Goal: Task Accomplishment & Management: Manage account settings

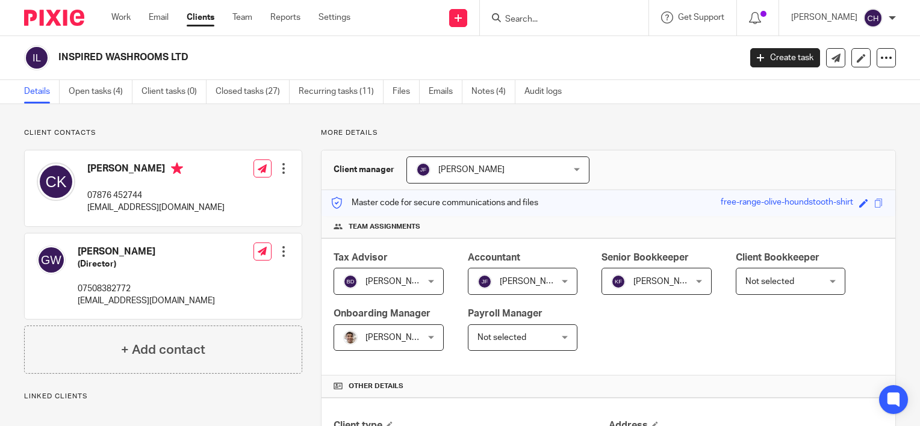
drag, startPoint x: 272, startPoint y: 115, endPoint x: 260, endPoint y: 87, distance: 30.2
click at [419, 135] on p "More details" at bounding box center [608, 133] width 575 height 10
click at [392, 130] on p "More details" at bounding box center [608, 133] width 575 height 10
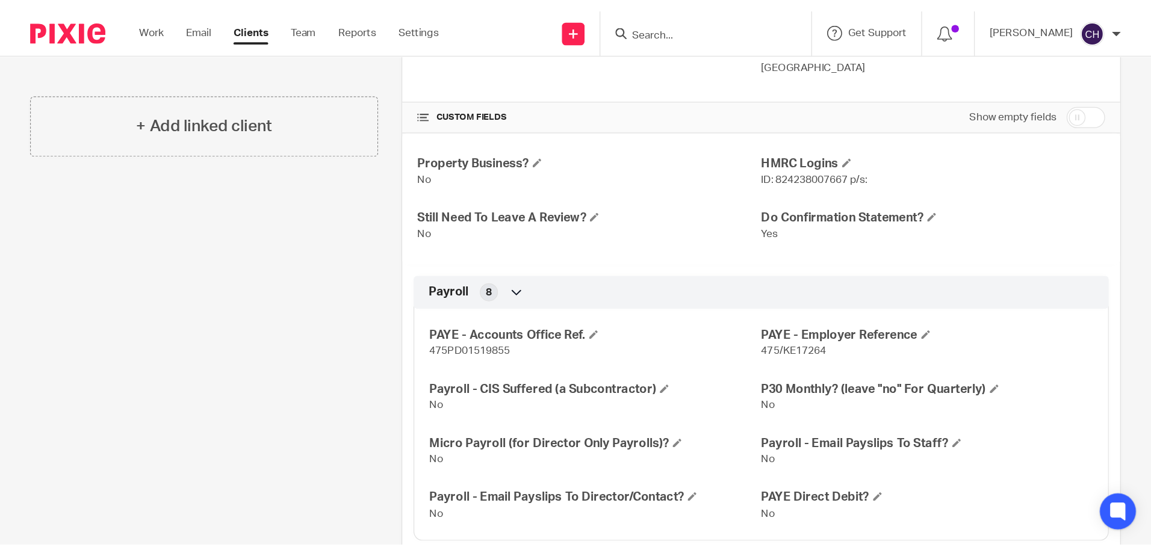
scroll to position [422, 0]
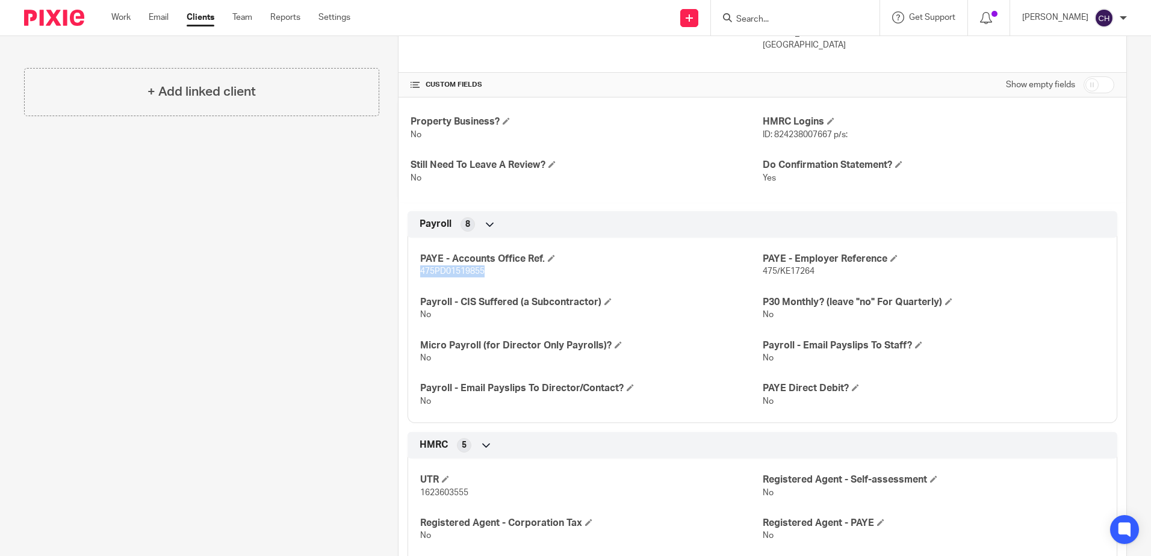
drag, startPoint x: 499, startPoint y: 279, endPoint x: 418, endPoint y: 271, distance: 81.7
click at [418, 271] on div "PAYE - Accounts Office Ref. 475PD01519855 PAYE - Employer Reference 475/KE17264…" at bounding box center [763, 326] width 710 height 195
copy span "475PD01519855"
drag, startPoint x: 629, startPoint y: 226, endPoint x: 683, endPoint y: 242, distance: 56.4
click at [629, 226] on div "Payroll 8" at bounding box center [763, 224] width 692 height 20
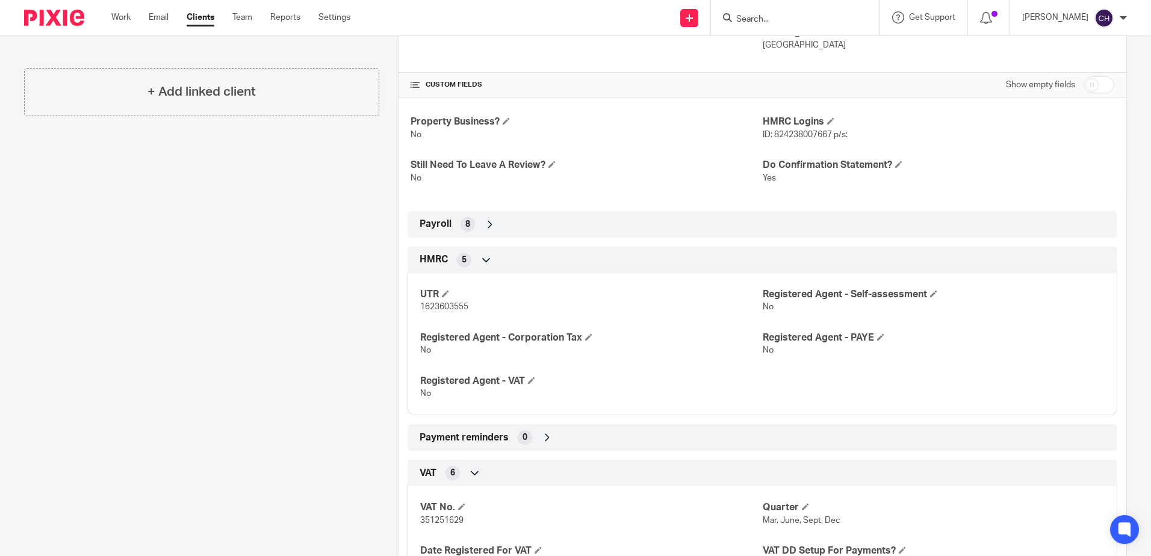
click at [481, 231] on div "Payroll 8" at bounding box center [763, 224] width 692 height 20
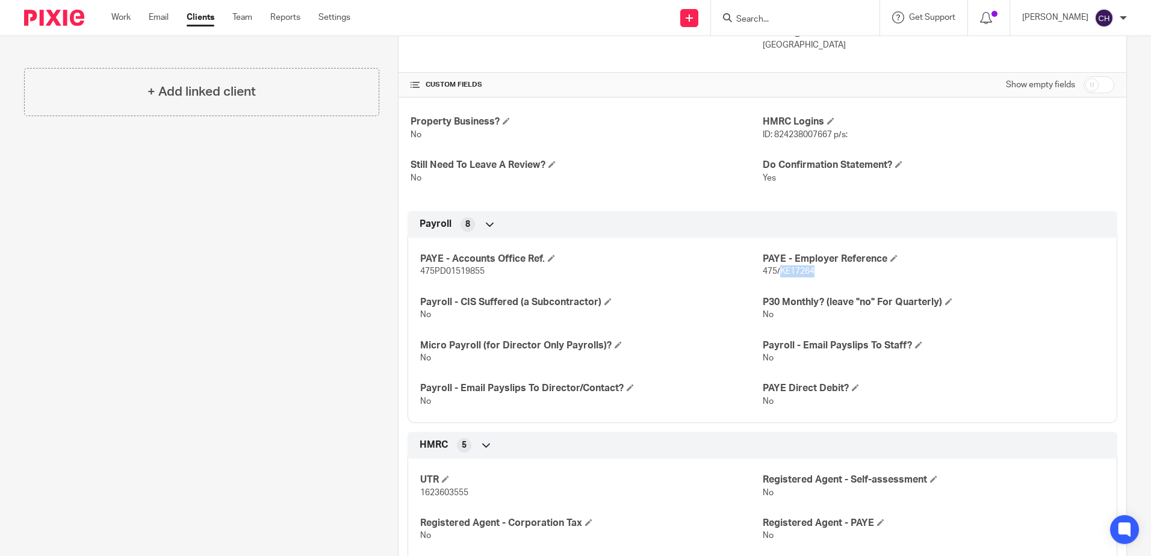
drag, startPoint x: 826, startPoint y: 271, endPoint x: 774, endPoint y: 277, distance: 52.7
click at [774, 277] on p "475/KE17264" at bounding box center [934, 272] width 342 height 12
copy span "KE17264"
drag, startPoint x: 538, startPoint y: 273, endPoint x: 494, endPoint y: 269, distance: 44.8
click at [537, 273] on p "475PD01519855" at bounding box center [591, 272] width 342 height 12
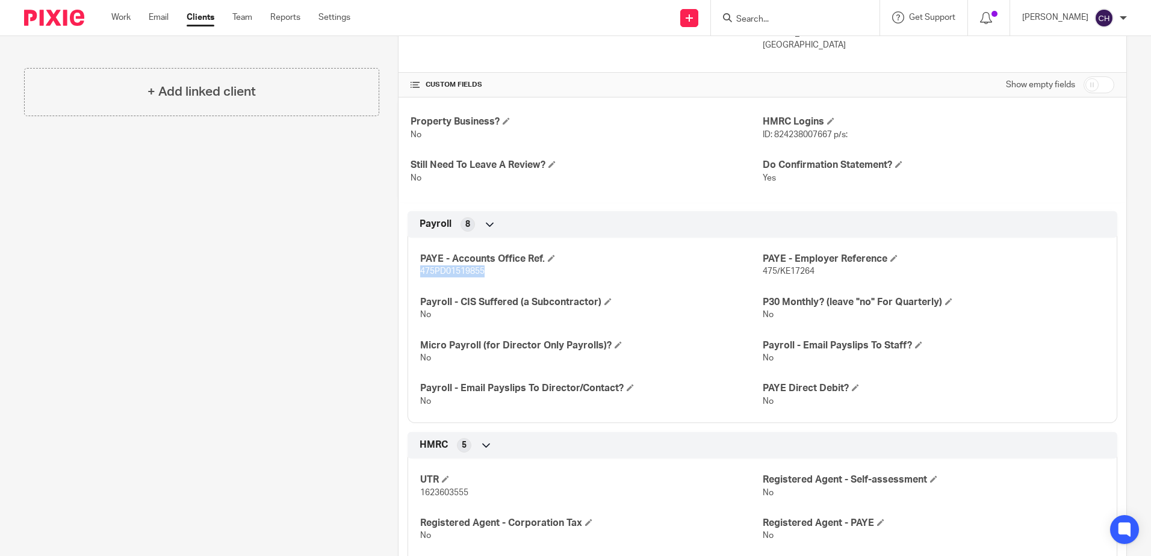
drag, startPoint x: 496, startPoint y: 275, endPoint x: 414, endPoint y: 279, distance: 82.0
click at [414, 279] on div "PAYE - Accounts Office Ref. 475PD01519855 PAYE - Employer Reference 475/KE17264…" at bounding box center [763, 326] width 710 height 195
copy span "475PD01519855"
drag, startPoint x: 826, startPoint y: 264, endPoint x: 817, endPoint y: 267, distance: 9.5
click at [826, 264] on h4 "PAYE - Employer Reference" at bounding box center [934, 259] width 342 height 13
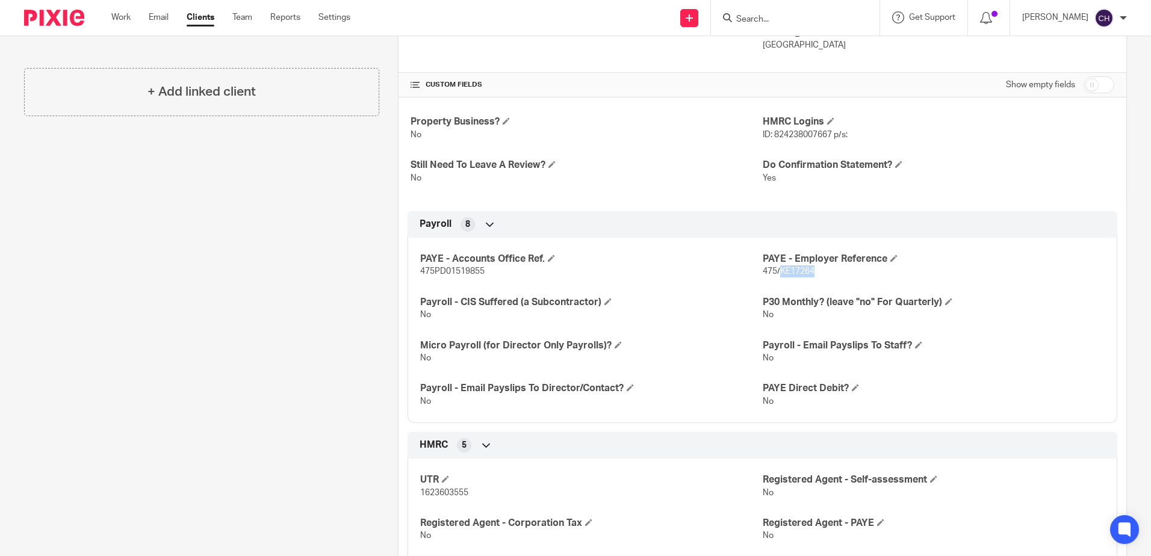
drag, startPoint x: 812, startPoint y: 268, endPoint x: 777, endPoint y: 275, distance: 35.6
click at [777, 275] on p "475/KE17264" at bounding box center [934, 272] width 342 height 12
copy span "KE17264"
click at [764, 25] on form at bounding box center [799, 17] width 128 height 15
click at [768, 14] on input "Search" at bounding box center [789, 19] width 108 height 11
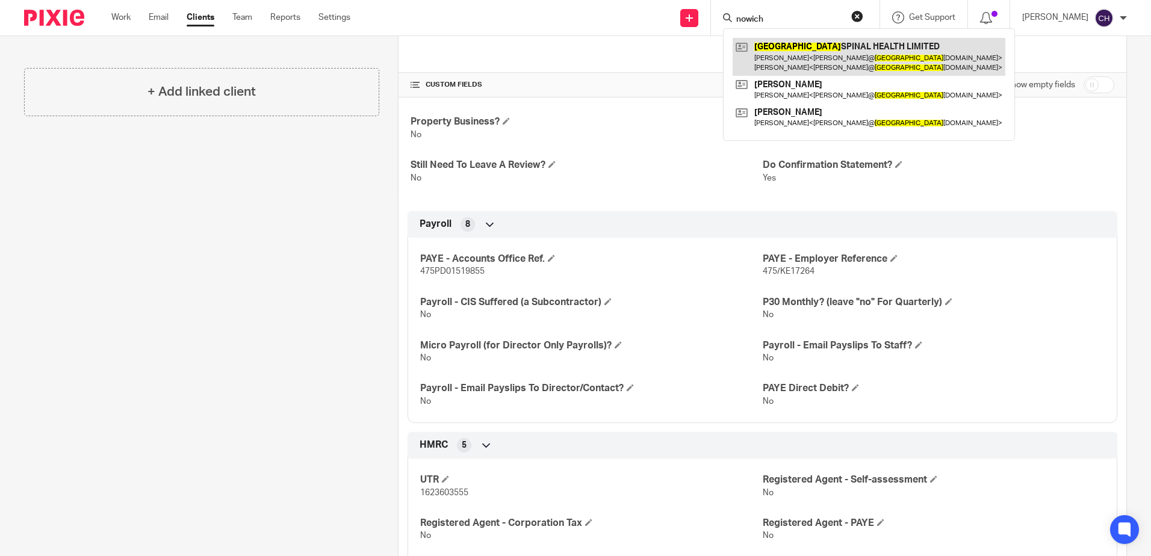
type input "nowich"
click at [788, 62] on link at bounding box center [869, 56] width 273 height 37
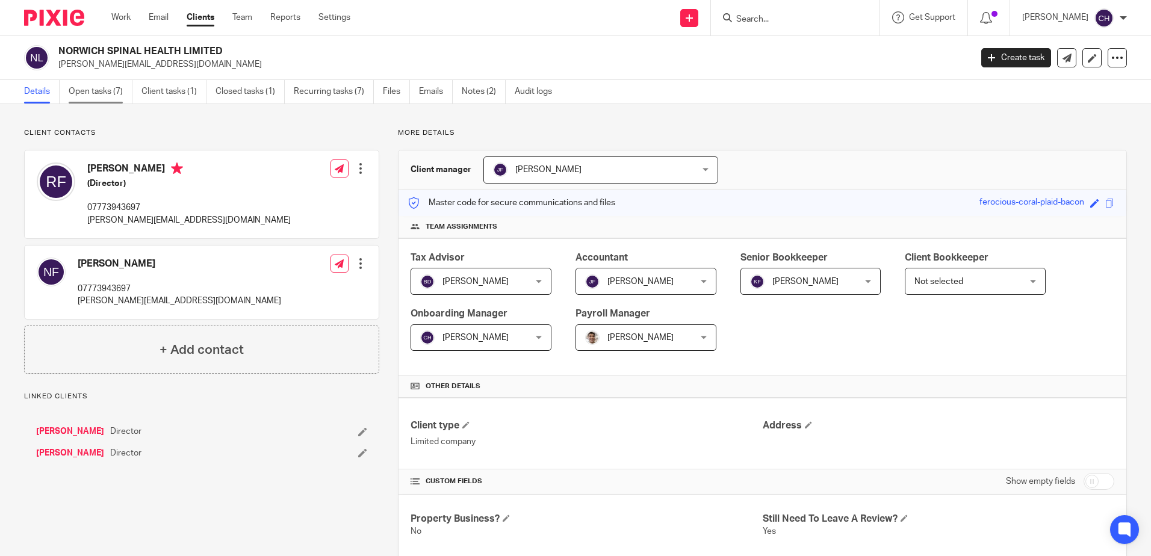
click at [98, 93] on link "Open tasks (7)" at bounding box center [101, 91] width 64 height 23
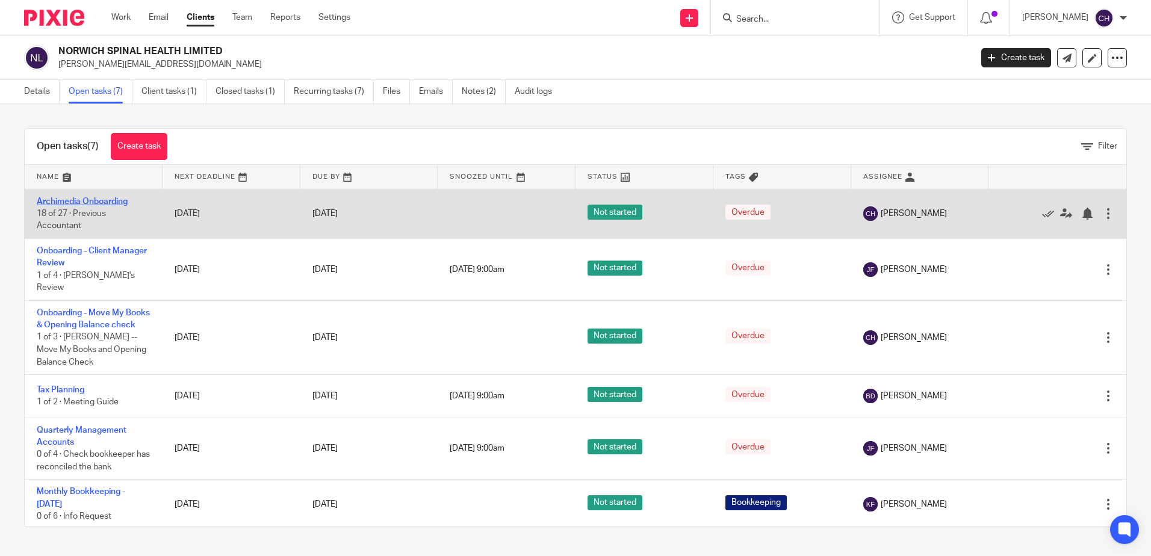
click at [84, 202] on link "Archimedia Onboarding" at bounding box center [82, 202] width 91 height 8
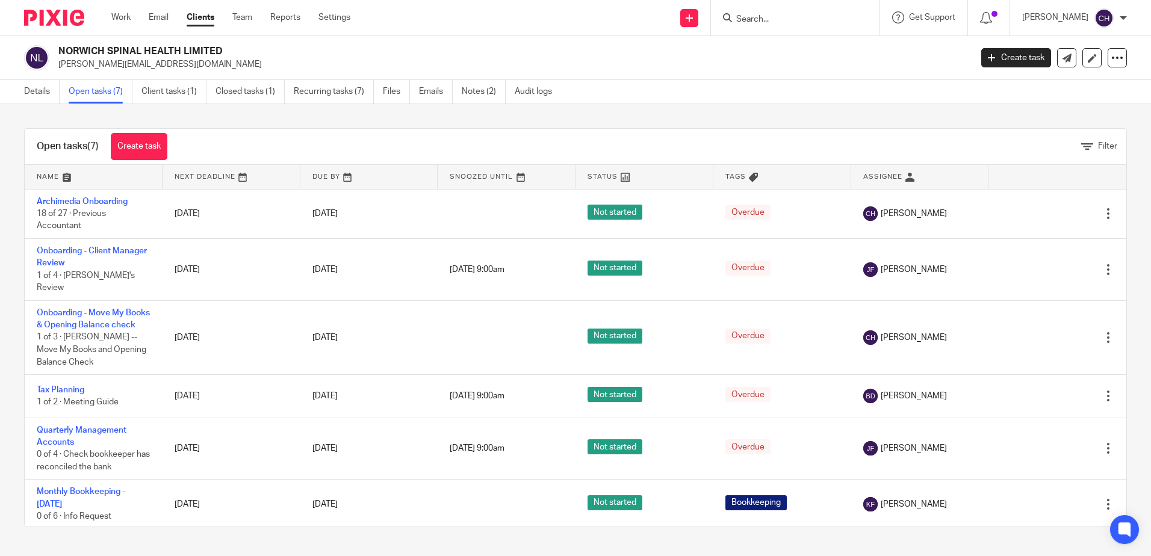
click at [51, 14] on img at bounding box center [54, 18] width 60 height 16
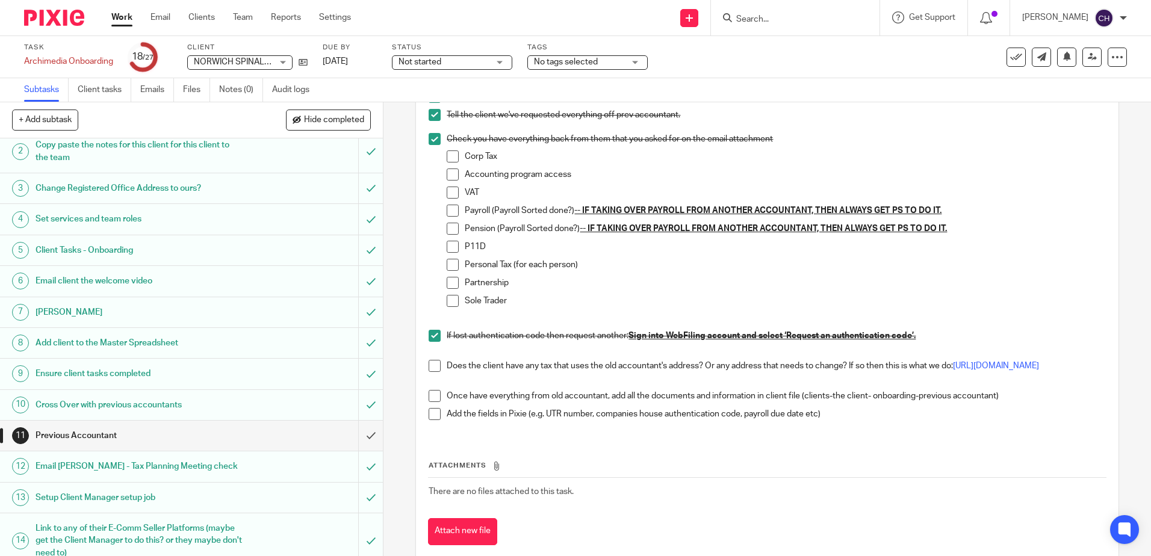
scroll to position [60, 0]
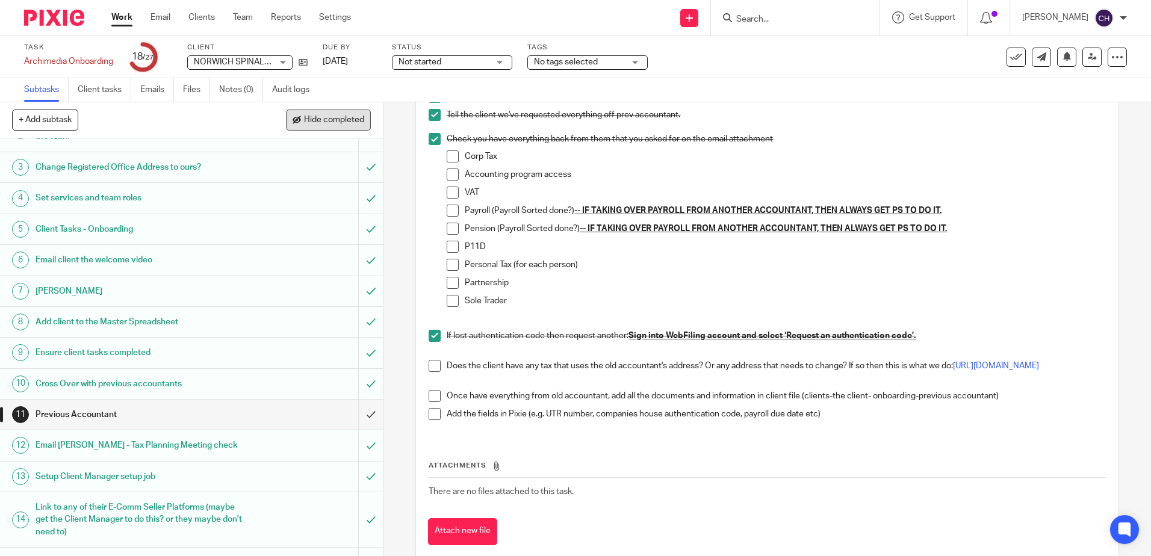
click at [344, 126] on button "Hide completed" at bounding box center [328, 120] width 85 height 20
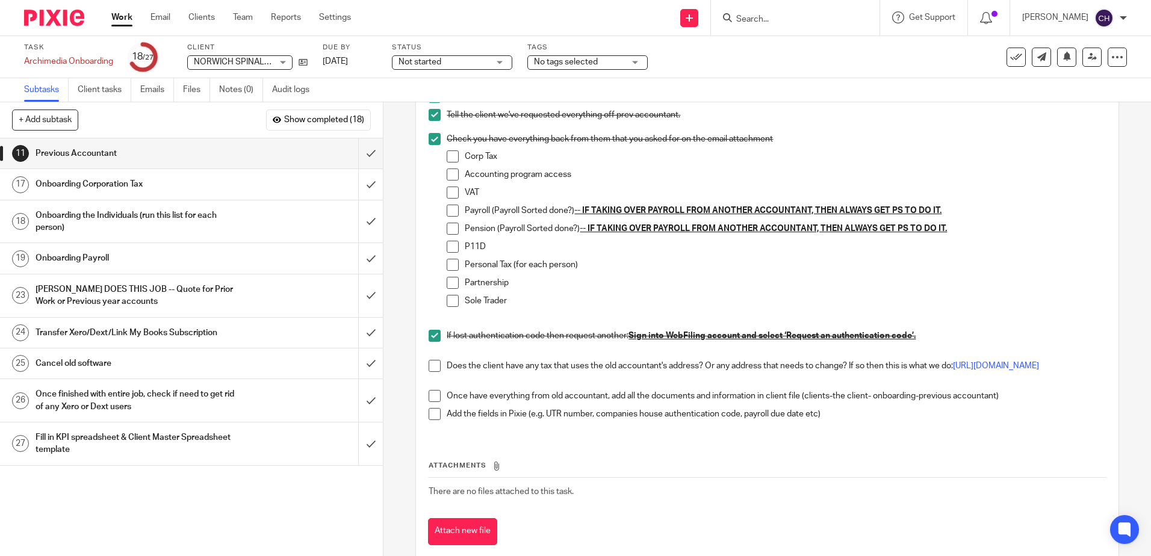
click at [114, 252] on h1 "Onboarding Payroll" at bounding box center [139, 258] width 207 height 18
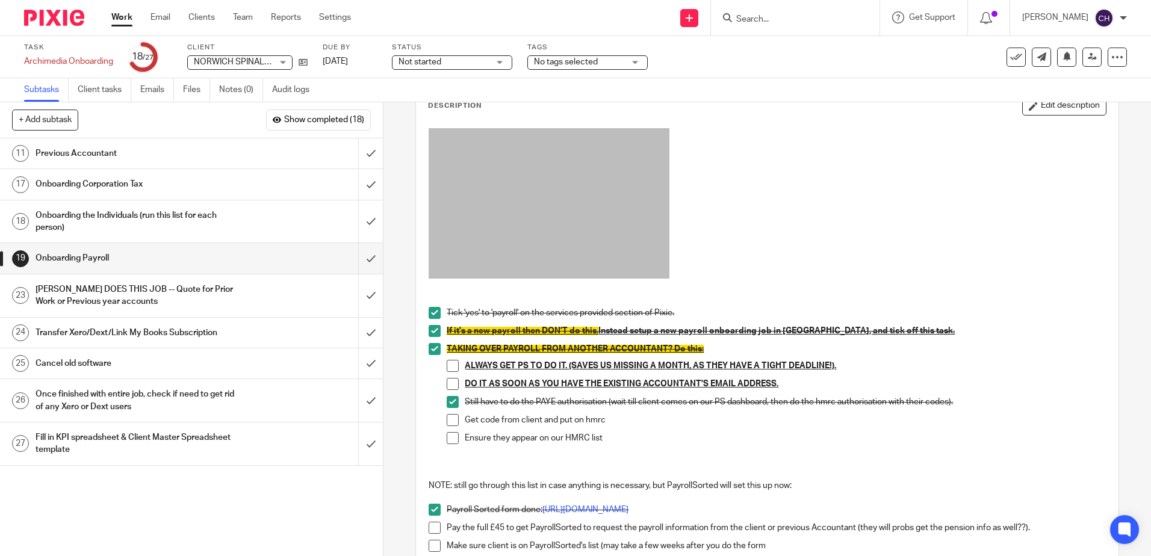
scroll to position [120, 0]
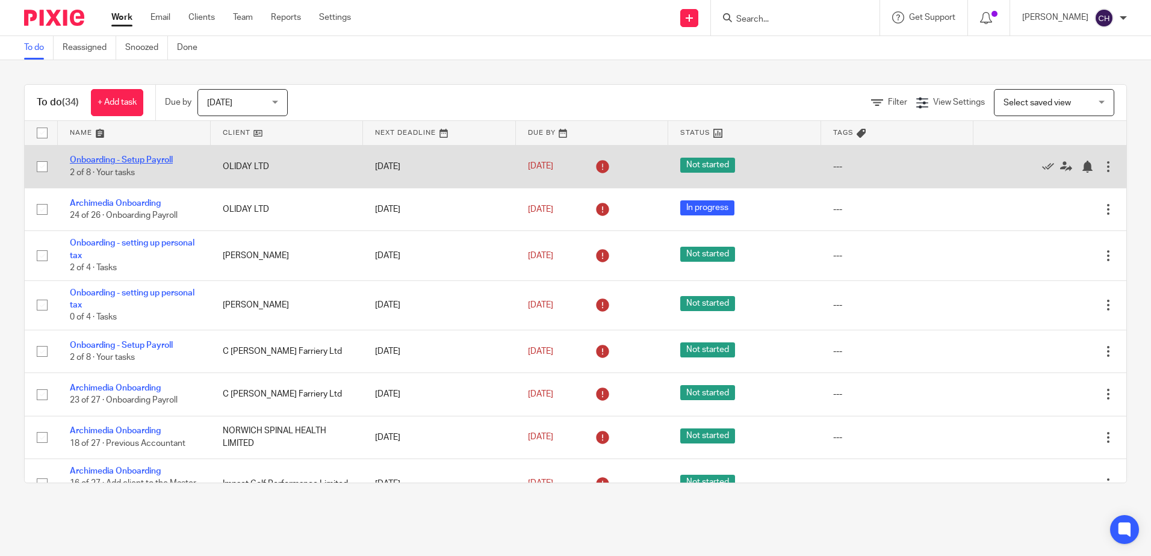
click at [145, 161] on link "Onboarding - Setup Payroll" at bounding box center [121, 160] width 103 height 8
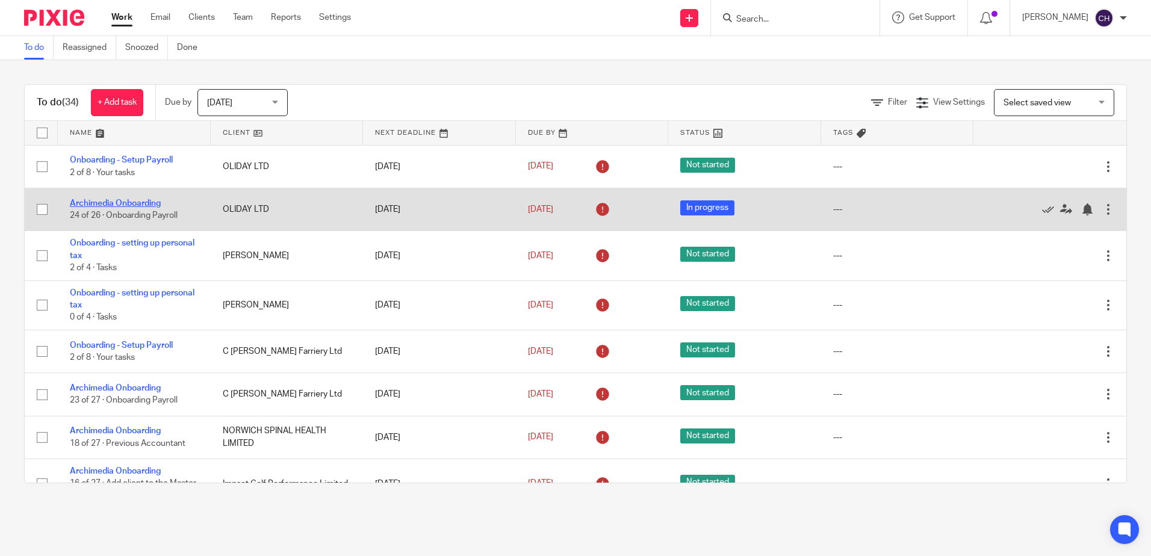
click at [139, 200] on link "Archimedia Onboarding" at bounding box center [115, 203] width 91 height 8
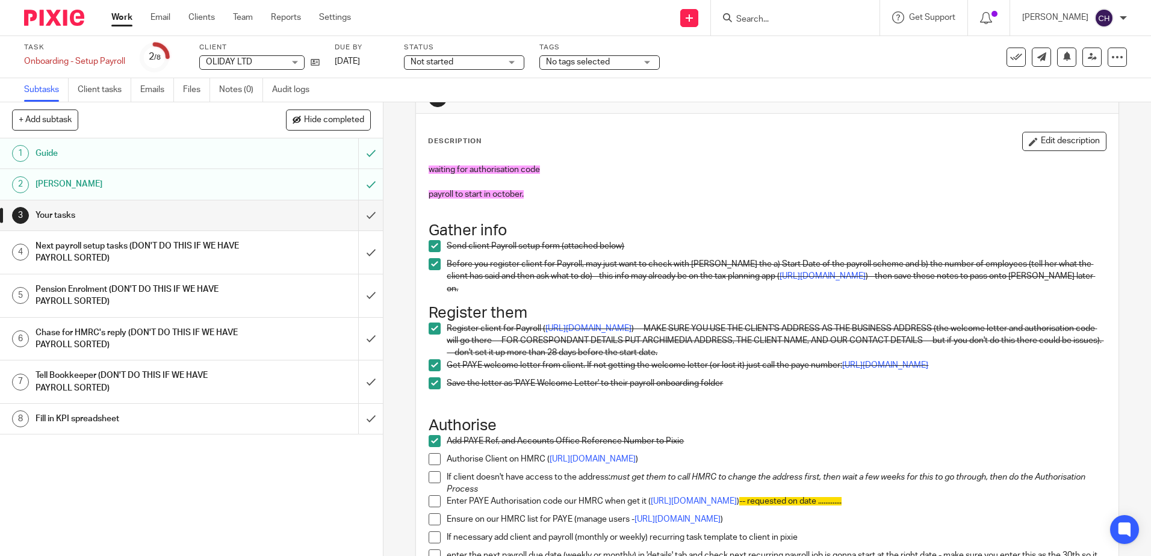
scroll to position [60, 0]
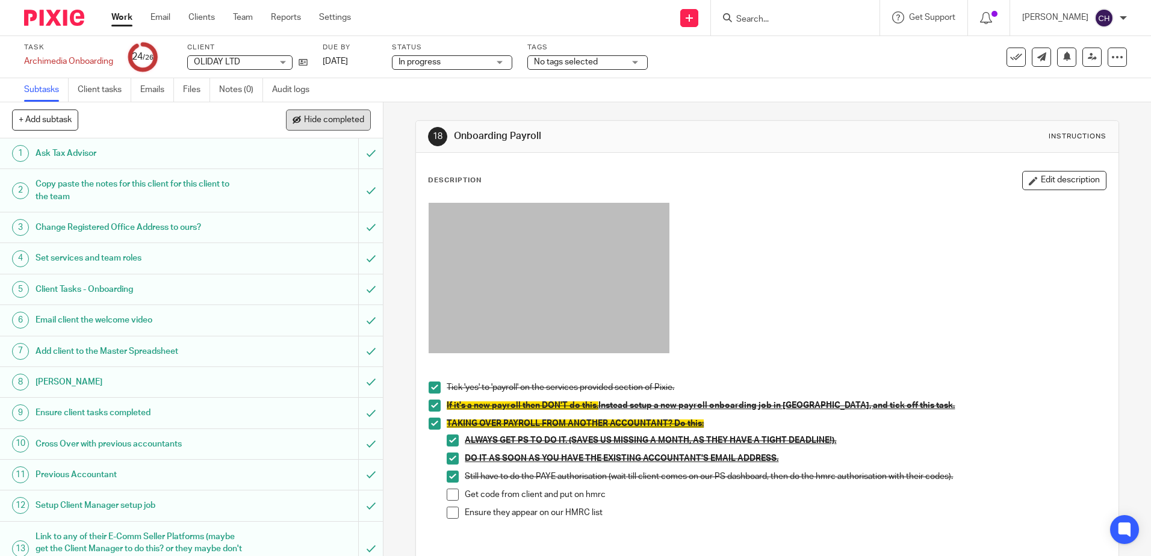
click at [293, 121] on span at bounding box center [297, 120] width 8 height 8
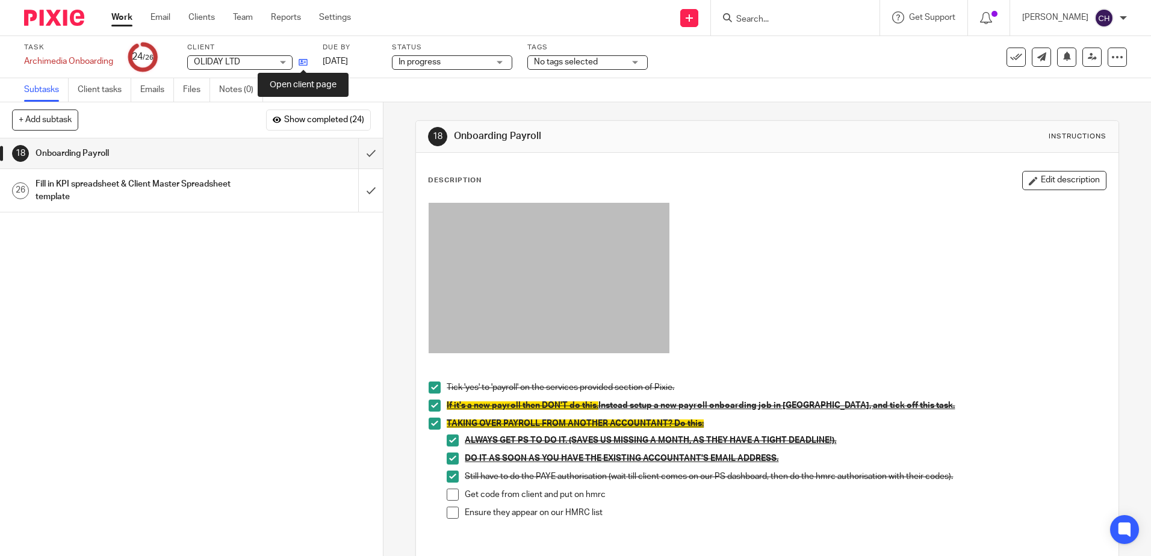
click at [304, 61] on icon at bounding box center [303, 62] width 9 height 9
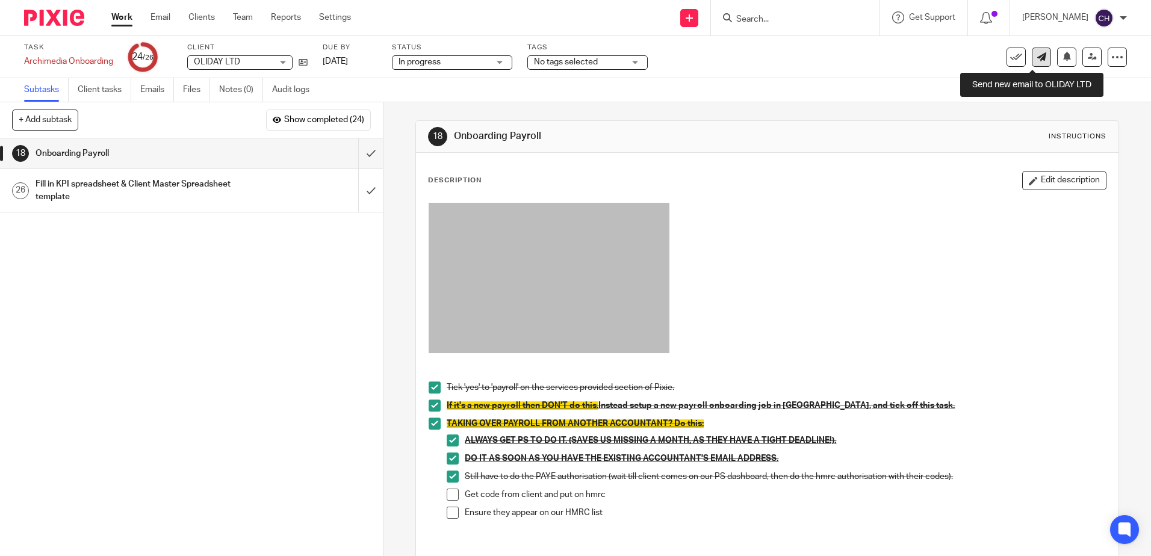
click at [1033, 51] on link at bounding box center [1041, 57] width 19 height 19
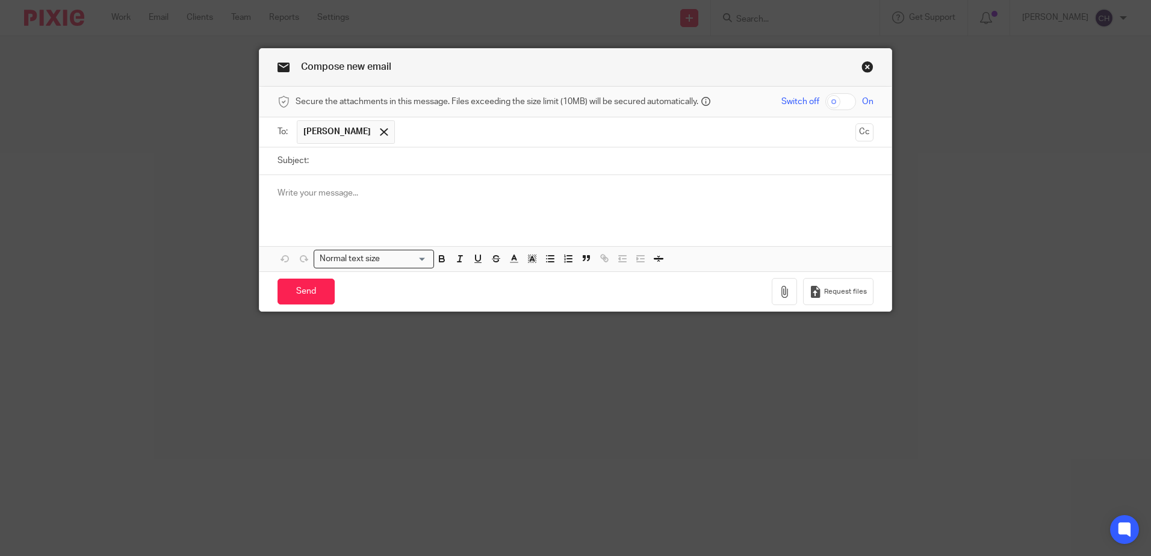
click at [522, 155] on input "Subject:" at bounding box center [594, 161] width 559 height 27
type input "PAYE Authorisation Code"
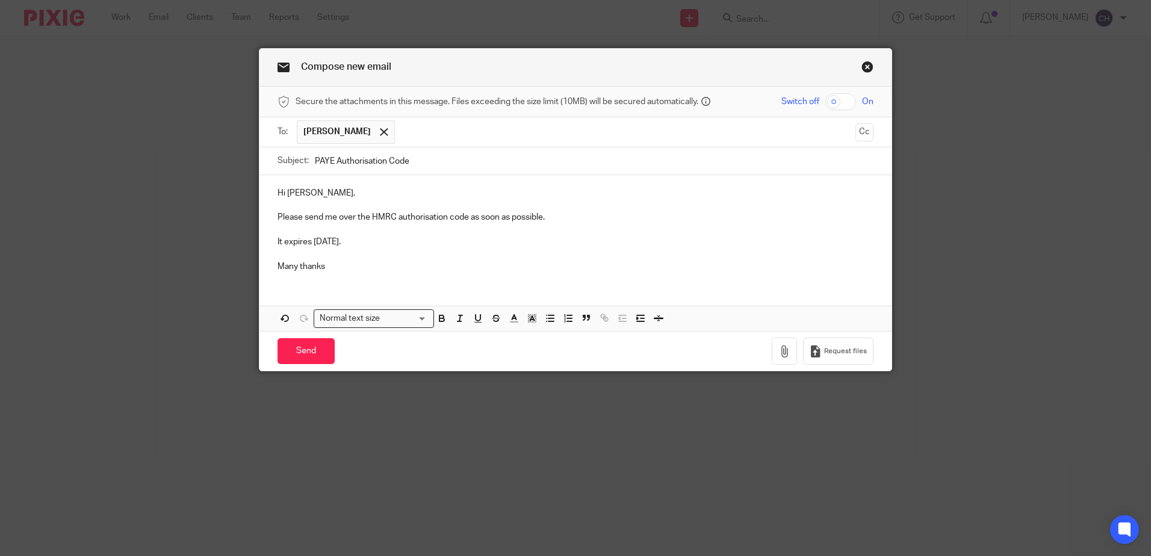
drag, startPoint x: 454, startPoint y: 242, endPoint x: 310, endPoint y: 81, distance: 216.3
click at [451, 239] on p "It expires [DATE]." at bounding box center [576, 242] width 596 height 12
click at [322, 238] on p "It expires in 2 days." at bounding box center [576, 242] width 596 height 12
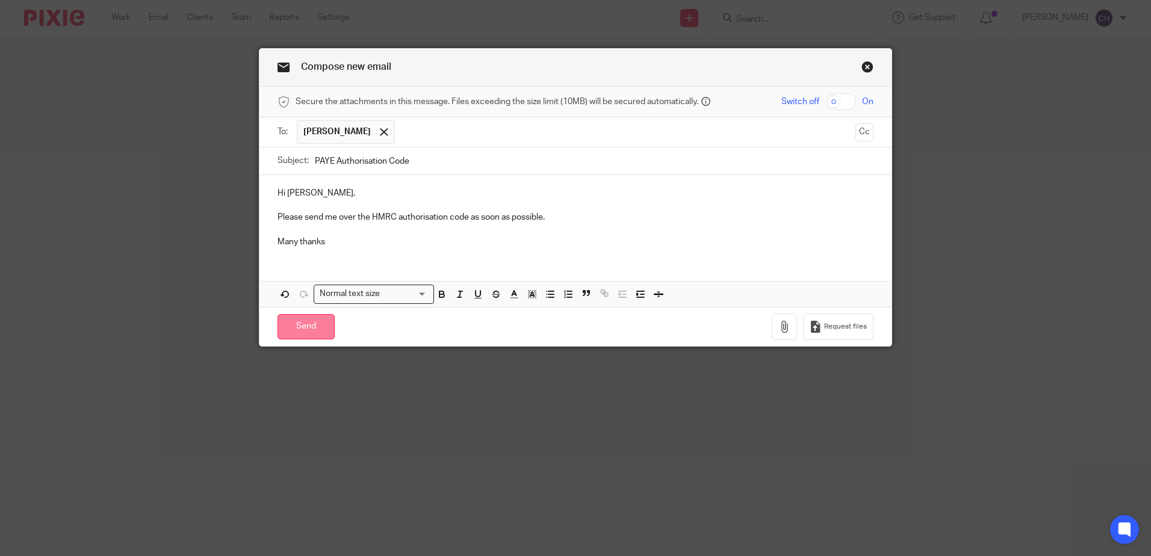
click at [303, 325] on input "Send" at bounding box center [306, 327] width 57 height 26
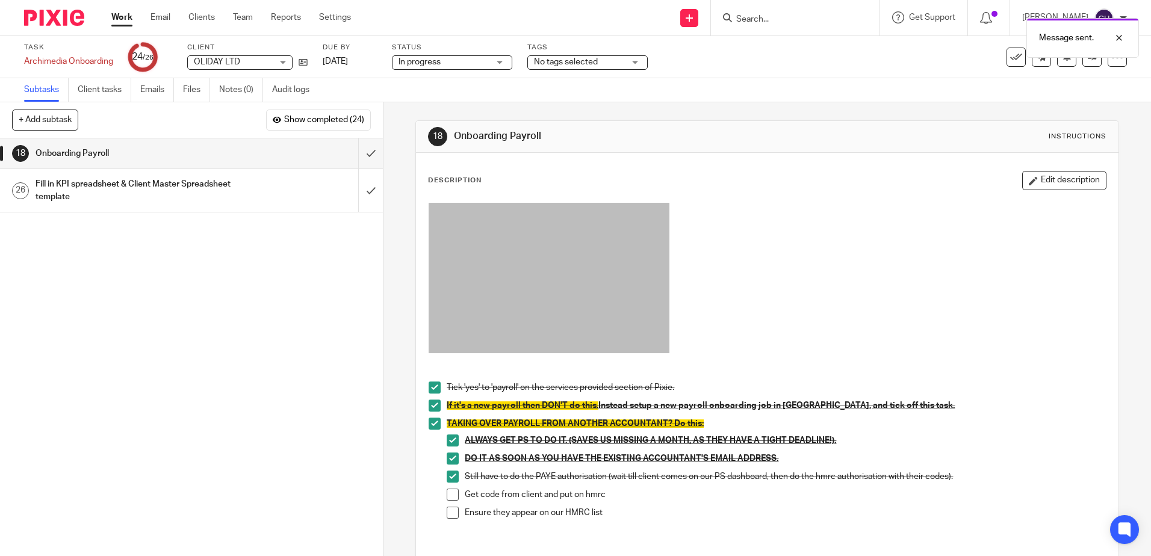
click at [776, 26] on div "Message sent." at bounding box center [858, 35] width 564 height 46
click at [779, 21] on div "Message sent." at bounding box center [858, 35] width 564 height 46
click at [769, 11] on form at bounding box center [799, 17] width 128 height 15
click at [767, 22] on div "Message sent." at bounding box center [858, 35] width 564 height 46
click at [768, 22] on input "Search" at bounding box center [789, 19] width 108 height 11
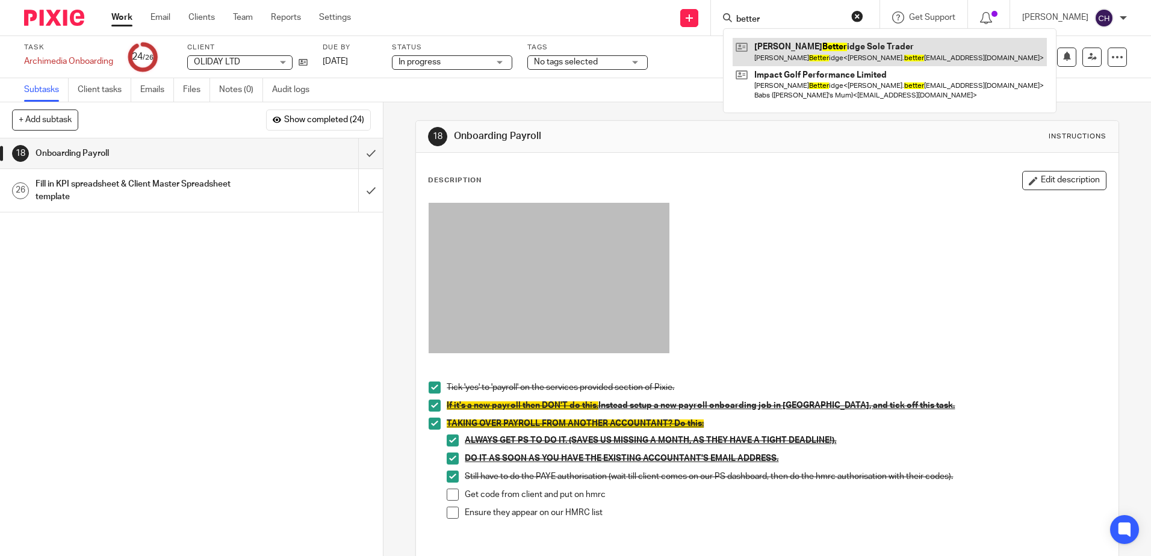
type input "better"
click at [805, 58] on link at bounding box center [890, 52] width 314 height 28
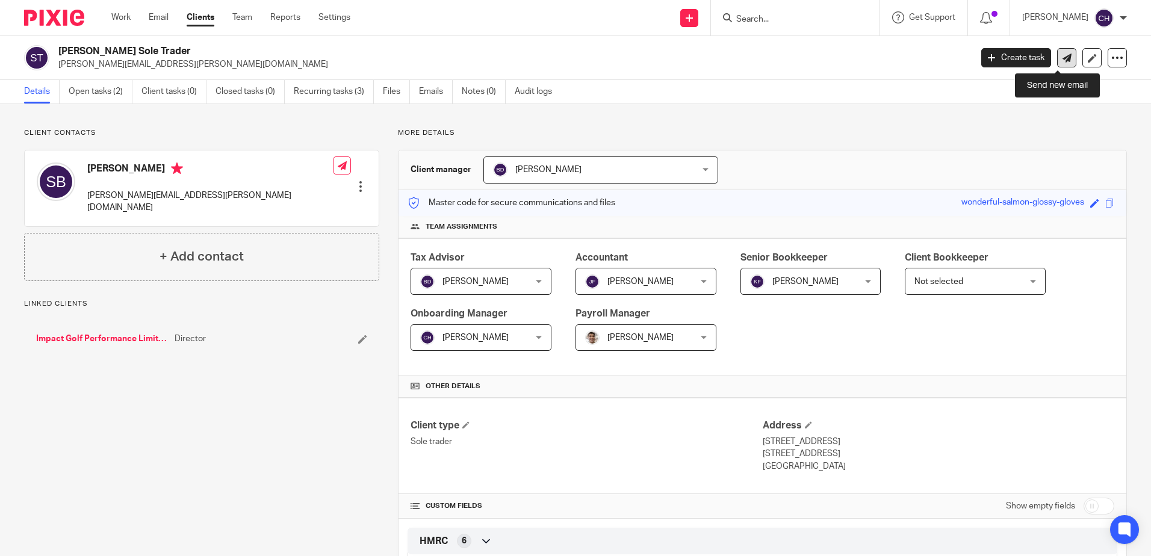
click at [1063, 60] on icon at bounding box center [1067, 58] width 9 height 9
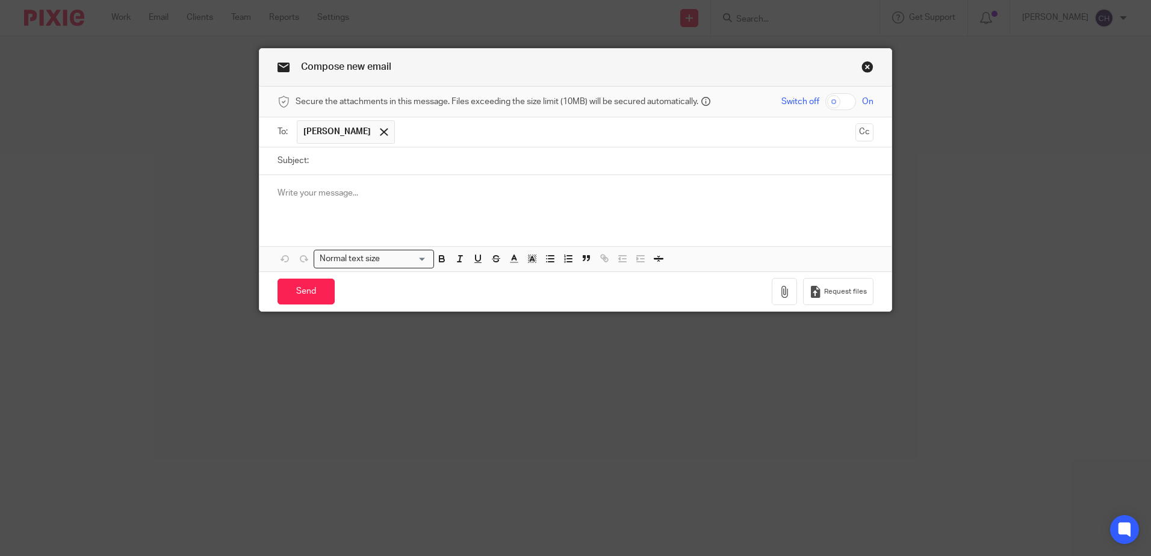
click at [700, 146] on ul "[PERSON_NAME]" at bounding box center [576, 132] width 559 height 30
click at [699, 157] on input "Subject:" at bounding box center [594, 161] width 559 height 27
type input "Authorisation Code"
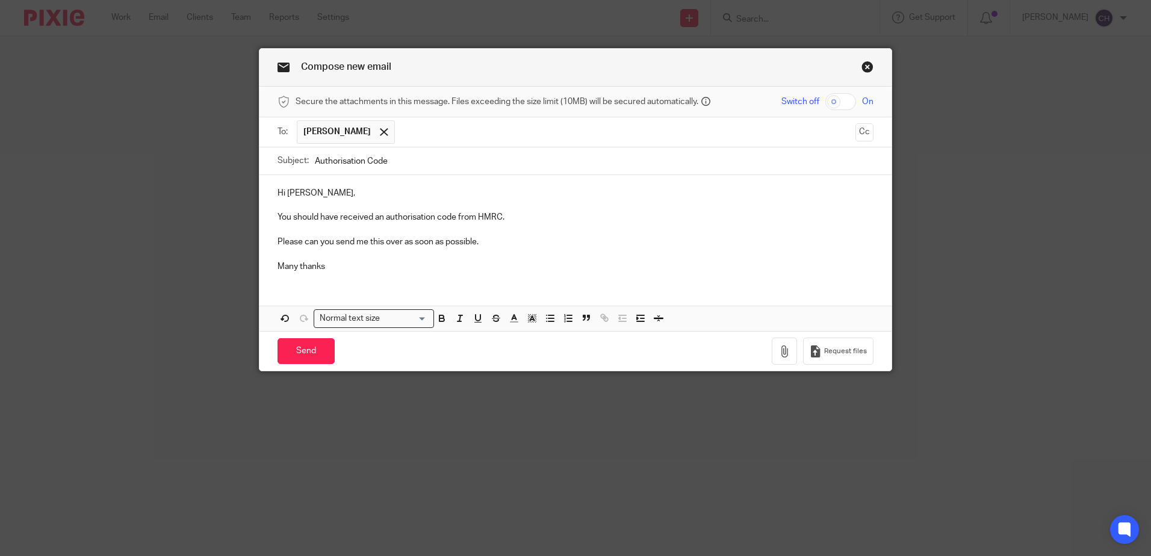
click at [425, 255] on p at bounding box center [576, 254] width 596 height 12
click at [408, 167] on input "Authorisation Code" at bounding box center [594, 161] width 559 height 27
type input "Authorisation Code - Self Assessment"
click at [394, 269] on p "Many thanks" at bounding box center [576, 267] width 596 height 12
click at [317, 351] on input "Send" at bounding box center [306, 351] width 57 height 26
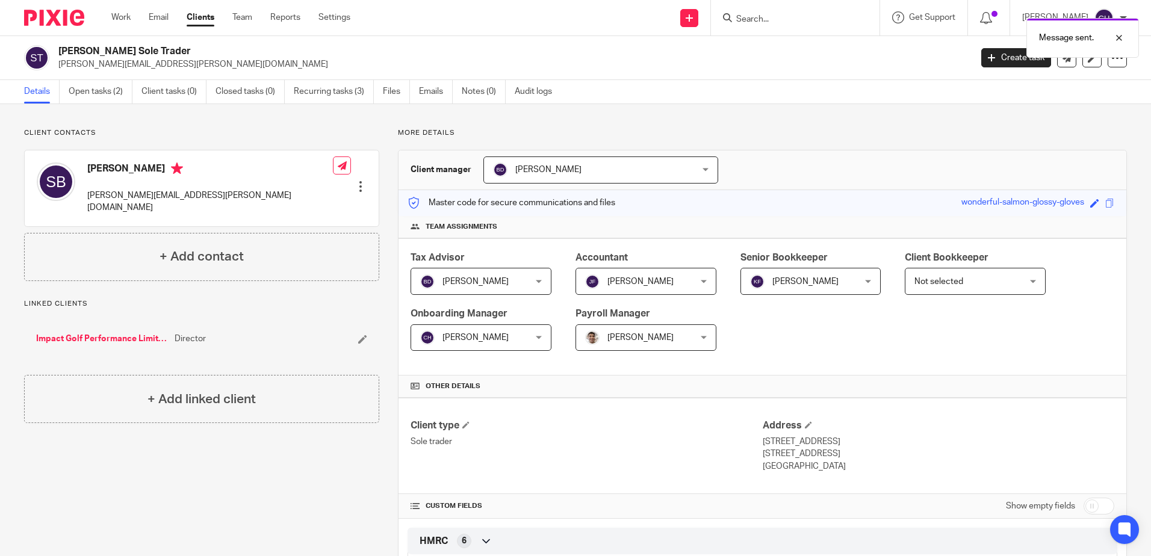
click at [785, 23] on div "Message sent." at bounding box center [858, 35] width 564 height 46
click at [785, 17] on div "Message sent." at bounding box center [858, 35] width 564 height 46
click at [65, 20] on img at bounding box center [54, 18] width 60 height 16
click at [67, 9] on div at bounding box center [49, 18] width 99 height 36
click at [69, 19] on img at bounding box center [54, 18] width 60 height 16
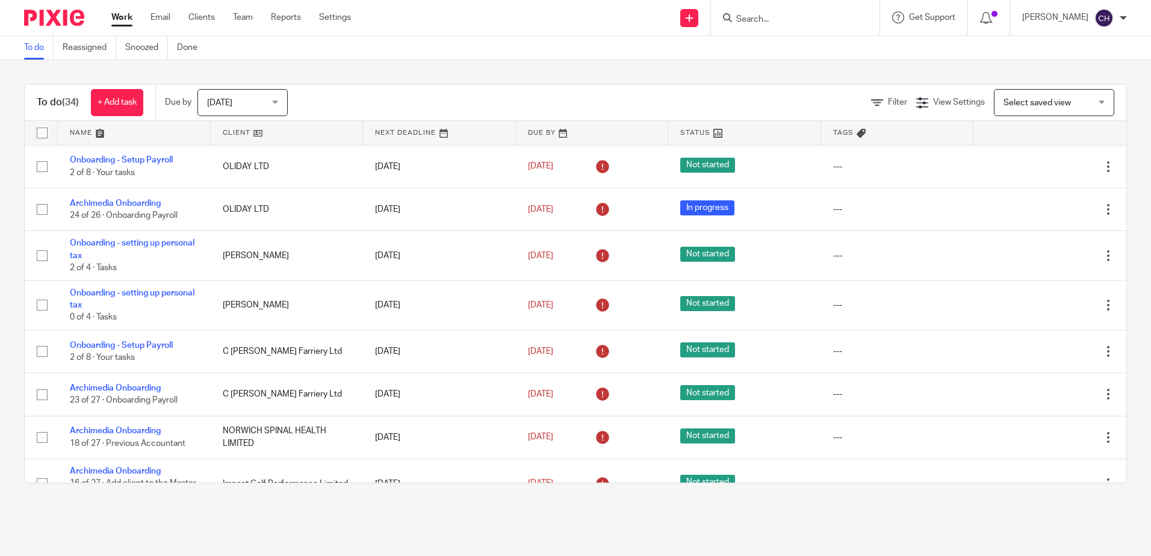
click at [782, 14] on input "Search" at bounding box center [789, 19] width 108 height 11
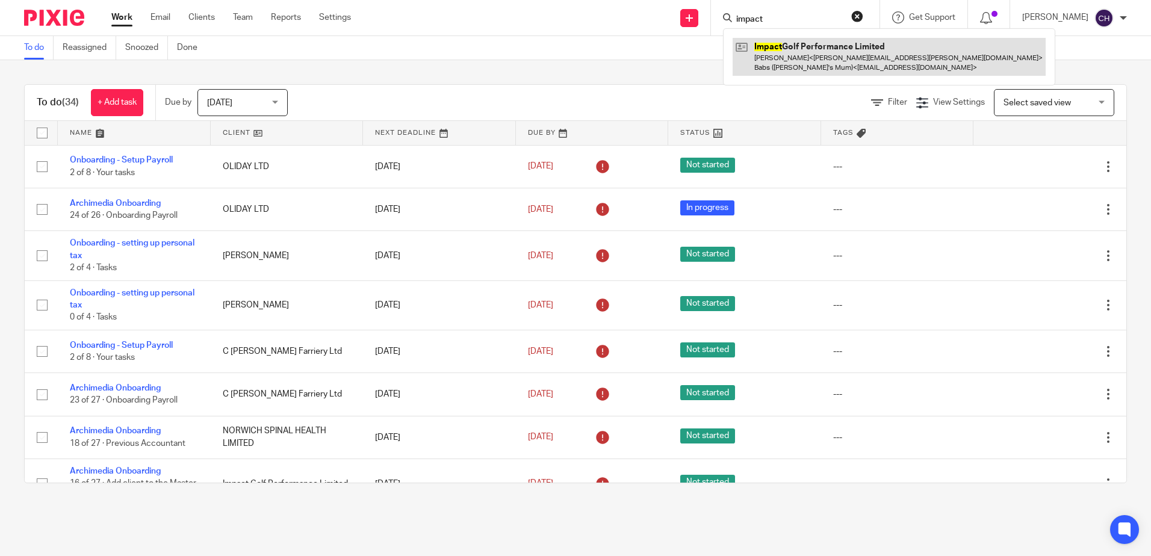
type input "impact"
click at [809, 43] on link at bounding box center [889, 56] width 313 height 37
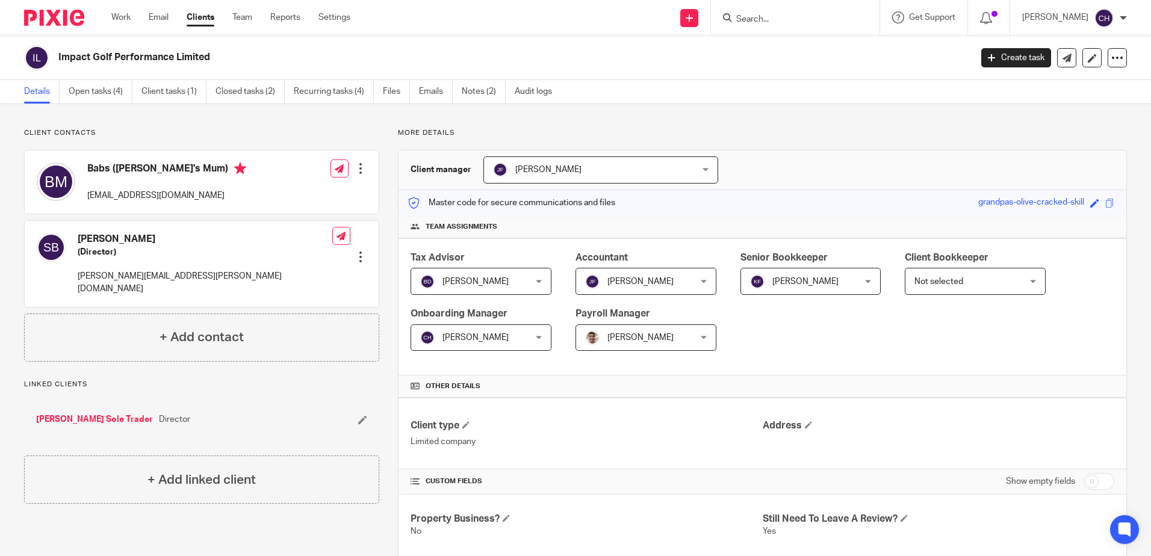
click at [337, 240] on icon at bounding box center [341, 236] width 9 height 9
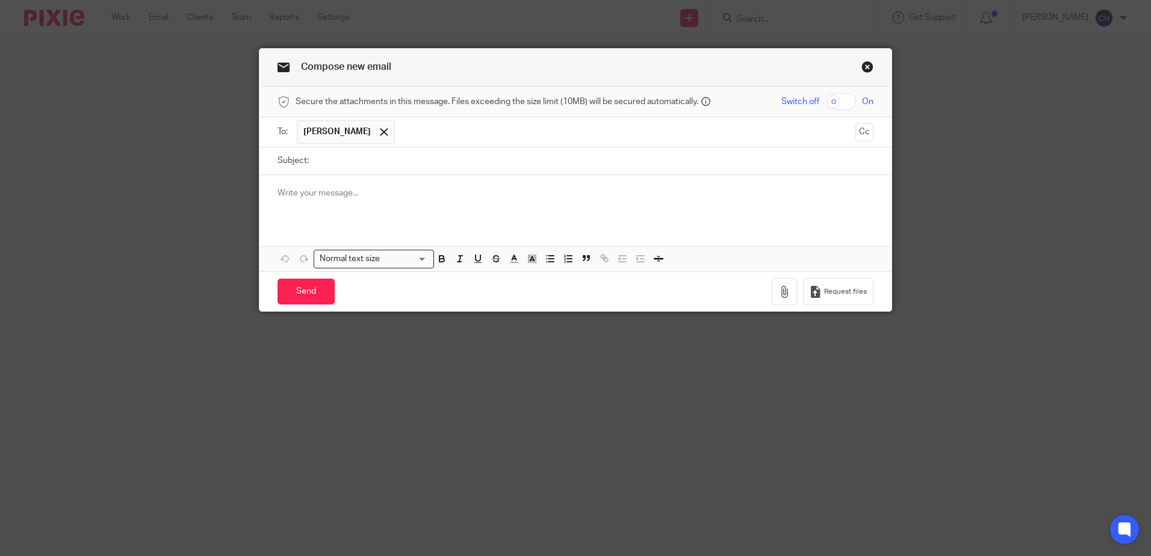
click at [434, 158] on input "Subject:" at bounding box center [594, 161] width 559 height 27
type input "HMRC Authorisation Code"
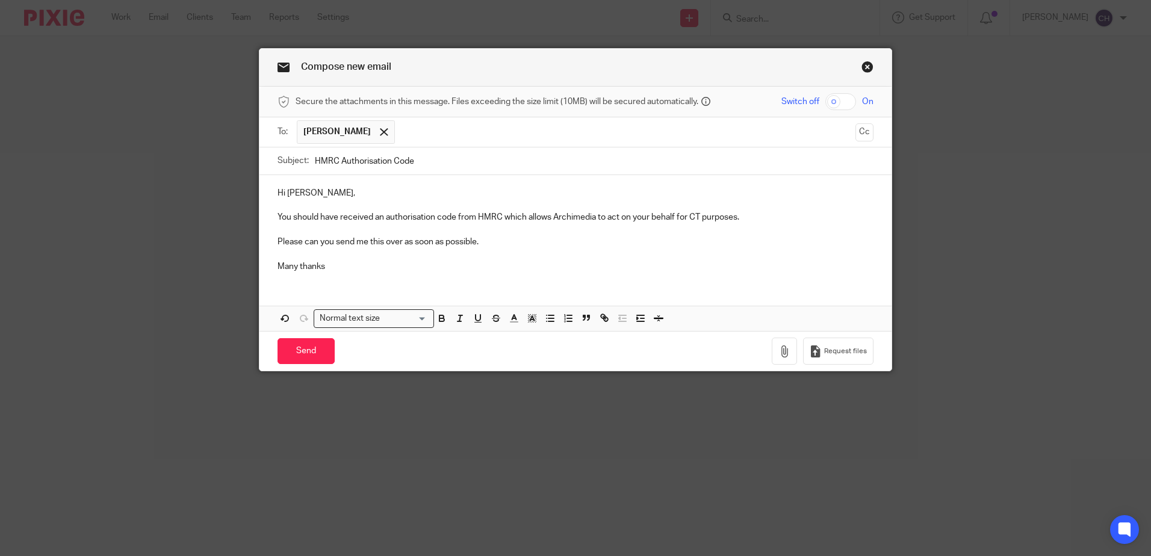
drag, startPoint x: 570, startPoint y: 217, endPoint x: 508, endPoint y: 250, distance: 70.3
click at [508, 250] on p at bounding box center [576, 254] width 596 height 12
click at [379, 242] on p "Please can you send me this over as soon as possible." at bounding box center [576, 242] width 596 height 12
click at [397, 266] on p "Many thanks" at bounding box center [576, 267] width 596 height 12
click at [435, 157] on input "HMRC Authorisation Code" at bounding box center [594, 161] width 559 height 27
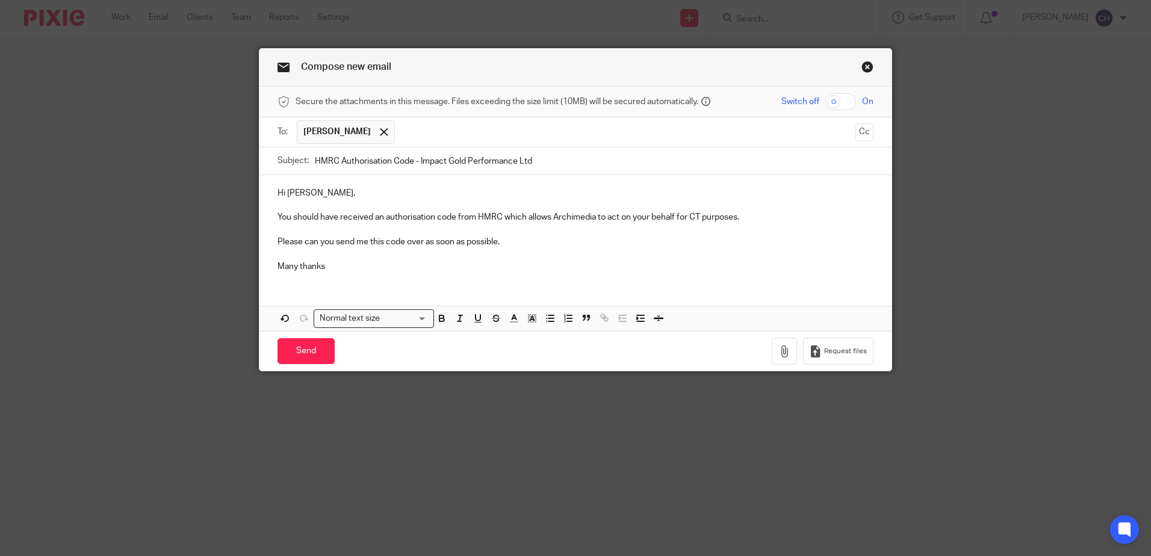
click at [460, 158] on input "HMRC Authorisation Code - Impact Gold Performance Ltd" at bounding box center [594, 161] width 559 height 27
click at [537, 166] on input "HMRC Authorisation Code - Impact Golf Performance Ltd" at bounding box center [594, 161] width 559 height 27
type input "HMRC Authorisation Code - Impact Golf Performance Limited"
click at [301, 349] on input "Send" at bounding box center [306, 351] width 57 height 26
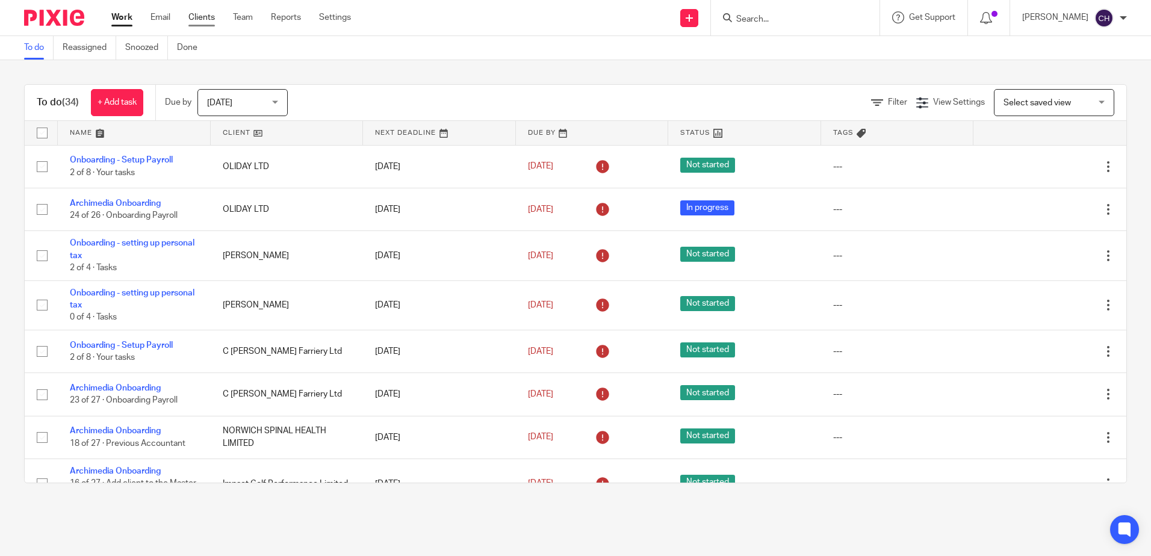
click at [204, 22] on link "Clients" at bounding box center [202, 17] width 26 height 12
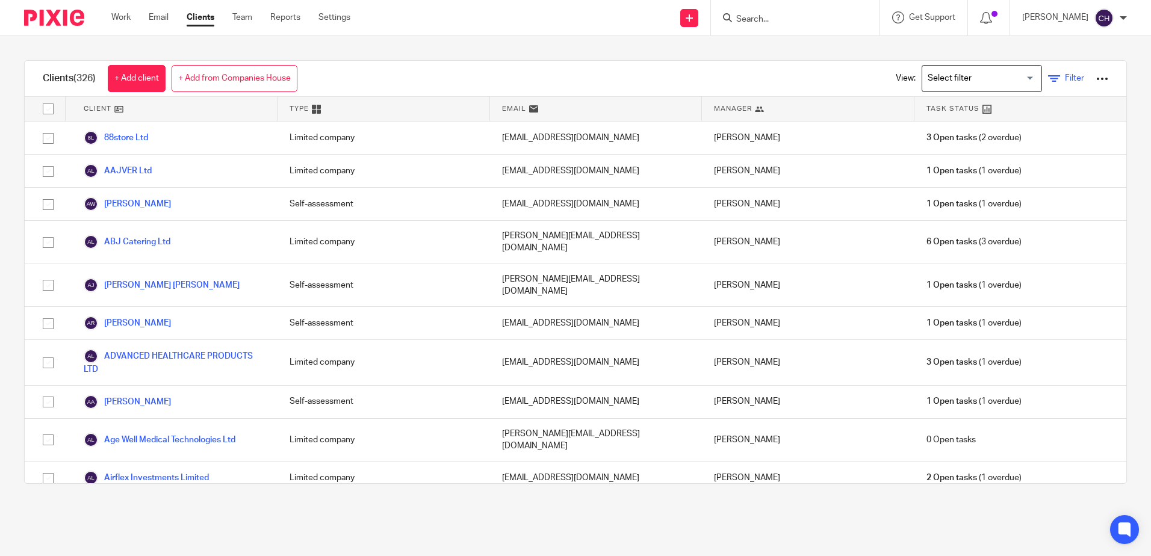
click at [1049, 79] on link "Filter" at bounding box center [1067, 78] width 36 height 13
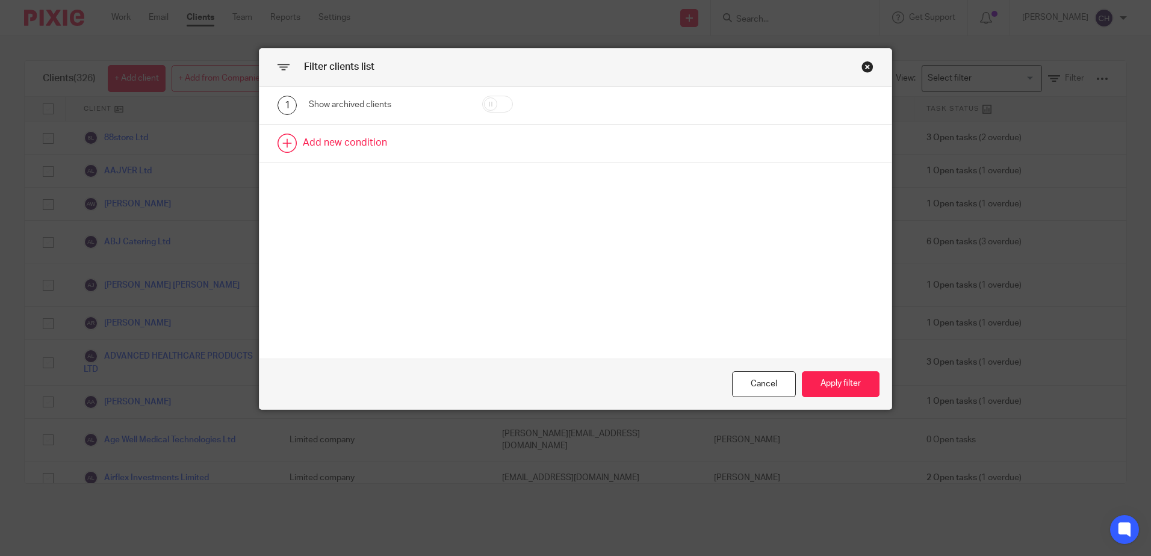
click at [346, 144] on link at bounding box center [576, 143] width 632 height 37
click at [347, 153] on div "Field" at bounding box center [377, 146] width 116 height 25
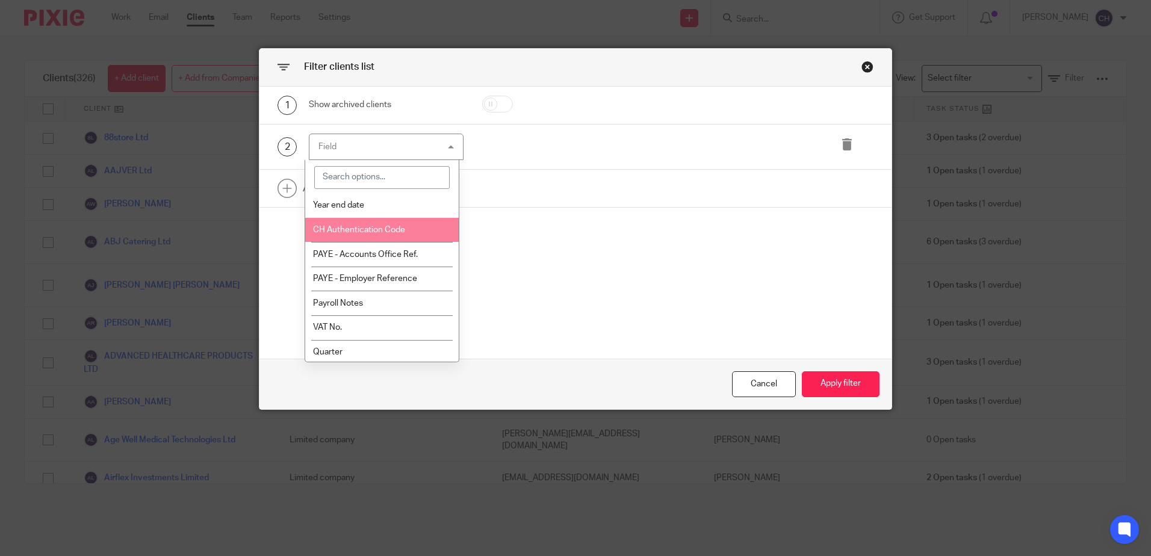
scroll to position [482, 0]
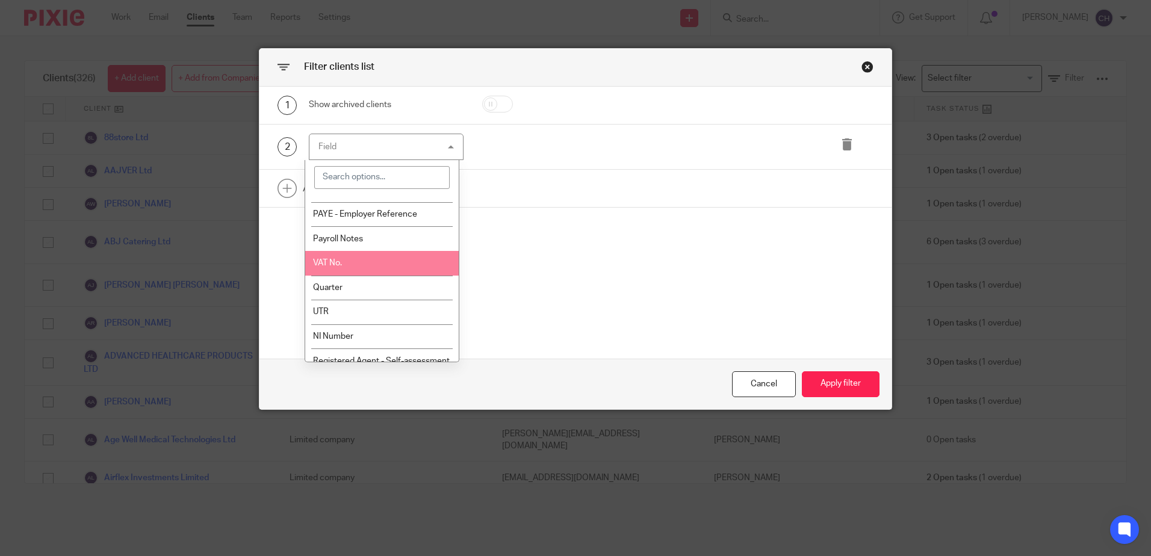
click at [334, 267] on span "VAT No." at bounding box center [327, 263] width 29 height 8
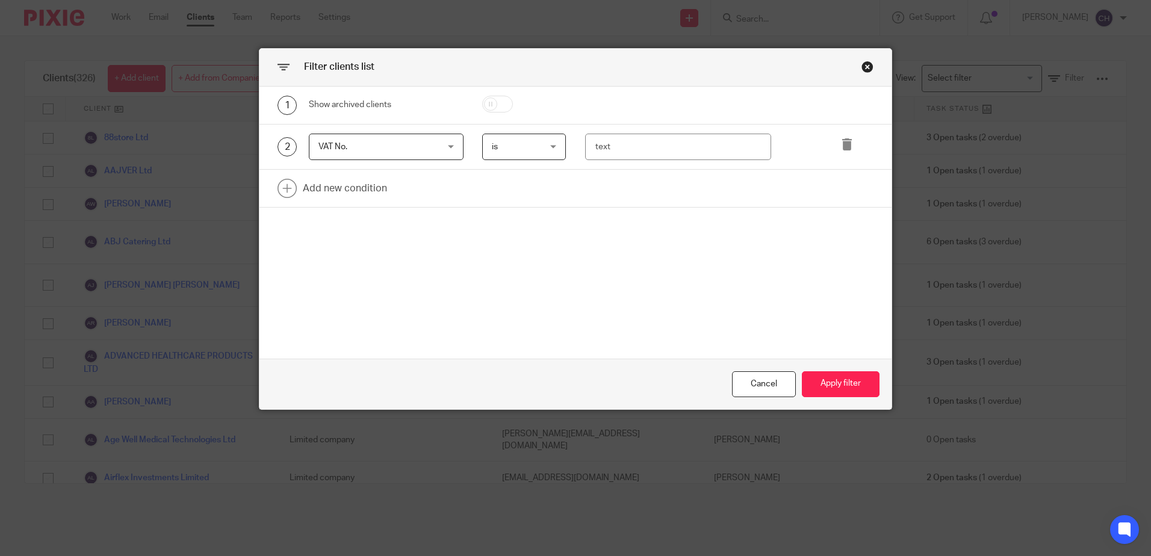
click at [369, 155] on span "VAT No." at bounding box center [377, 146] width 116 height 25
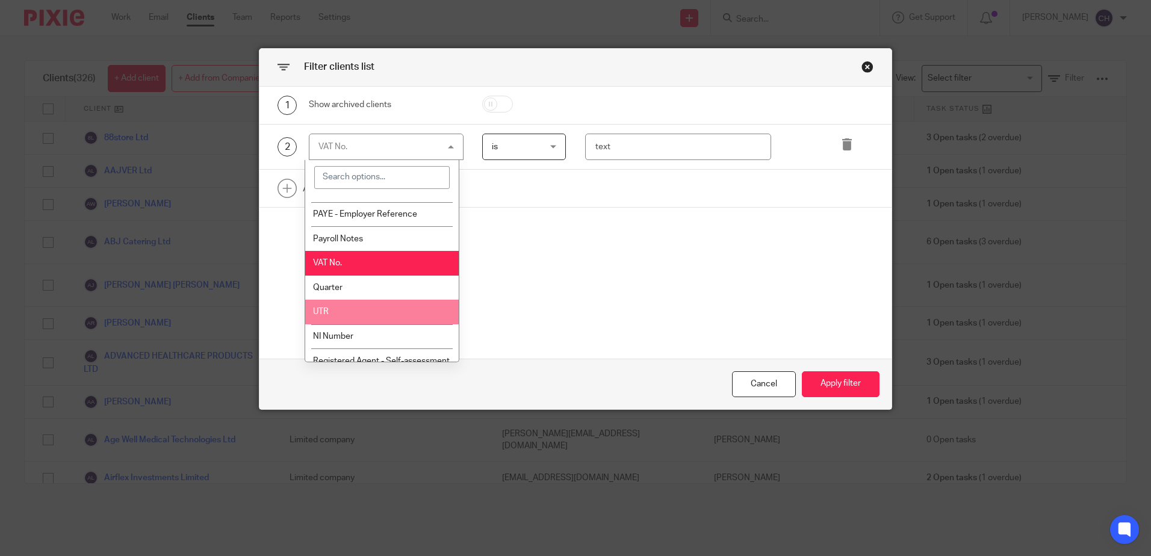
click at [344, 304] on li "UTR" at bounding box center [382, 312] width 154 height 25
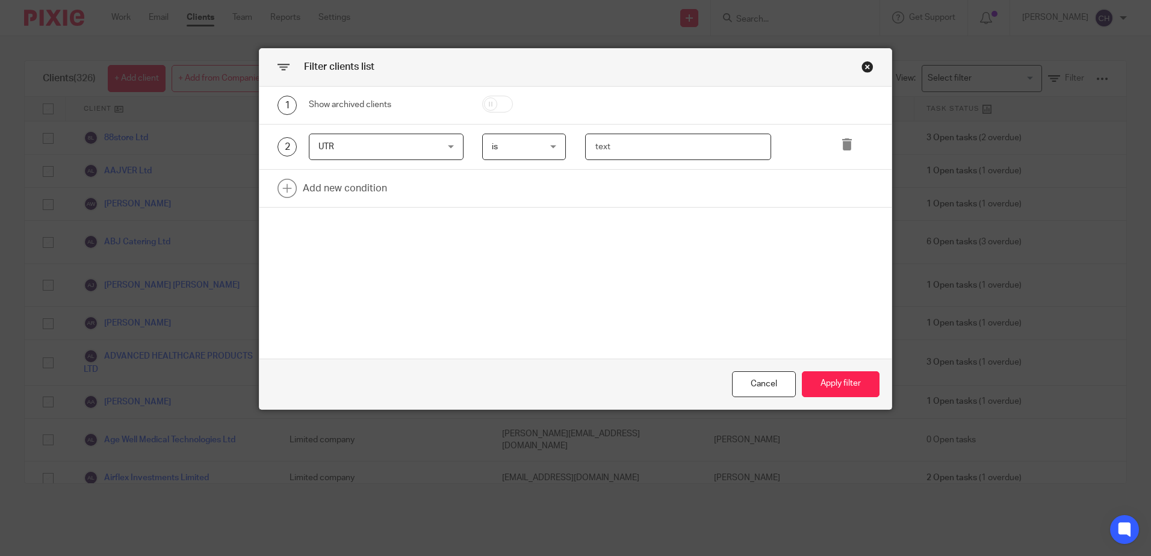
click at [661, 135] on input "text" at bounding box center [678, 147] width 186 height 27
paste input "7175195039"
type input "7175195039"
click at [837, 380] on button "Apply filter" at bounding box center [841, 385] width 78 height 26
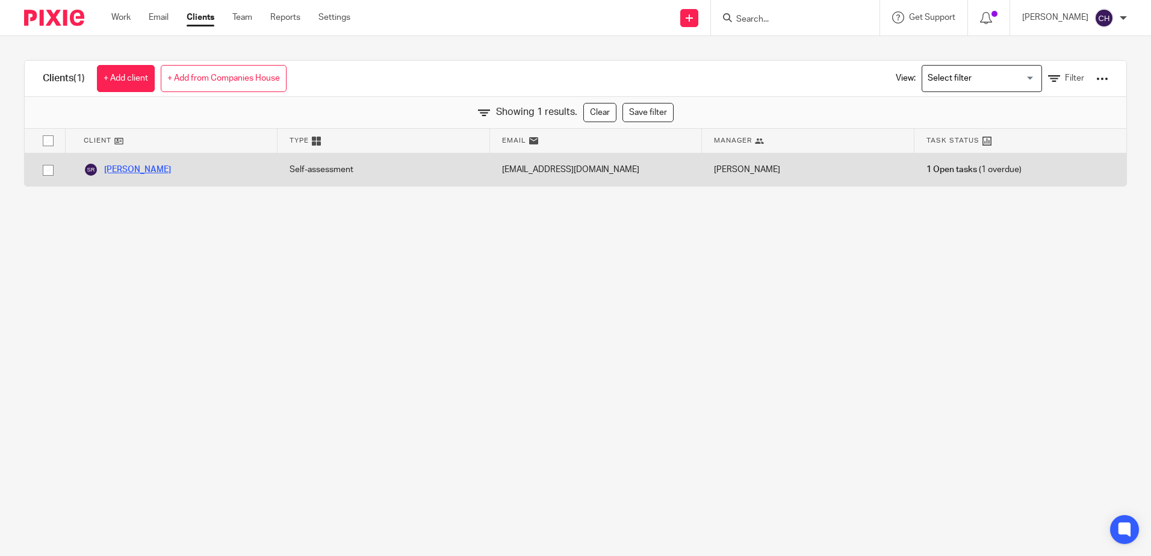
click at [145, 172] on link "[PERSON_NAME]" at bounding box center [127, 170] width 87 height 14
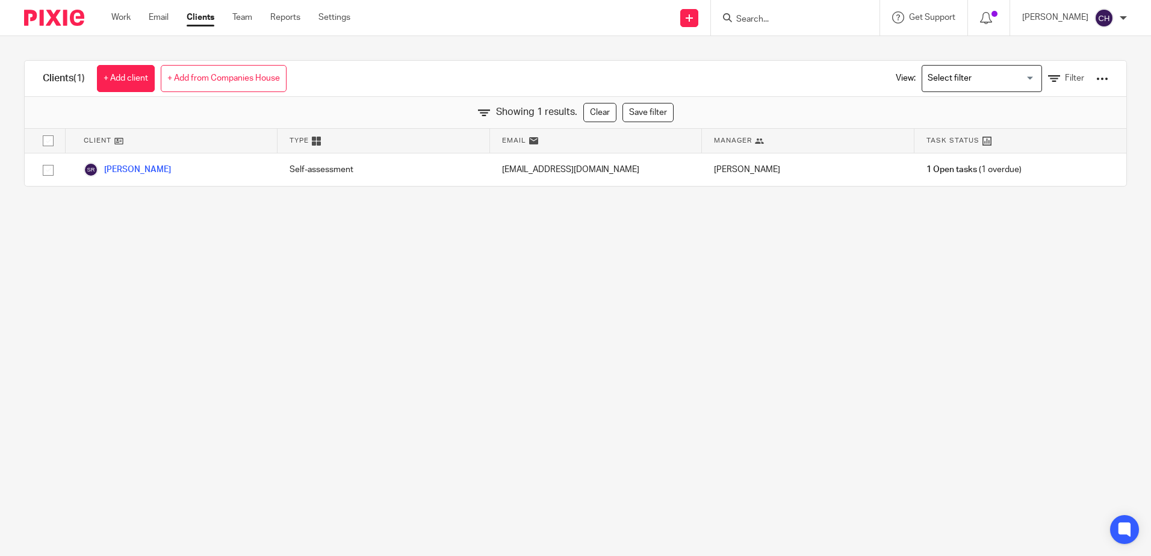
click at [45, 16] on img at bounding box center [54, 18] width 60 height 16
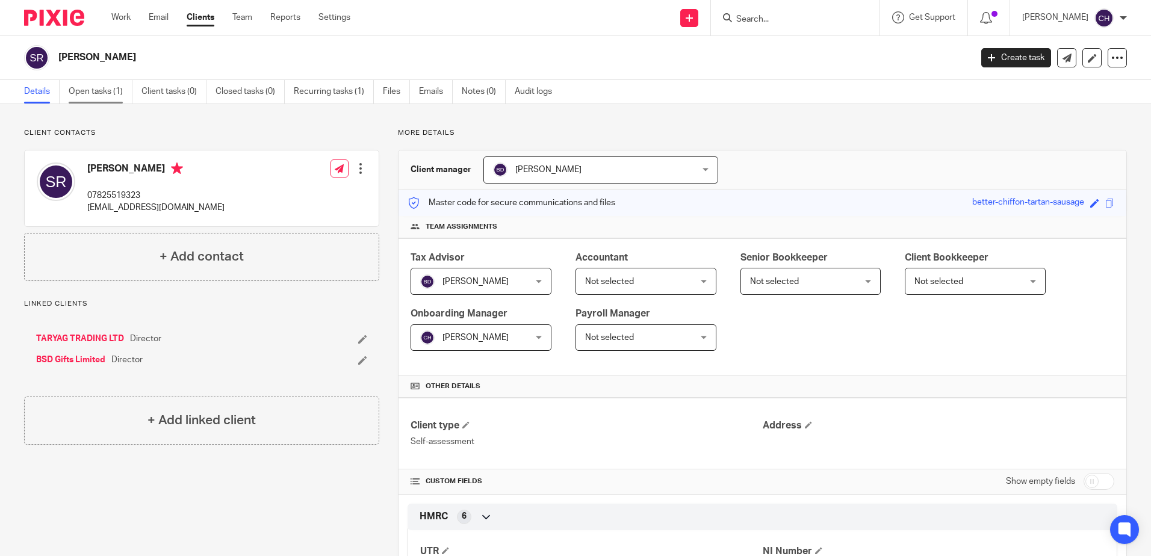
click at [101, 88] on link "Open tasks (1)" at bounding box center [101, 91] width 64 height 23
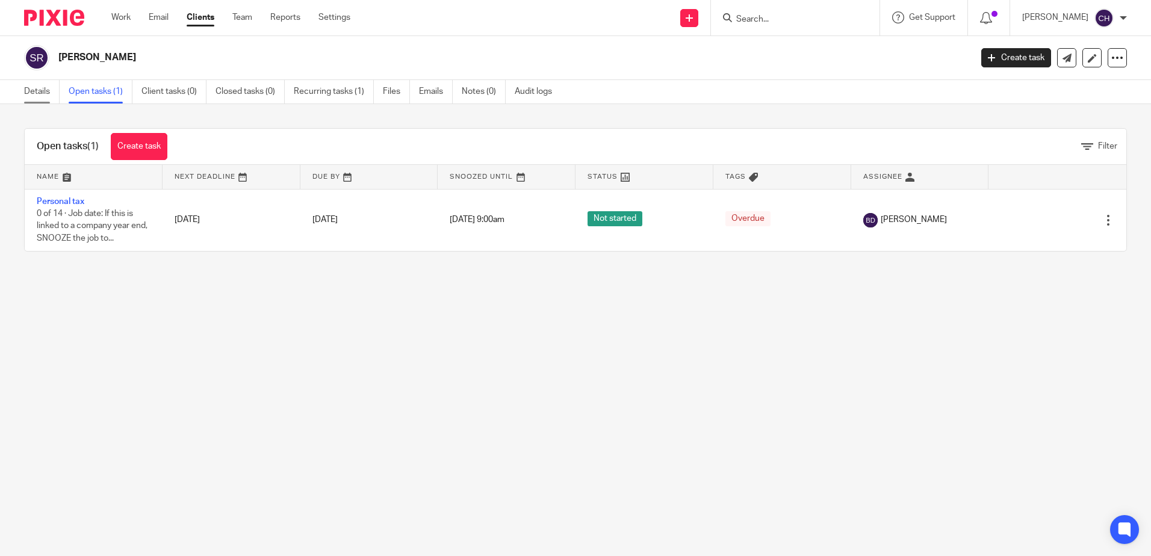
click at [49, 88] on link "Details" at bounding box center [42, 91] width 36 height 23
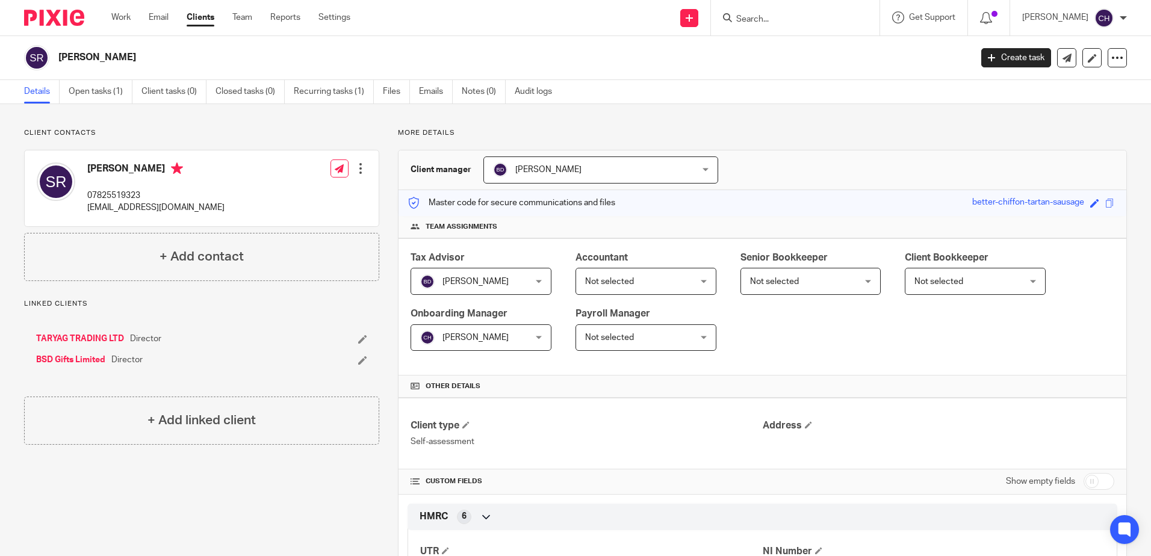
click at [84, 335] on link "TARYAG TRADING LTD" at bounding box center [80, 339] width 88 height 12
click at [81, 360] on link "BSD Gifts Limited" at bounding box center [70, 360] width 69 height 12
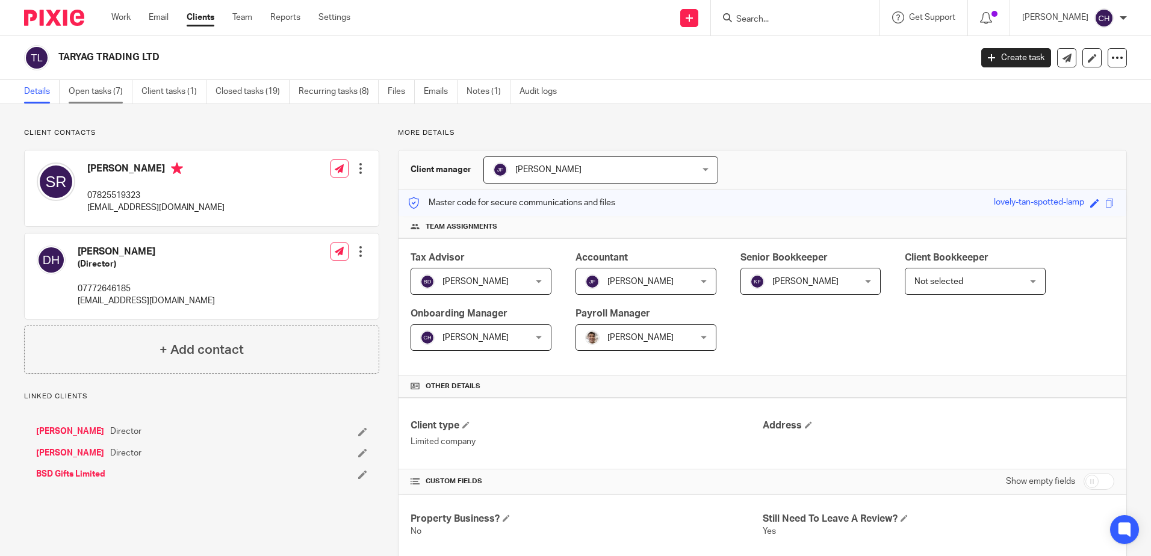
click at [92, 89] on link "Open tasks (7)" at bounding box center [101, 91] width 64 height 23
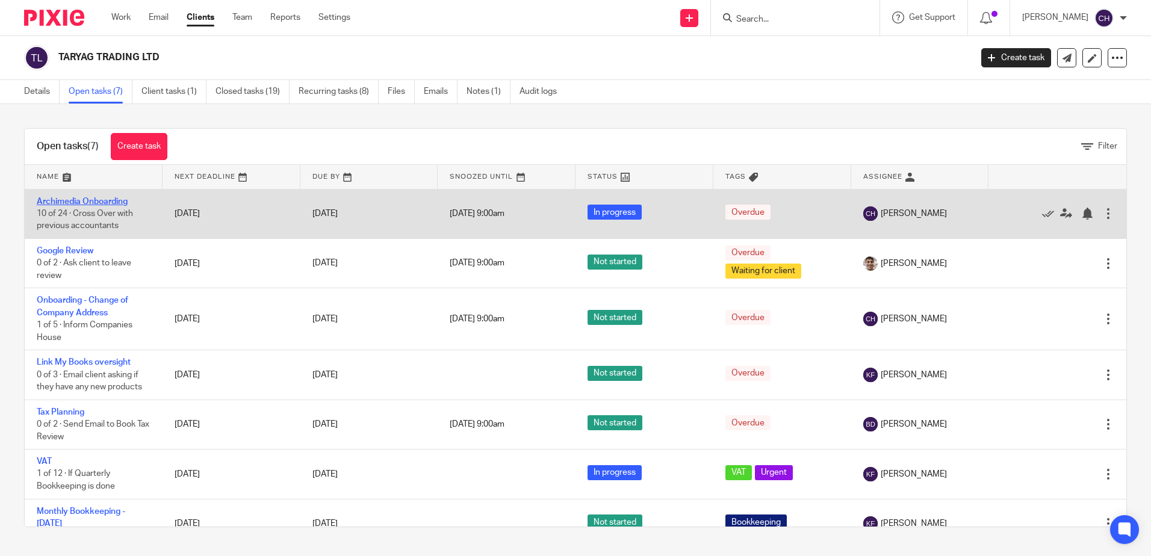
click at [98, 200] on link "Archimedia Onboarding" at bounding box center [82, 202] width 91 height 8
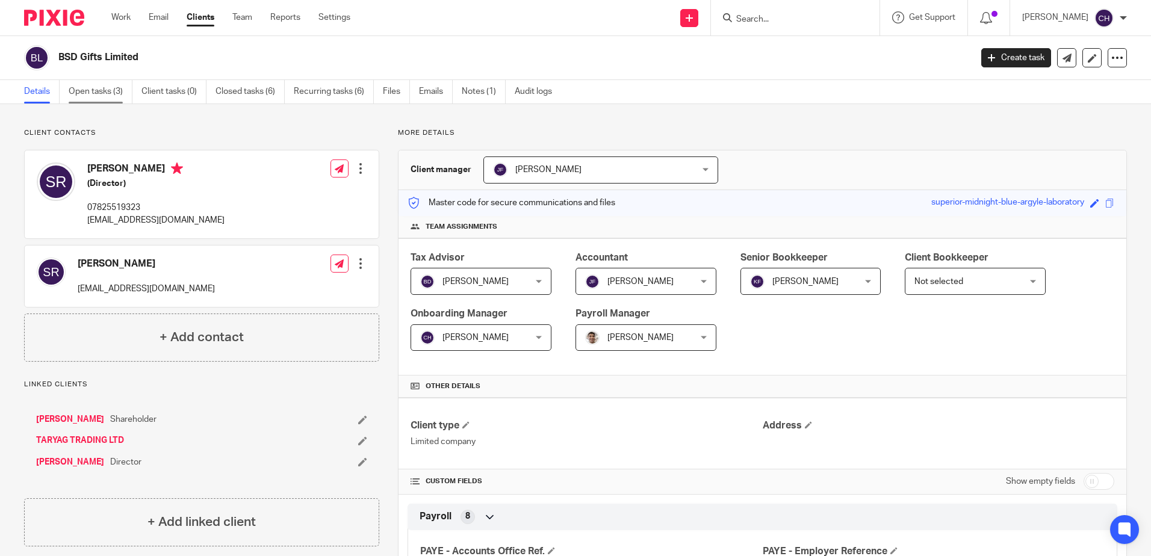
click at [104, 98] on link "Open tasks (3)" at bounding box center [101, 91] width 64 height 23
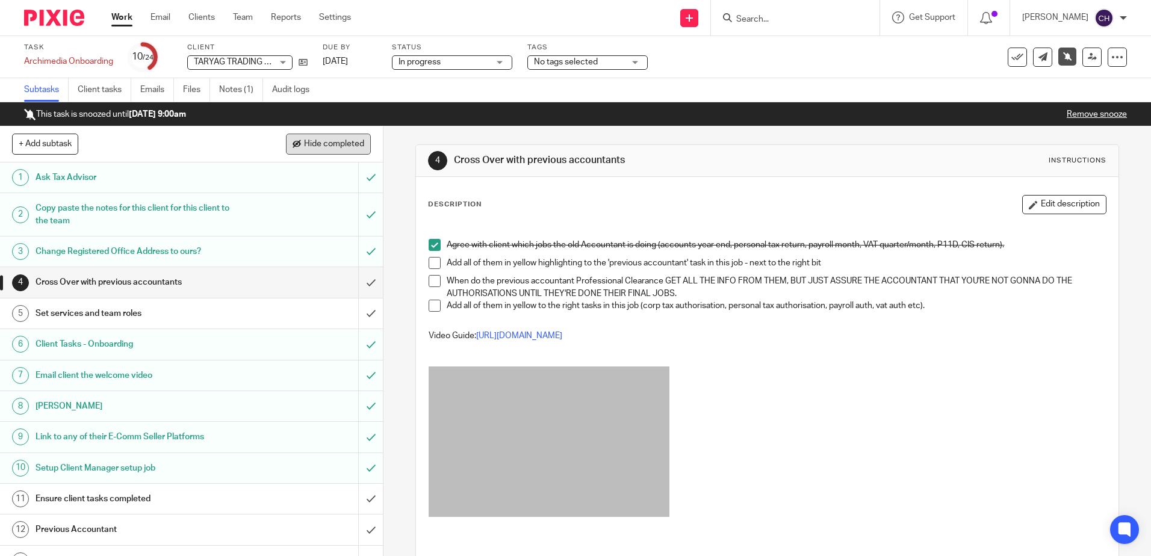
click at [317, 143] on span "Hide completed" at bounding box center [334, 145] width 60 height 10
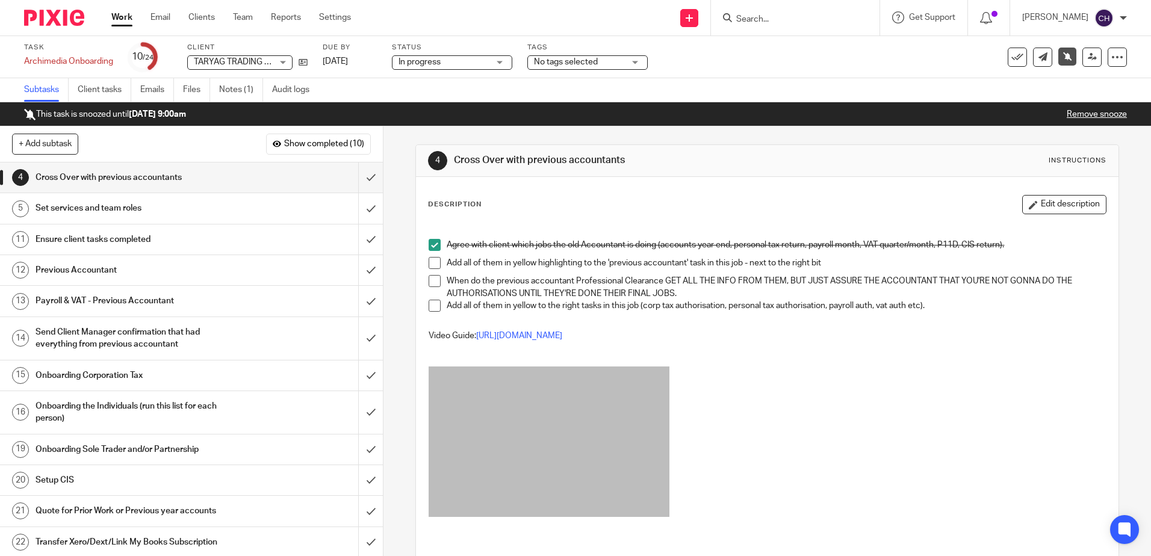
click at [184, 300] on h1 "Payroll & VAT - Previous Accountant" at bounding box center [139, 301] width 207 height 18
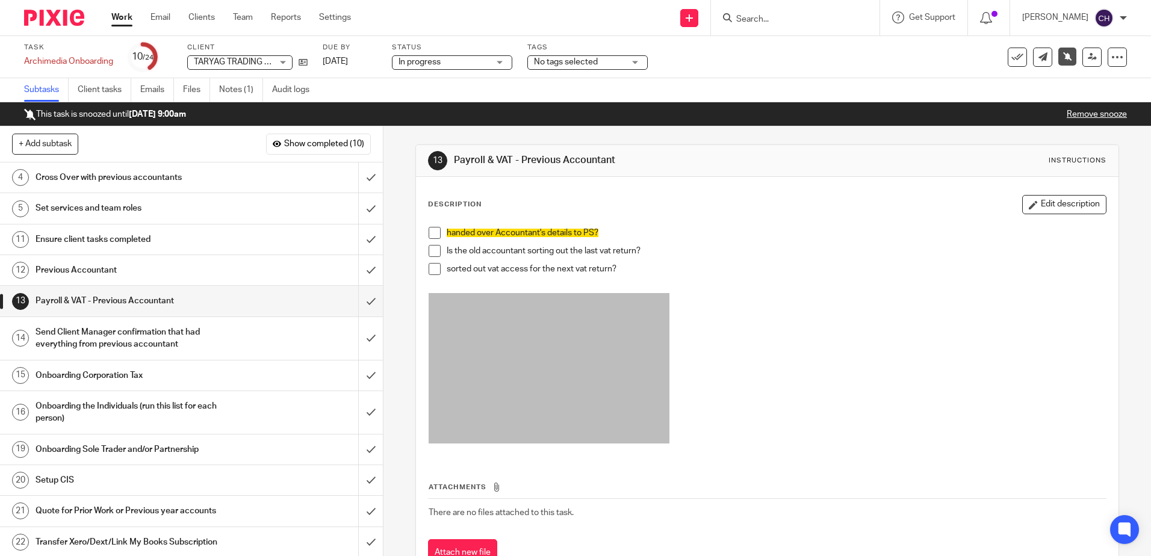
scroll to position [60, 0]
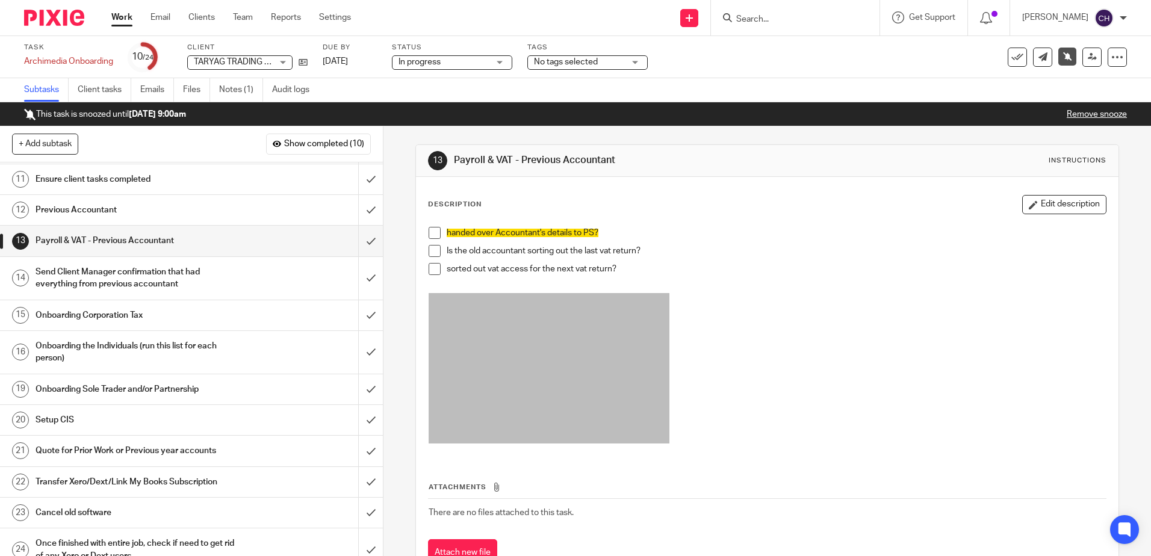
click at [204, 382] on h1 "Onboarding Sole Trader and/or Partnership" at bounding box center [139, 390] width 207 height 18
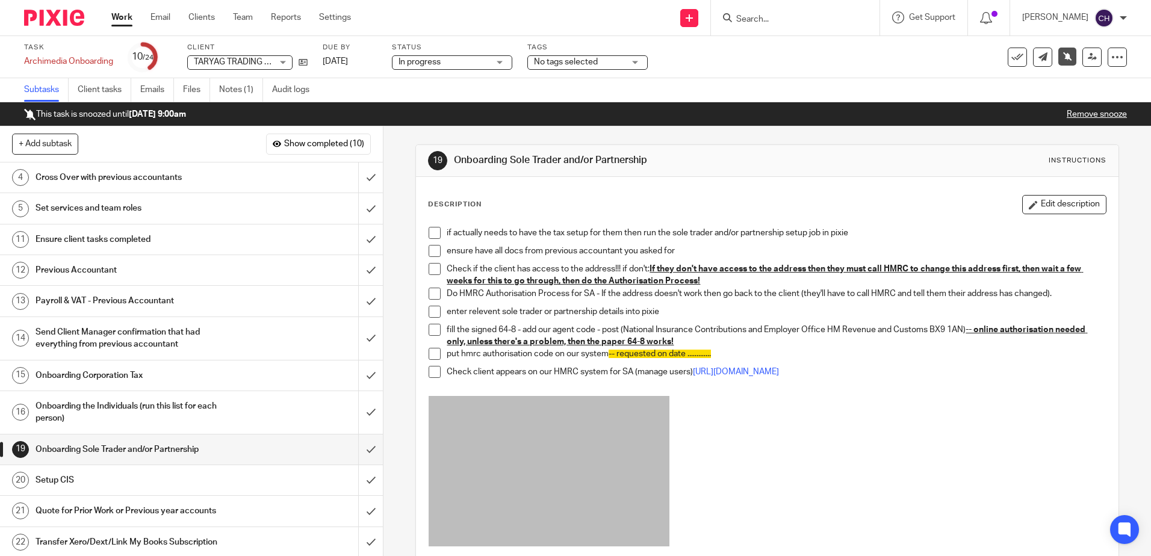
click at [208, 409] on h1 "Onboarding the Individuals (run this list for each person)" at bounding box center [139, 412] width 207 height 31
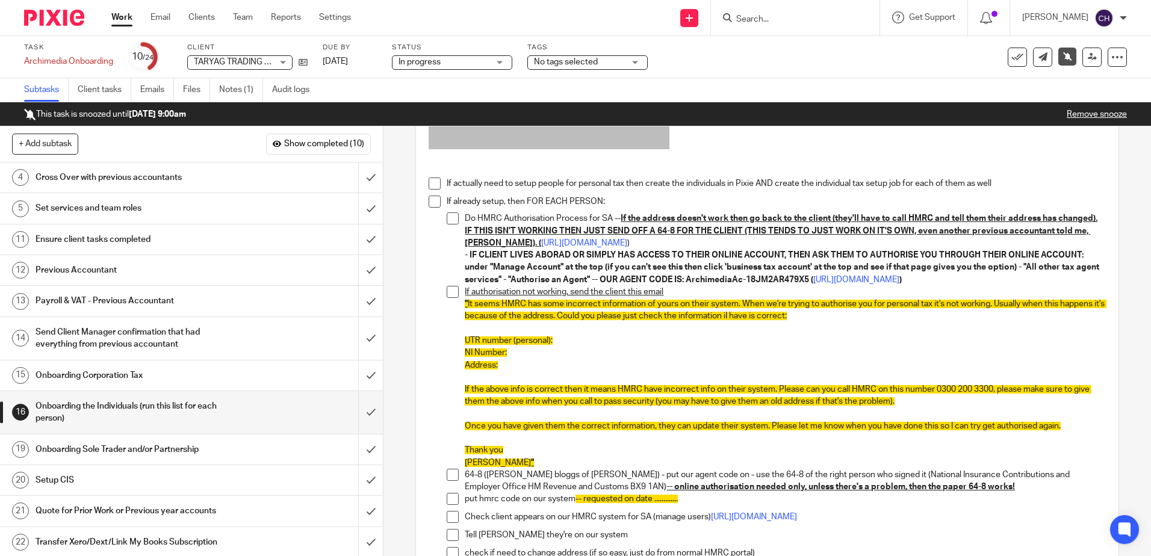
scroll to position [241, 0]
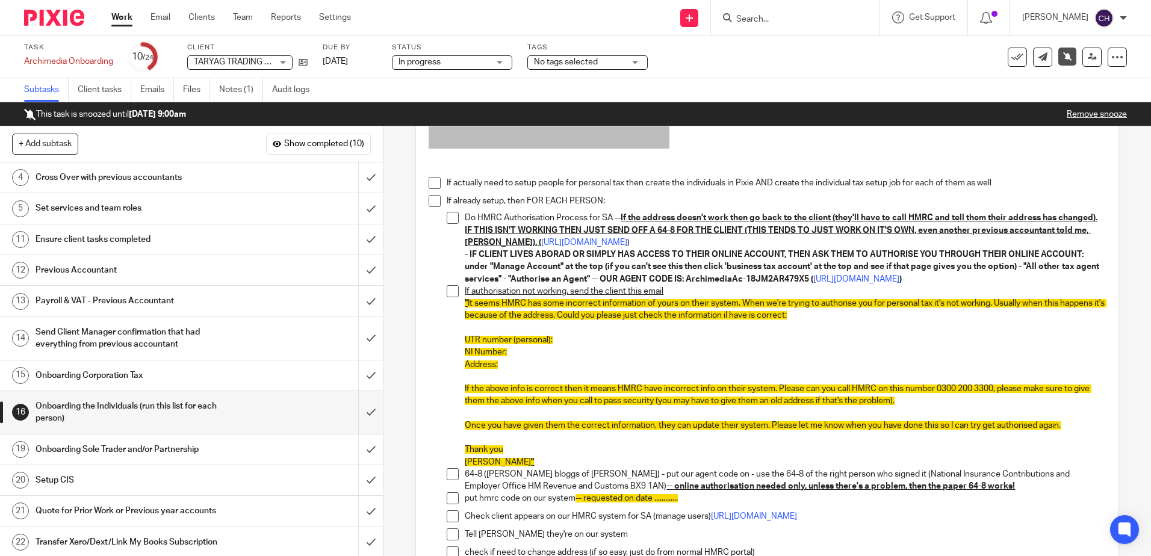
click at [430, 180] on span at bounding box center [435, 183] width 12 height 12
click at [450, 223] on span at bounding box center [453, 218] width 12 height 12
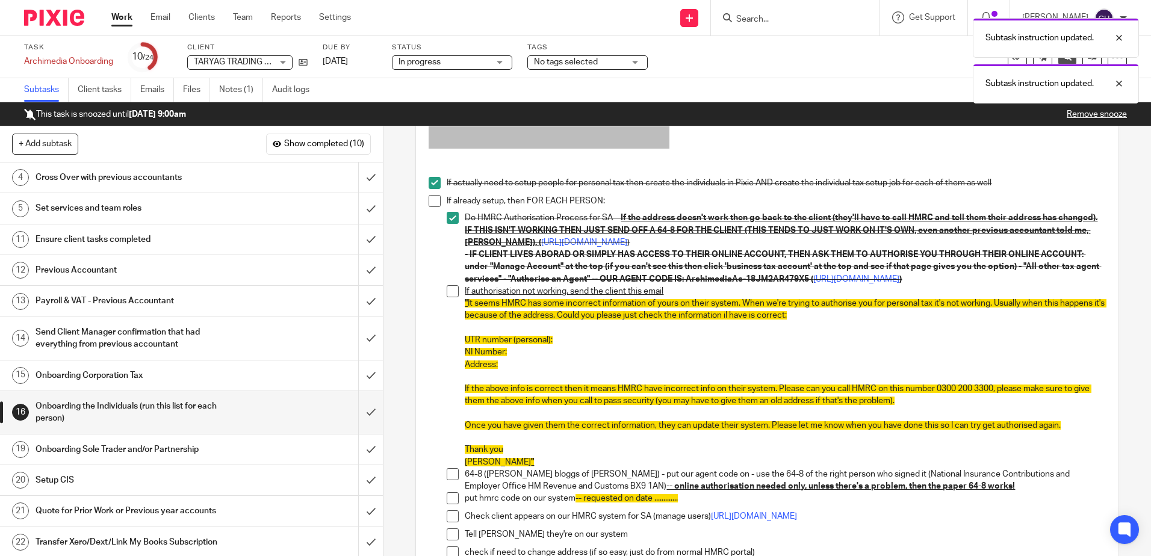
click at [430, 201] on span at bounding box center [435, 201] width 12 height 12
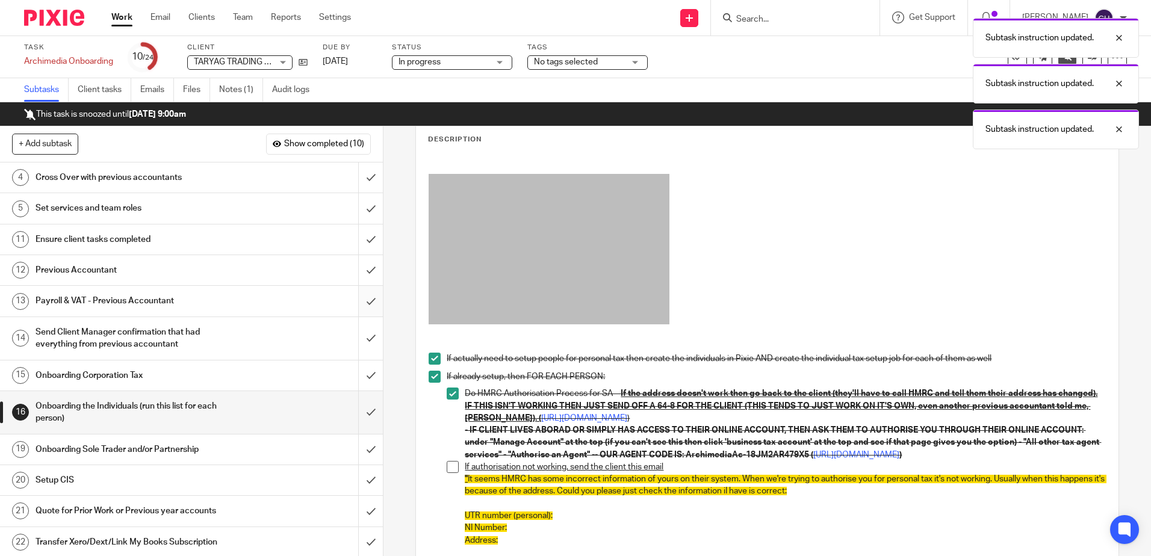
scroll to position [0, 0]
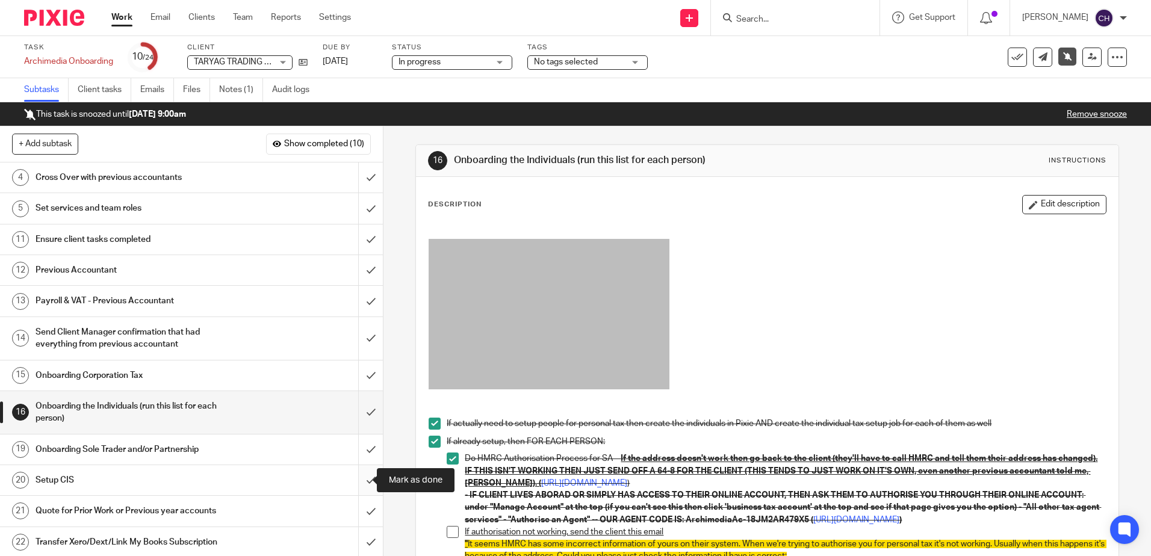
click at [360, 475] on input "submit" at bounding box center [191, 481] width 383 height 30
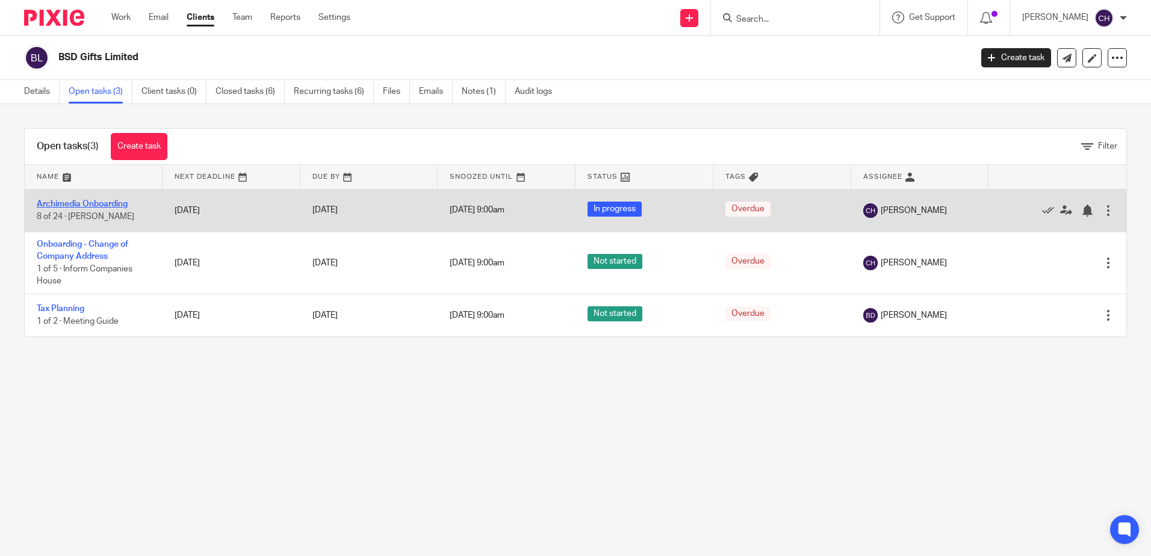
click at [88, 205] on link "Archimedia Onboarding" at bounding box center [82, 204] width 91 height 8
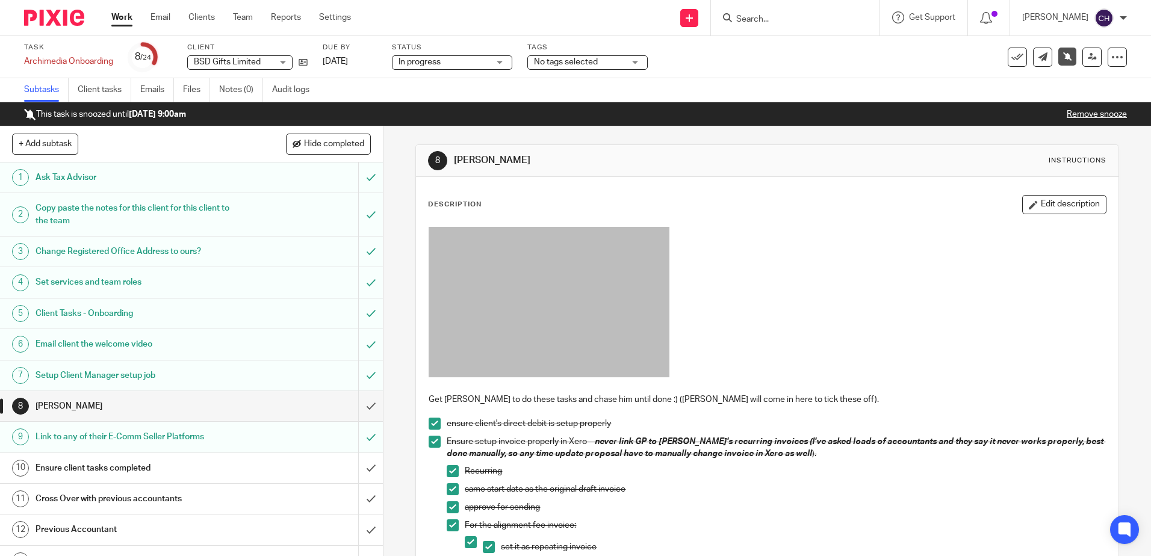
scroll to position [422, 0]
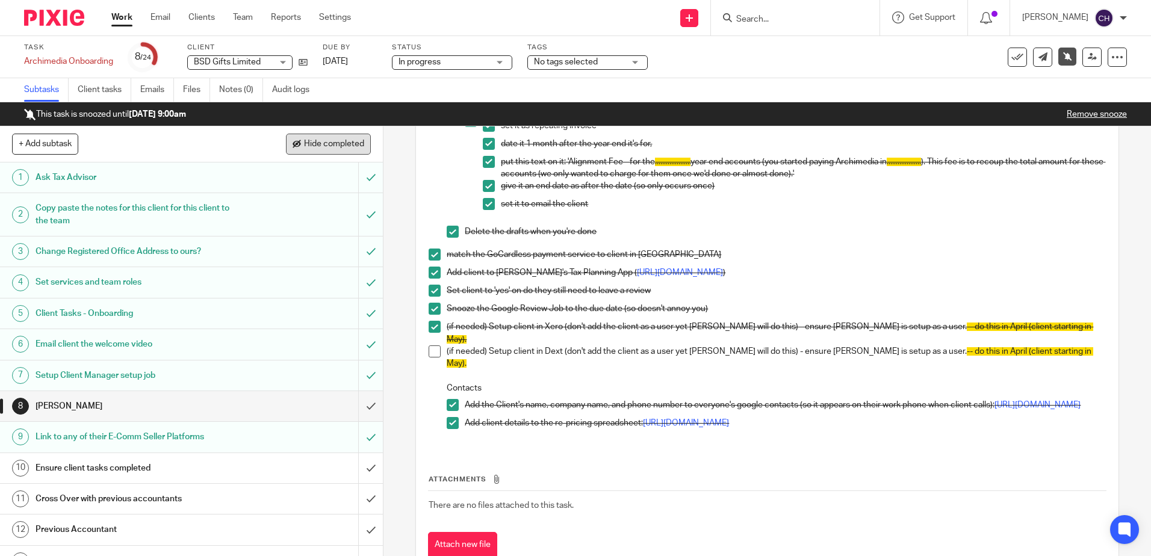
click at [306, 154] on button "Hide completed" at bounding box center [328, 144] width 85 height 20
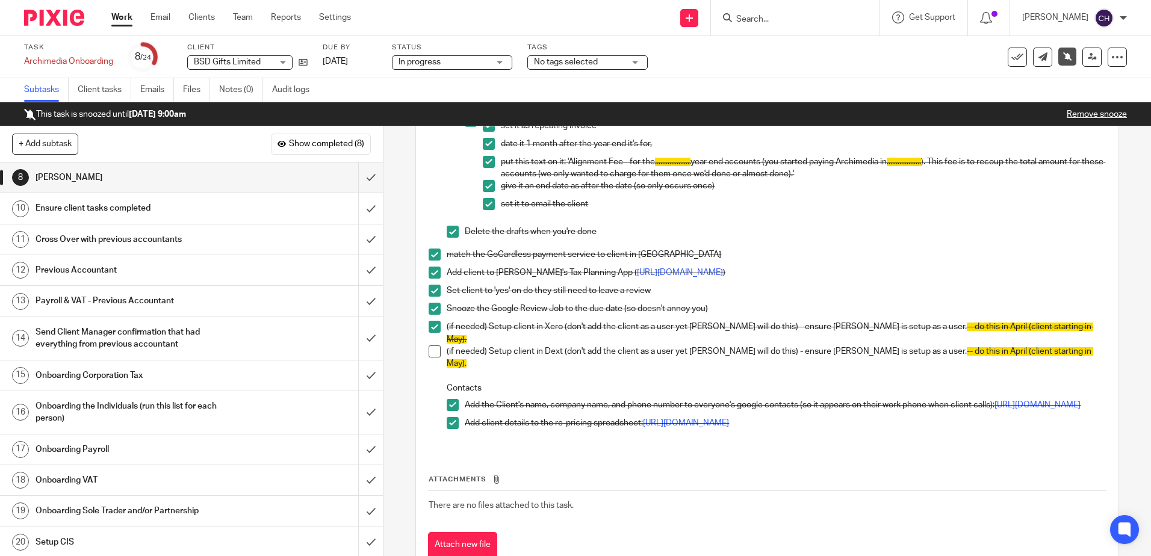
click at [136, 406] on h1 "Onboarding the Individuals (run this list for each person)" at bounding box center [139, 412] width 207 height 31
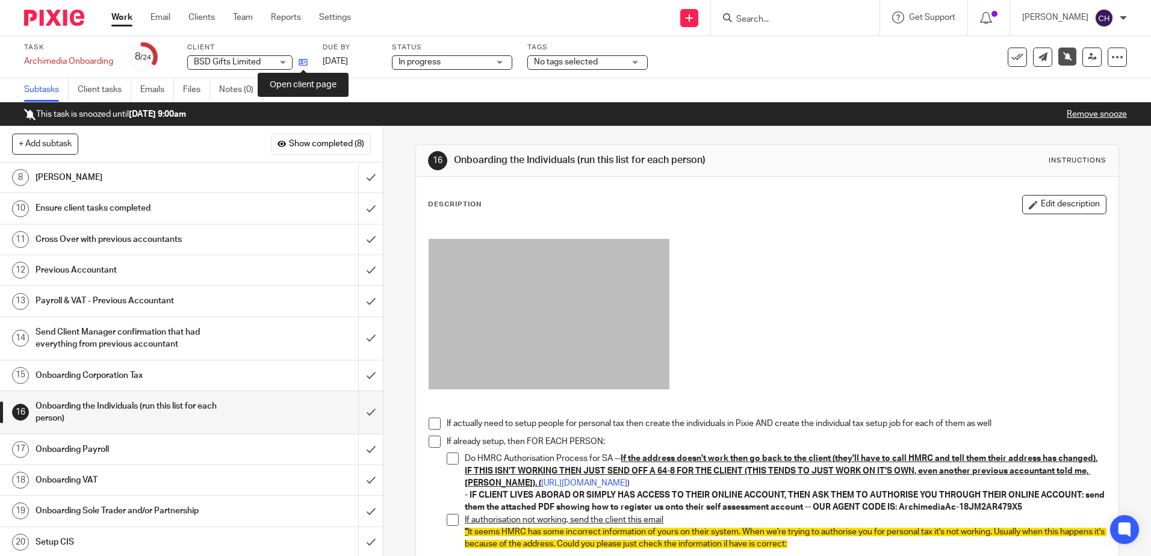
click at [302, 61] on icon at bounding box center [303, 62] width 9 height 9
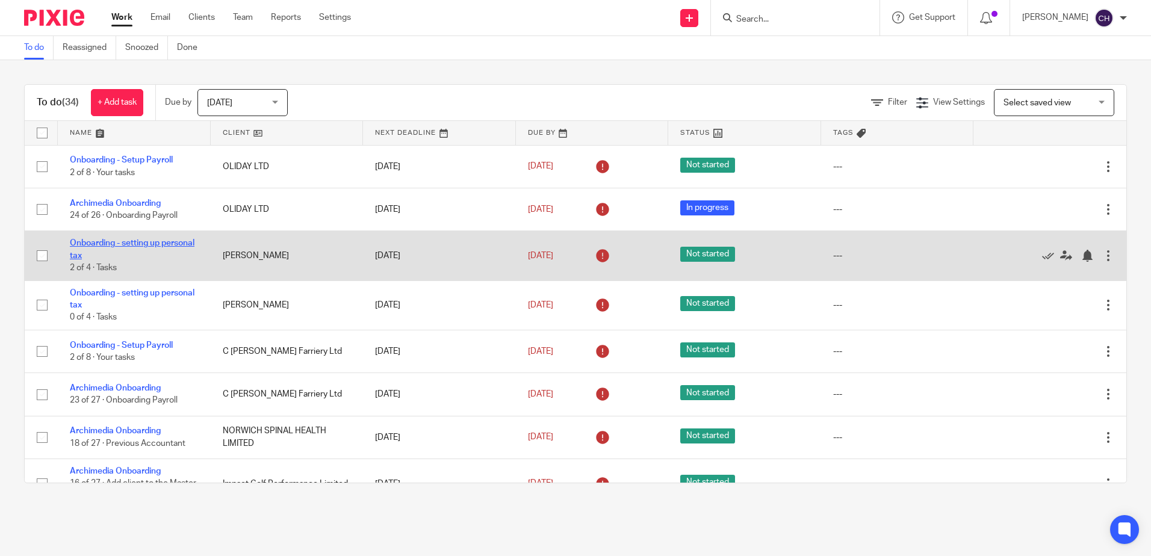
click at [106, 255] on link "Onboarding - setting up personal tax" at bounding box center [132, 249] width 125 height 20
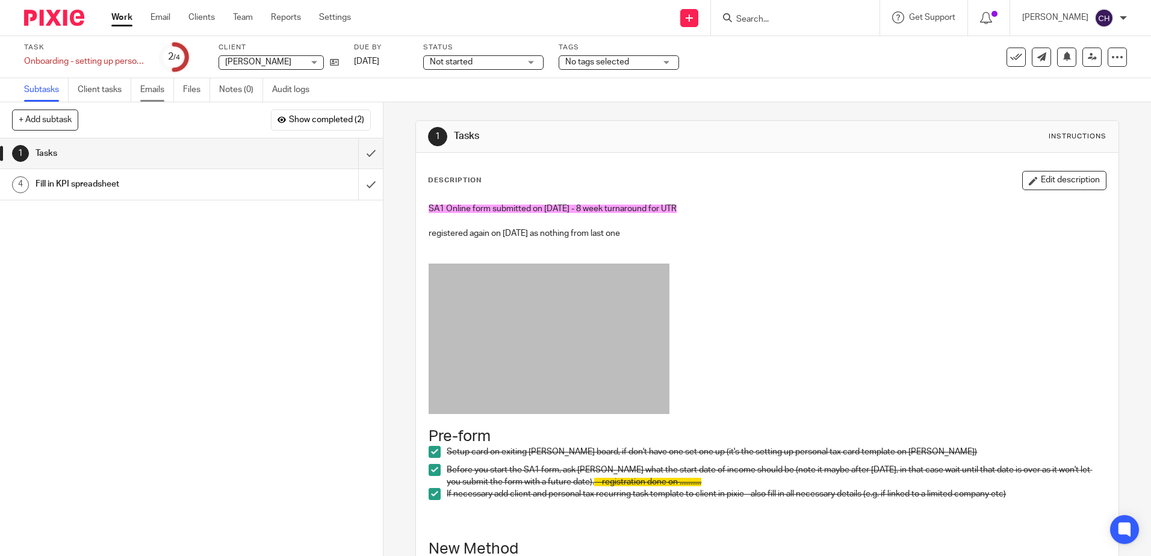
click at [149, 89] on link "Emails" at bounding box center [157, 89] width 34 height 23
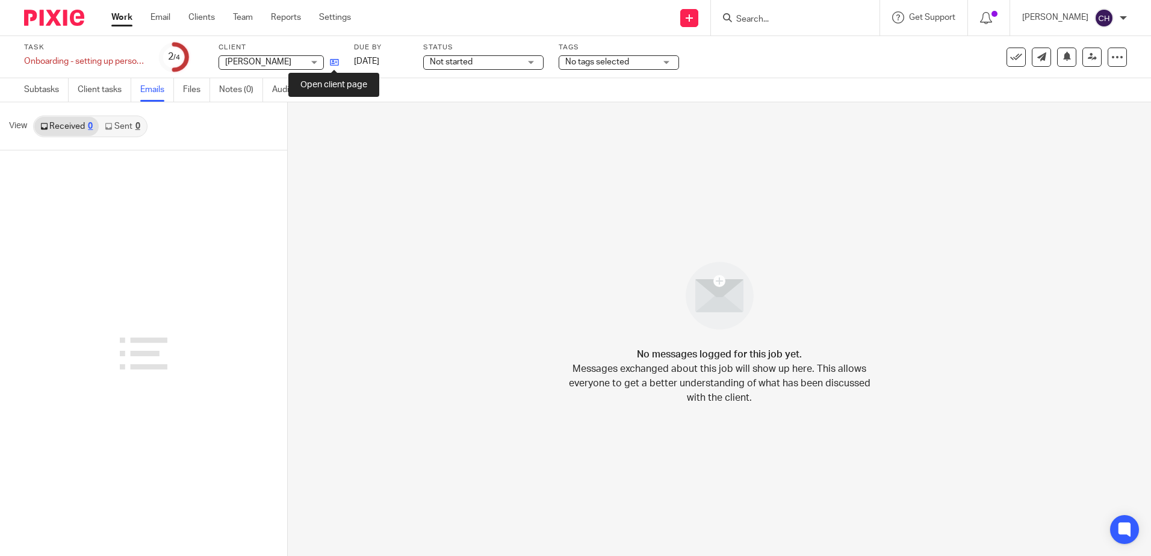
click at [335, 64] on icon at bounding box center [334, 62] width 9 height 9
click at [51, 27] on div at bounding box center [49, 18] width 99 height 36
click at [60, 13] on img at bounding box center [54, 18] width 60 height 16
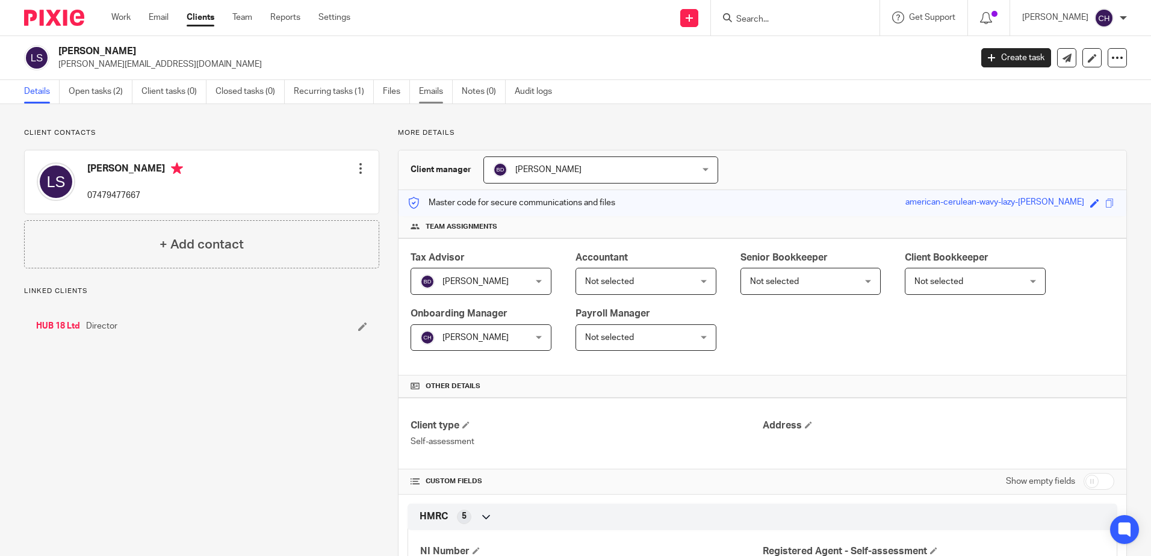
drag, startPoint x: 0, startPoint y: 0, endPoint x: 441, endPoint y: 99, distance: 451.8
click at [441, 99] on link "Emails" at bounding box center [436, 91] width 34 height 23
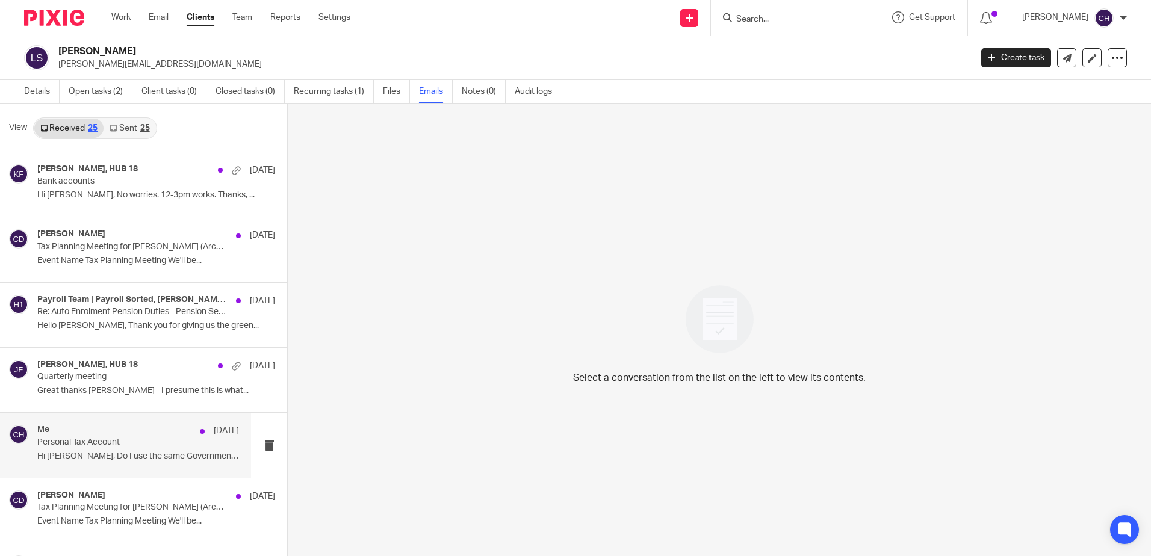
click at [150, 448] on div "Me 8 Oct Personal Tax Account Hi Chloe, Do I use the same Government Gateway..." at bounding box center [138, 445] width 202 height 40
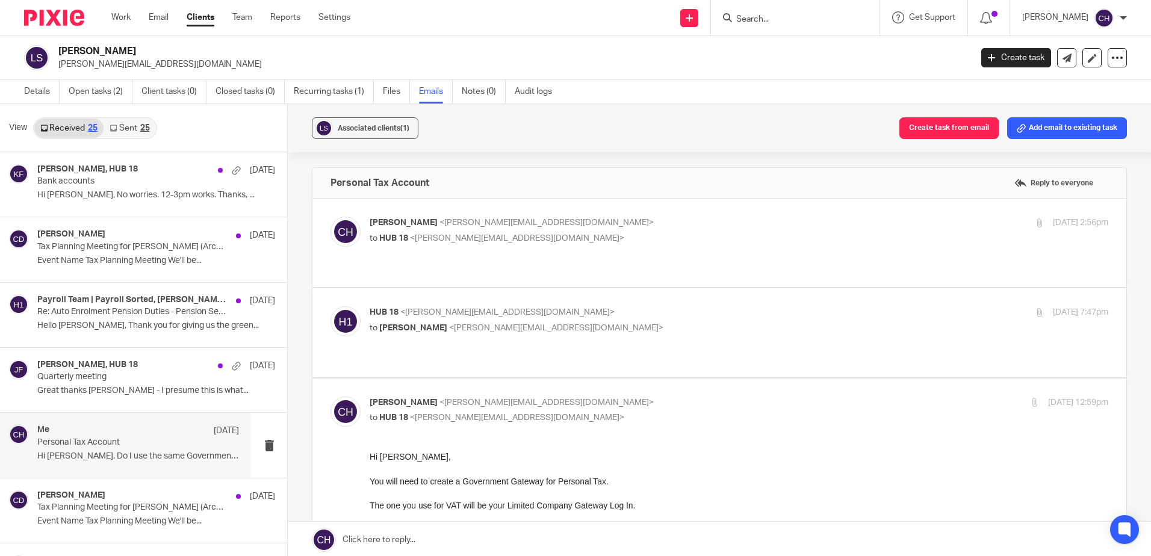
click at [592, 397] on p "Chloe Hooton <chloe@archimediaaccounts.co.uk>" at bounding box center [616, 403] width 493 height 13
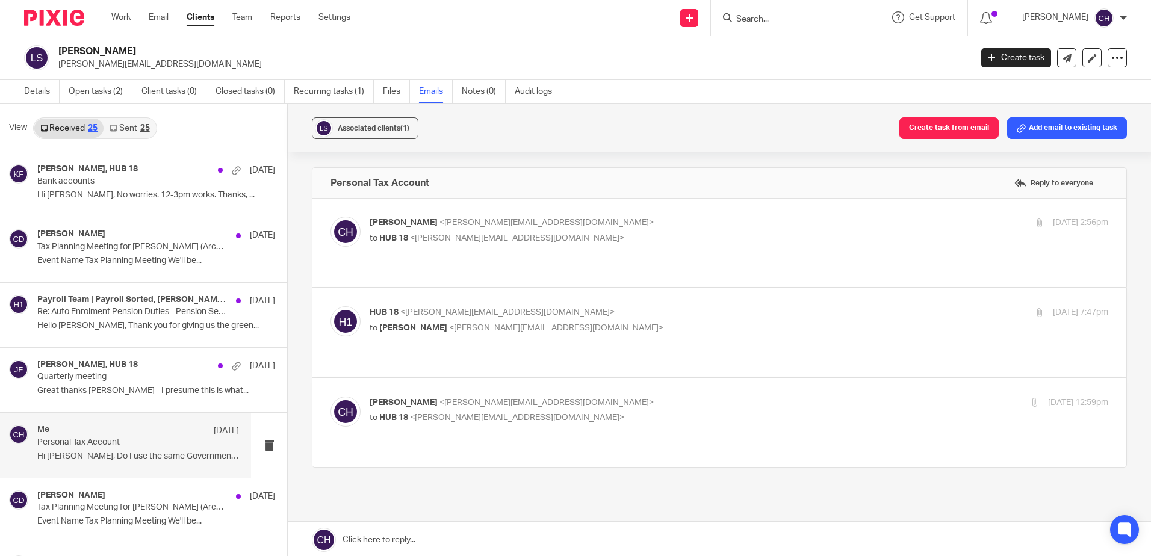
click at [592, 397] on p "Chloe Hooton <chloe@archimediaaccounts.co.uk>" at bounding box center [616, 403] width 493 height 13
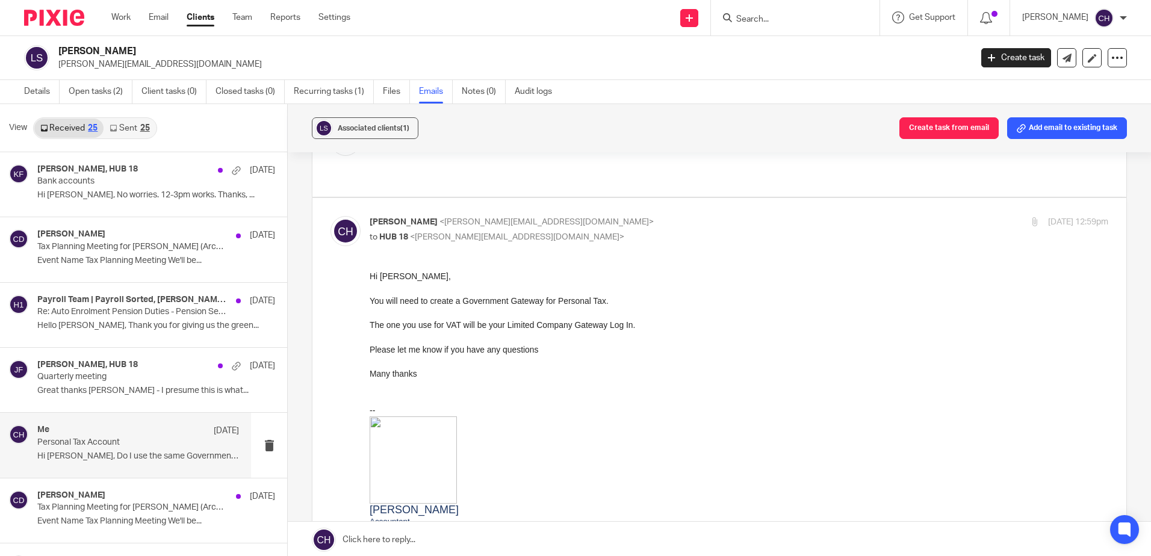
click at [619, 231] on p "to HUB 18 <liam@inserif.com>" at bounding box center [616, 237] width 493 height 13
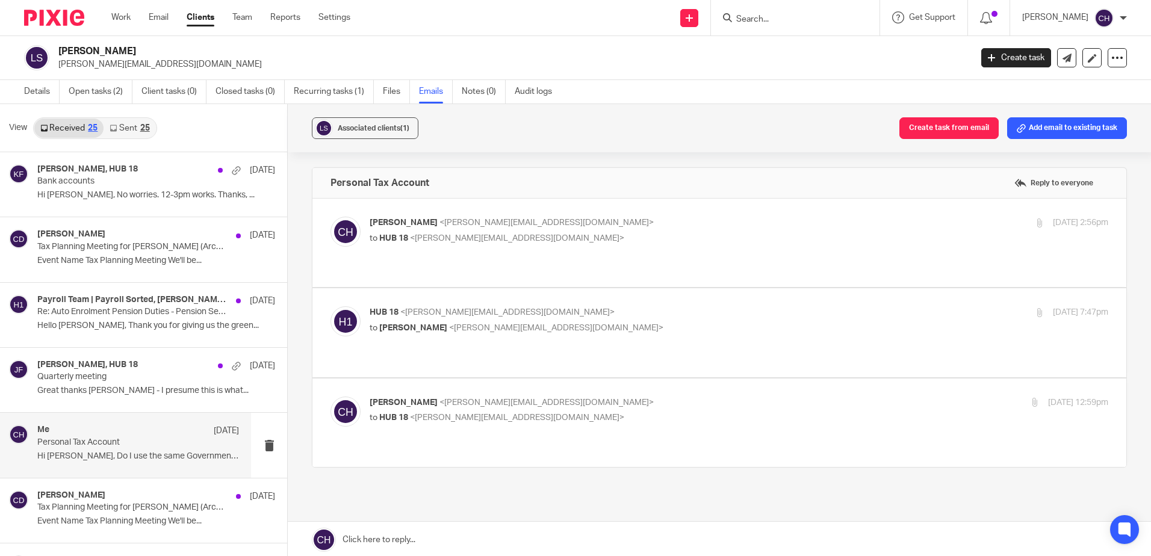
click at [673, 397] on div "Chloe Hooton <chloe@archimediaaccounts.co.uk> to HUB 18 <liam@inserif.com>" at bounding box center [616, 411] width 493 height 28
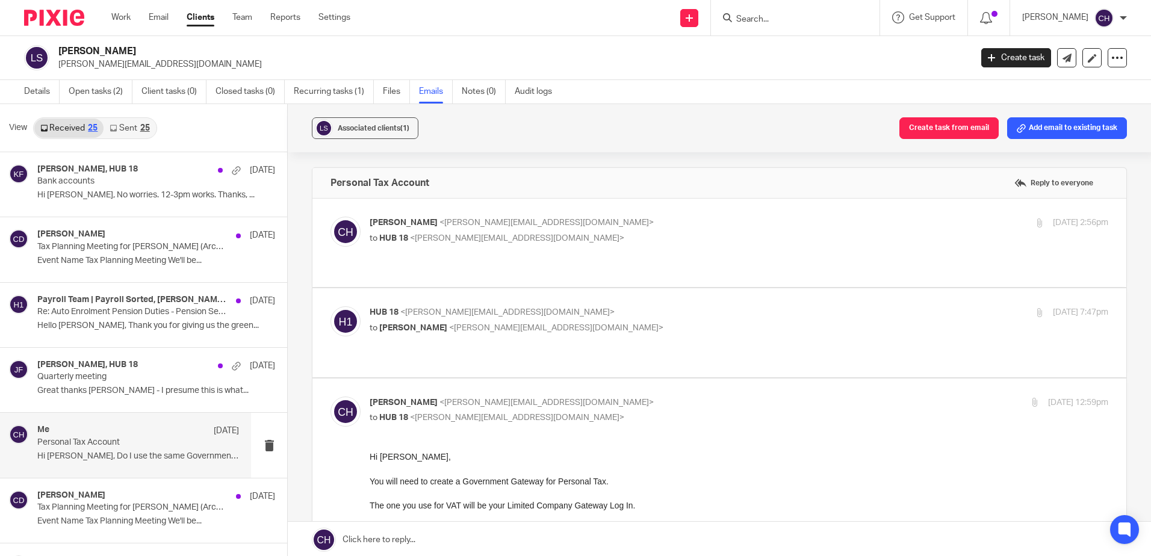
click at [699, 397] on p "Chloe Hooton <chloe@archimediaaccounts.co.uk>" at bounding box center [616, 403] width 493 height 13
checkbox input "false"
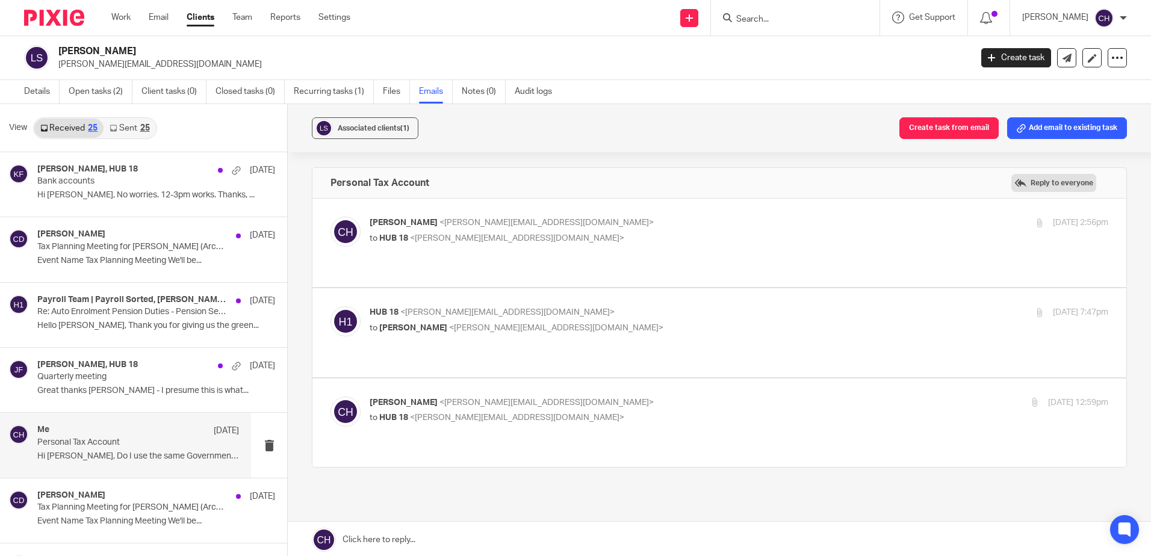
click at [1042, 181] on label "Reply to everyone" at bounding box center [1054, 183] width 85 height 18
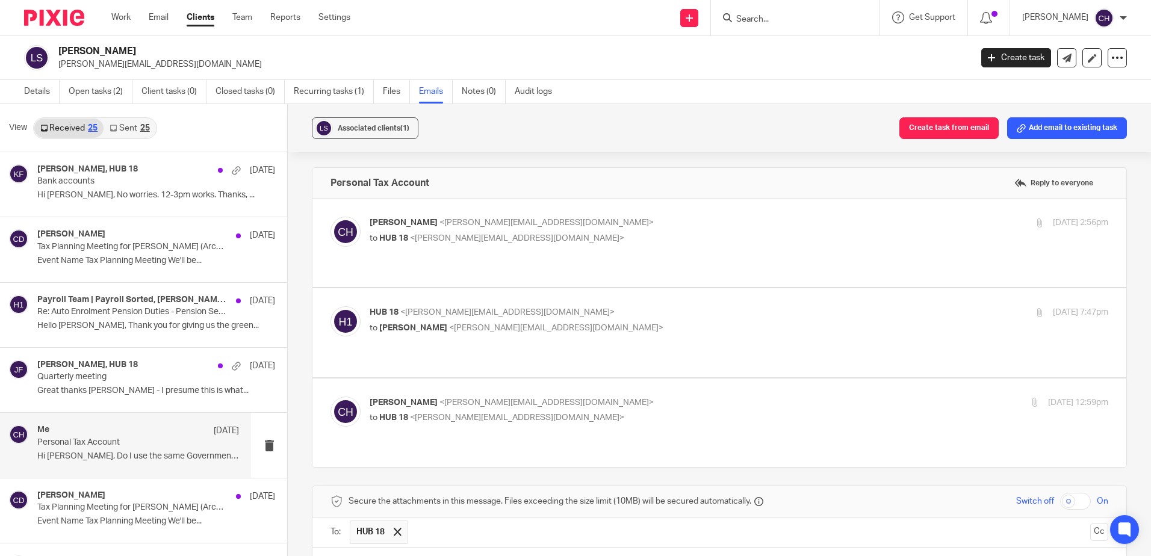
click at [581, 397] on p "Chloe Hooton <chloe@archimediaaccounts.co.uk>" at bounding box center [616, 403] width 493 height 13
checkbox input "true"
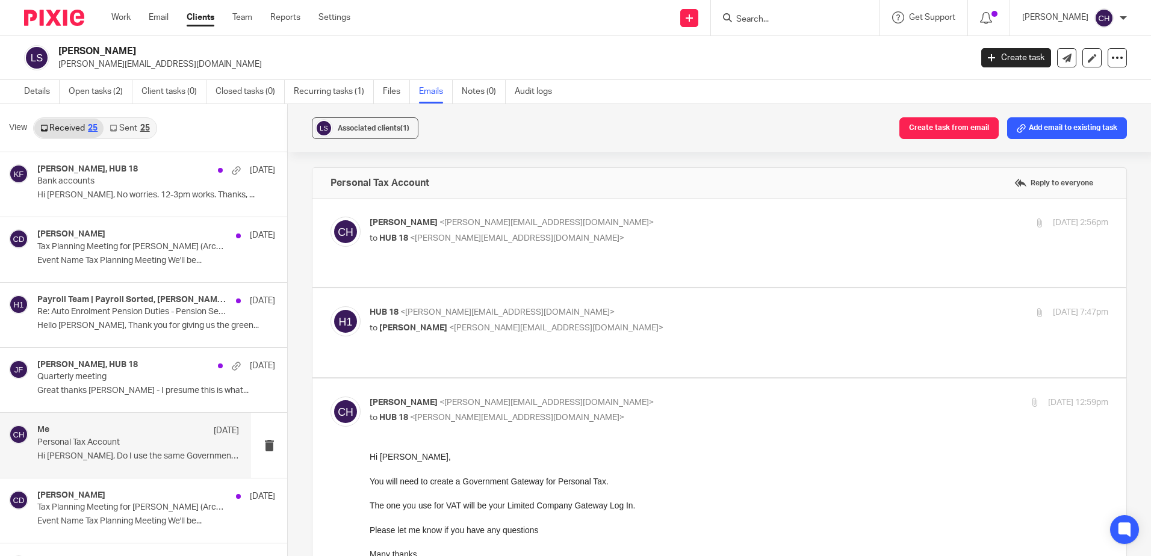
click at [595, 291] on label at bounding box center [720, 332] width 814 height 89
click at [331, 306] on input "checkbox" at bounding box center [330, 306] width 1 height 1
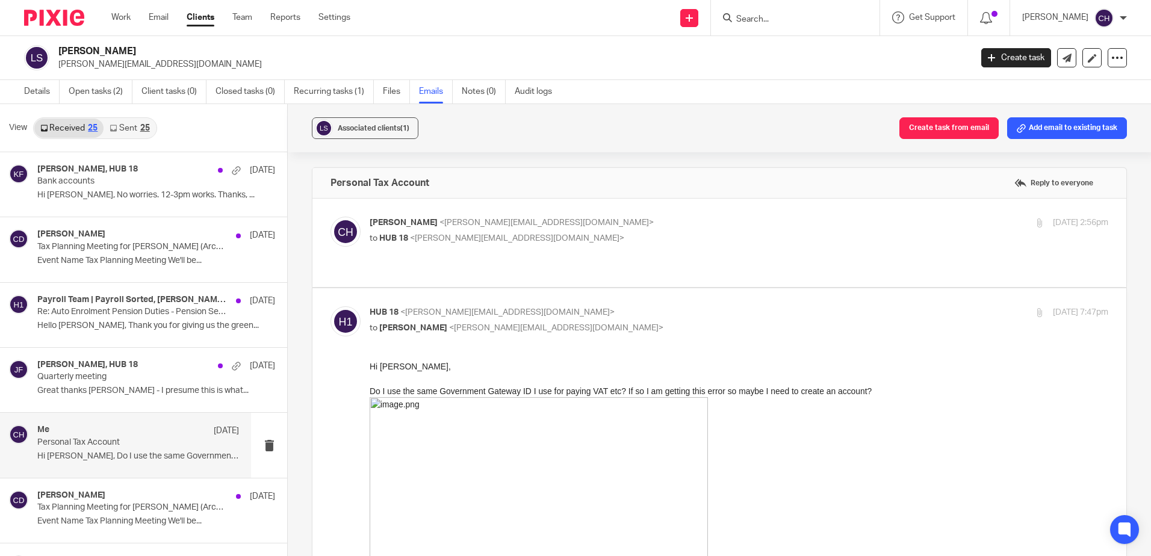
click at [331, 306] on input "checkbox" at bounding box center [330, 306] width 1 height 1
checkbox input "false"
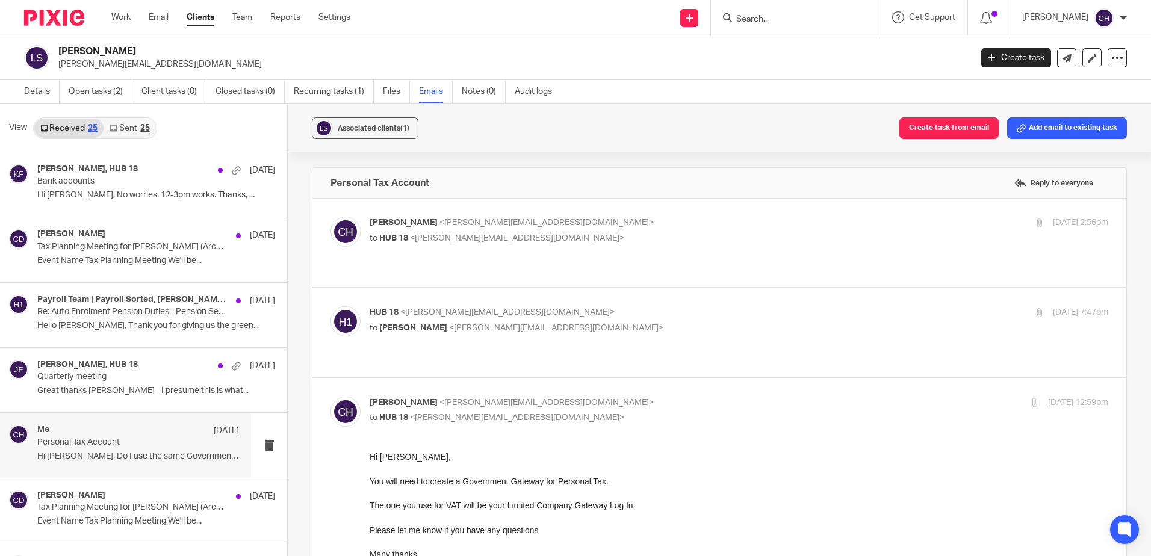
click at [595, 214] on label at bounding box center [720, 243] width 814 height 89
click at [331, 216] on input "checkbox" at bounding box center [330, 216] width 1 height 1
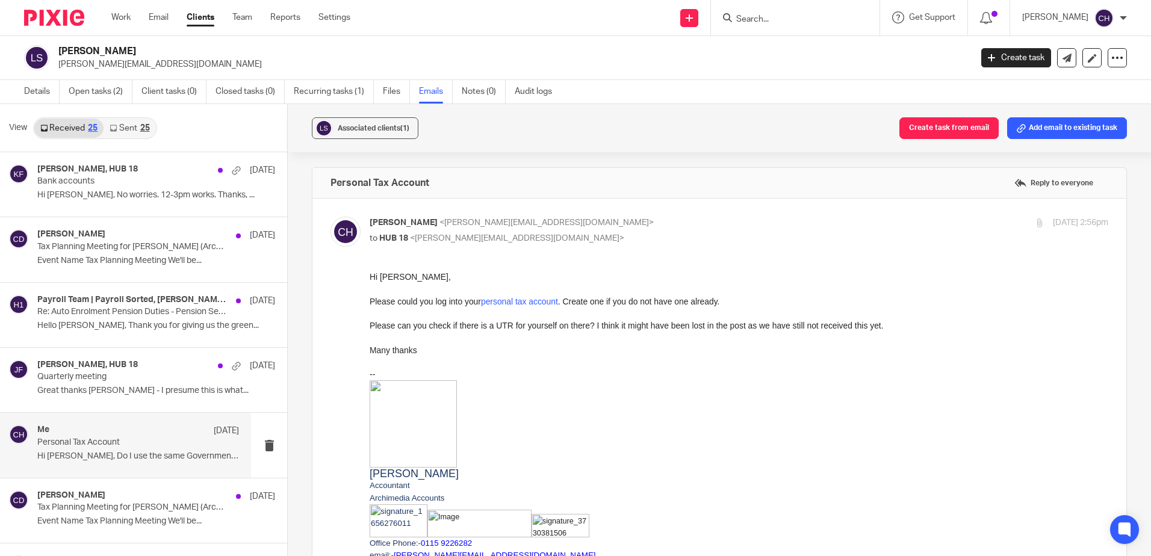
click at [610, 219] on p "Chloe Hooton <chloe@archimediaaccounts.co.uk>" at bounding box center [616, 223] width 493 height 13
checkbox input "false"
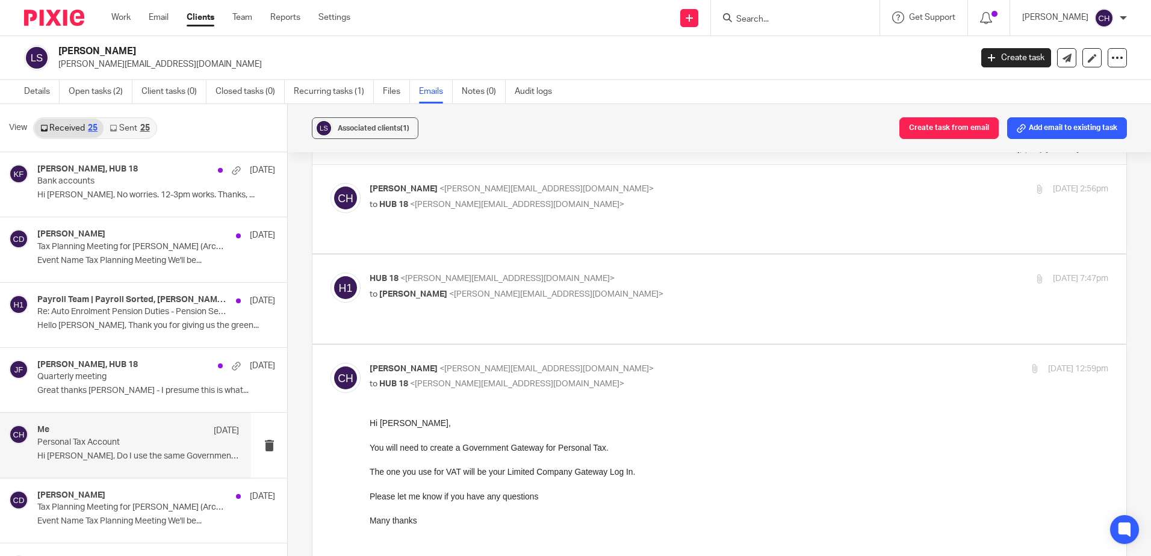
scroll to position [60, 0]
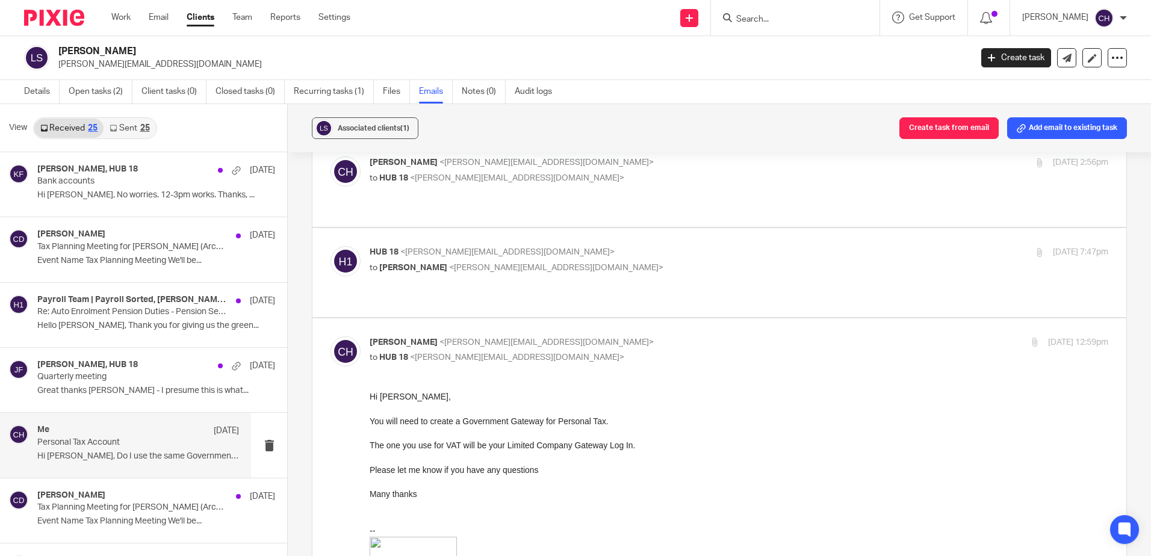
click at [331, 336] on input "checkbox" at bounding box center [330, 336] width 1 height 1
checkbox input "false"
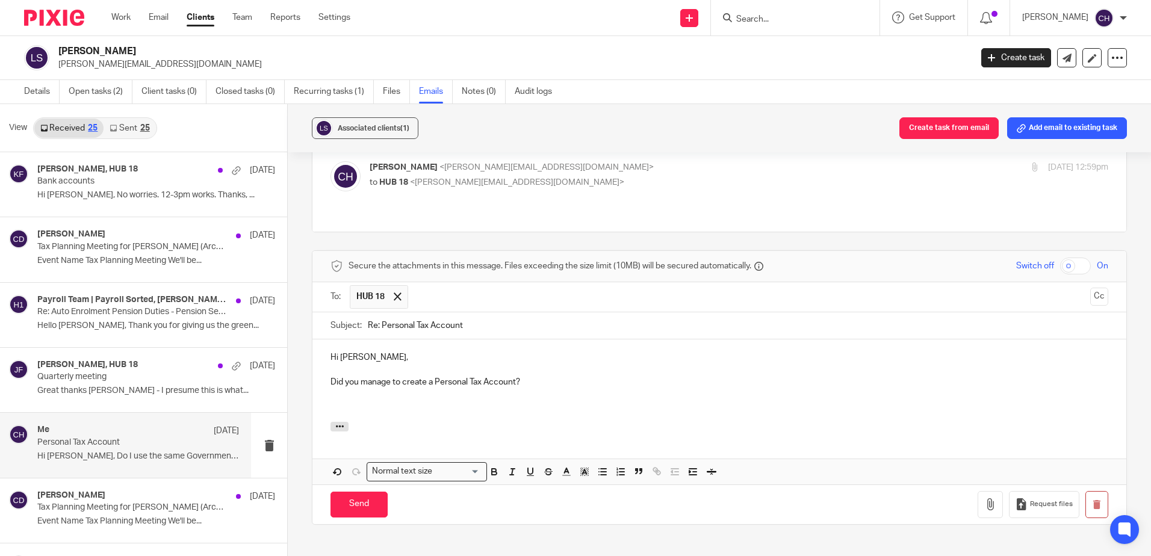
scroll to position [241, 0]
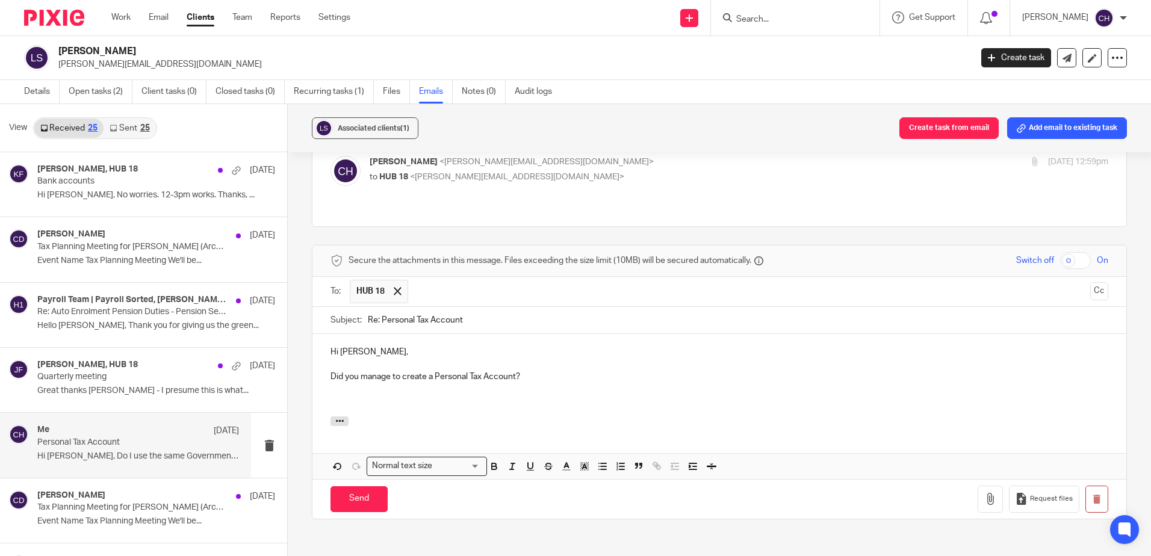
click at [560, 371] on p "Did you manage to create a Personal Tax Account?" at bounding box center [720, 377] width 778 height 12
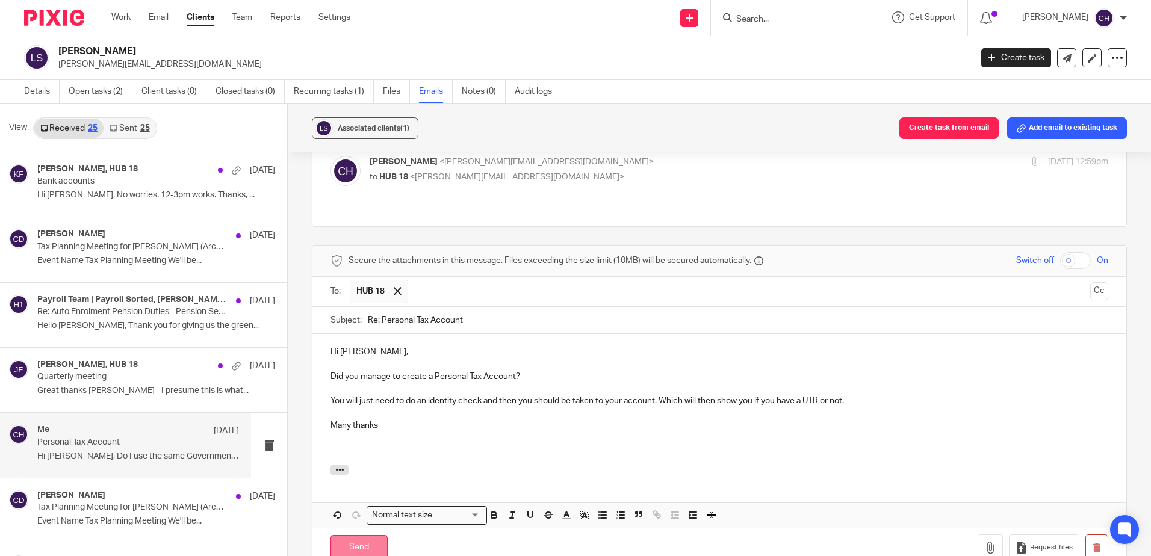
click at [357, 535] on input "Send" at bounding box center [359, 548] width 57 height 26
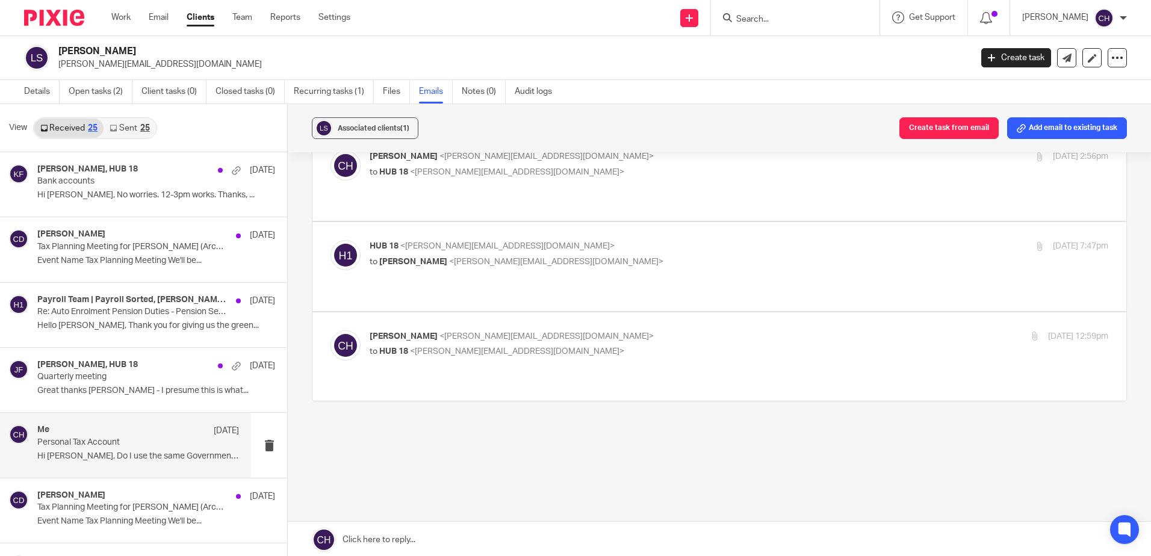
scroll to position [29, 0]
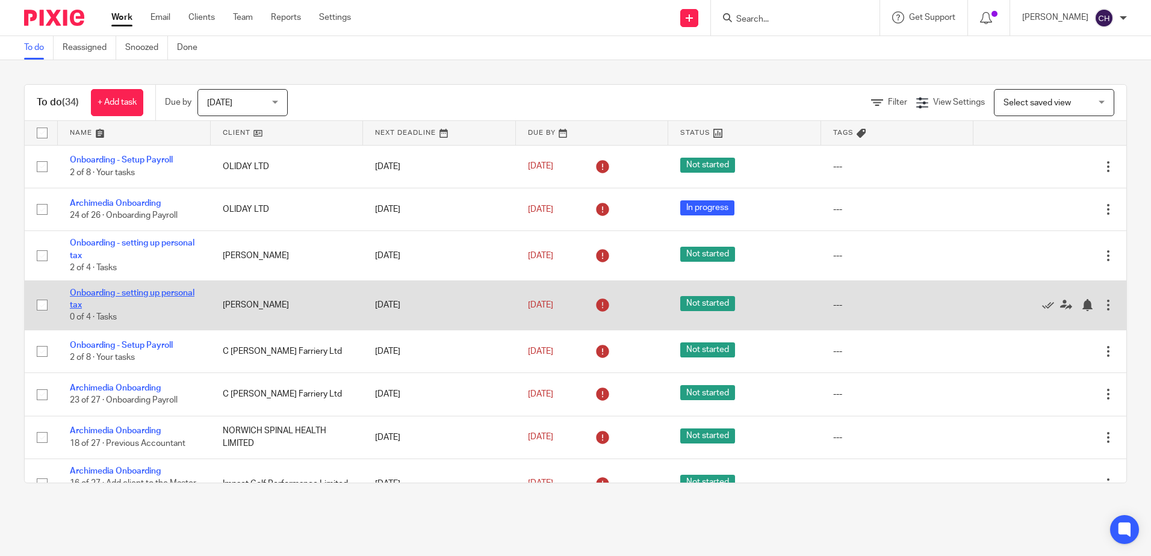
click at [145, 290] on link "Onboarding - setting up personal tax" at bounding box center [132, 299] width 125 height 20
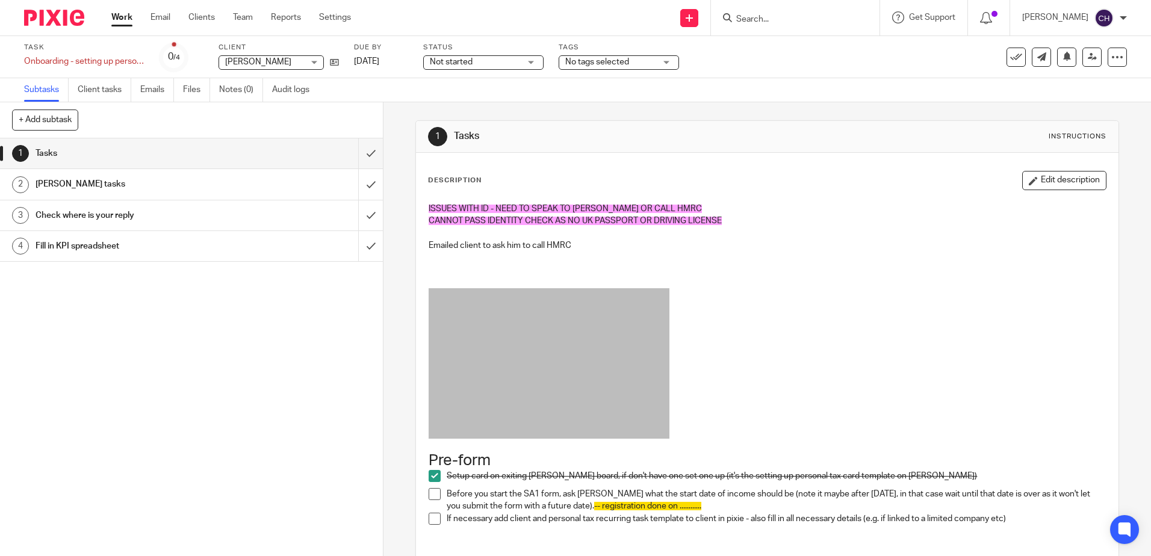
click at [603, 226] on p "CANNOT PASS IDENTITY CHECK AS NO UK PASSPORT OR DRIVING LICENSE" at bounding box center [767, 221] width 677 height 12
drag, startPoint x: 580, startPoint y: 251, endPoint x: 479, endPoint y: 225, distance: 104.0
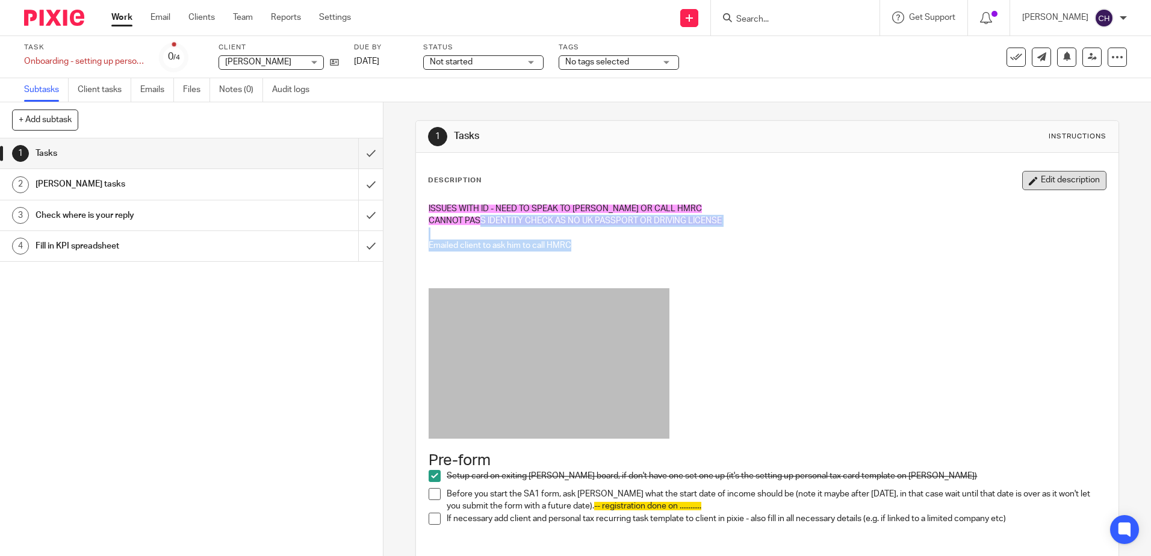
click at [1041, 181] on button "Edit description" at bounding box center [1065, 180] width 84 height 19
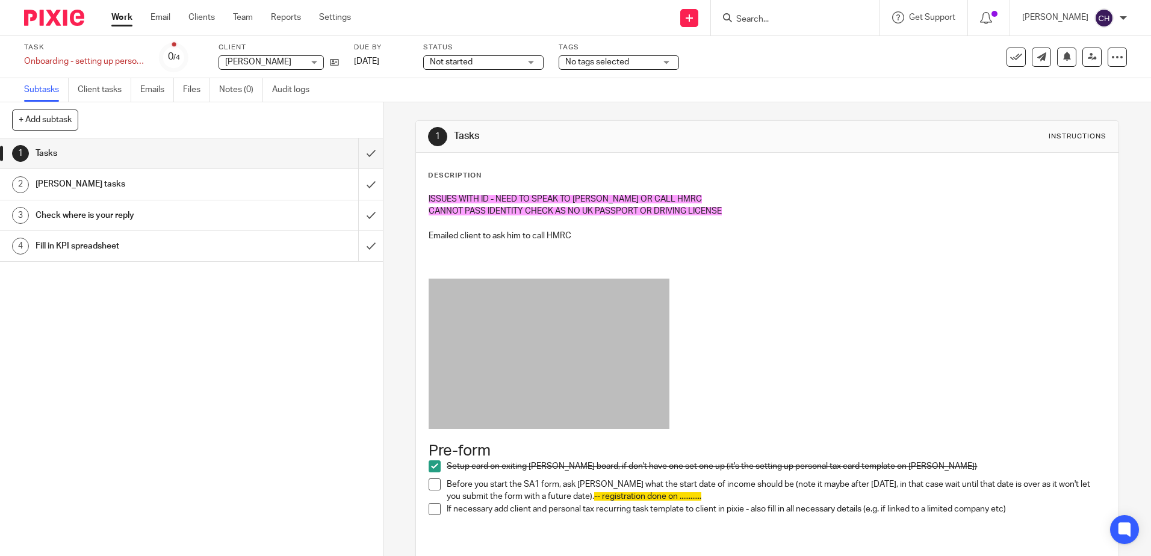
click at [610, 249] on p at bounding box center [767, 260] width 677 height 37
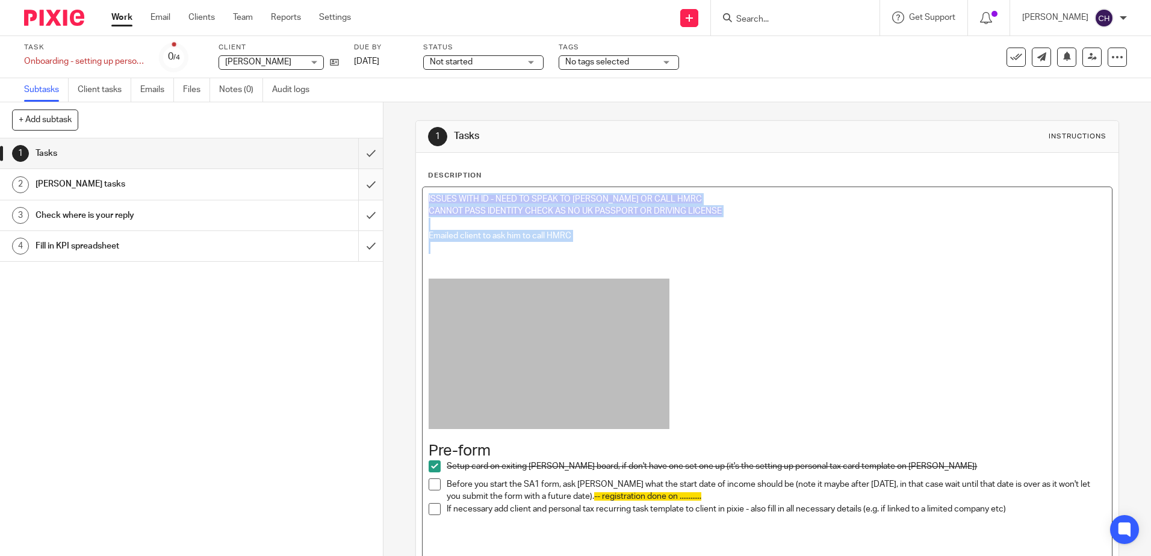
drag, startPoint x: 590, startPoint y: 243, endPoint x: 349, endPoint y: 179, distance: 249.2
click at [349, 179] on div "+ Add subtask Cancel + Add 1 Tasks 2 Chris tasks 3 Check where is your reply 4 …" at bounding box center [575, 329] width 1151 height 454
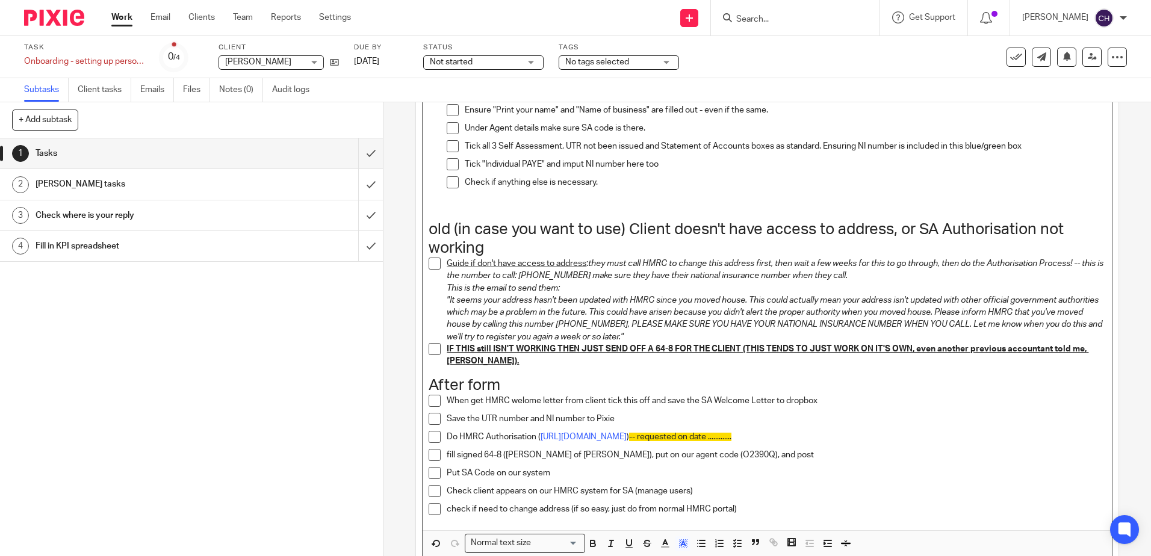
scroll to position [1056, 0]
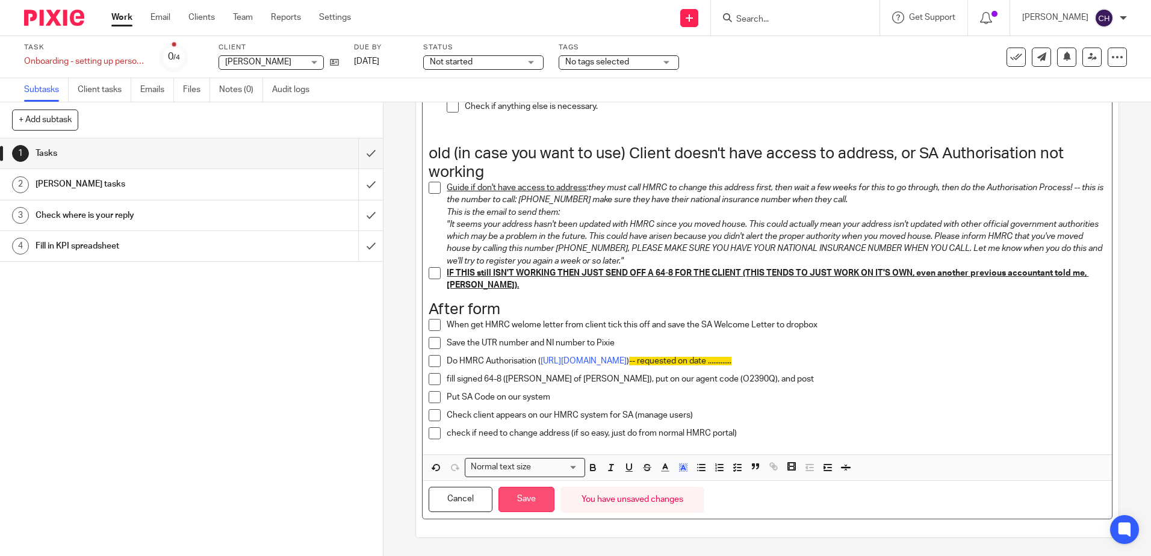
click at [542, 491] on button "Save" at bounding box center [527, 500] width 56 height 26
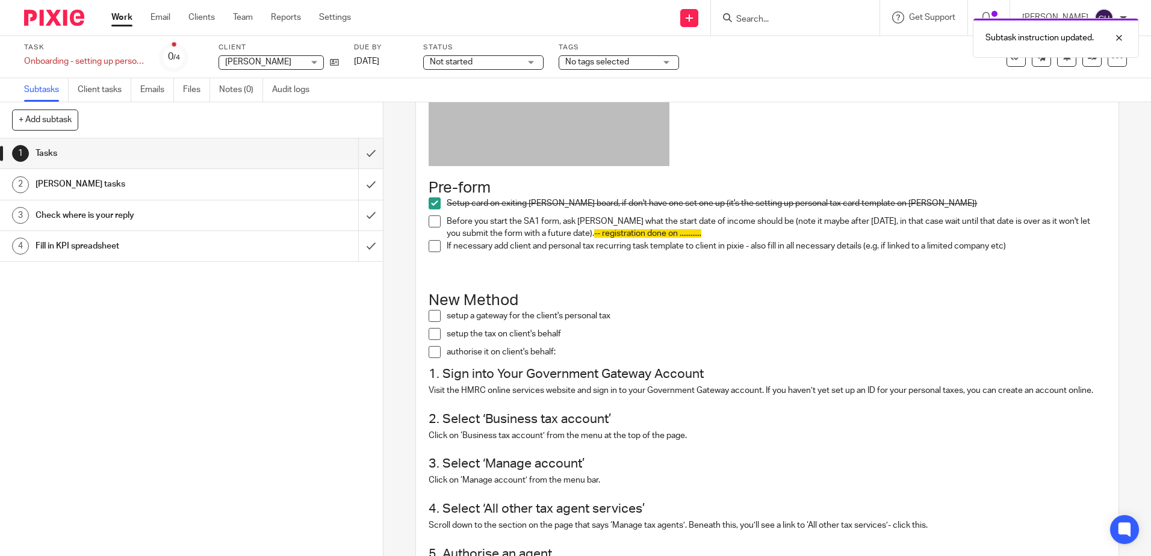
scroll to position [241, 0]
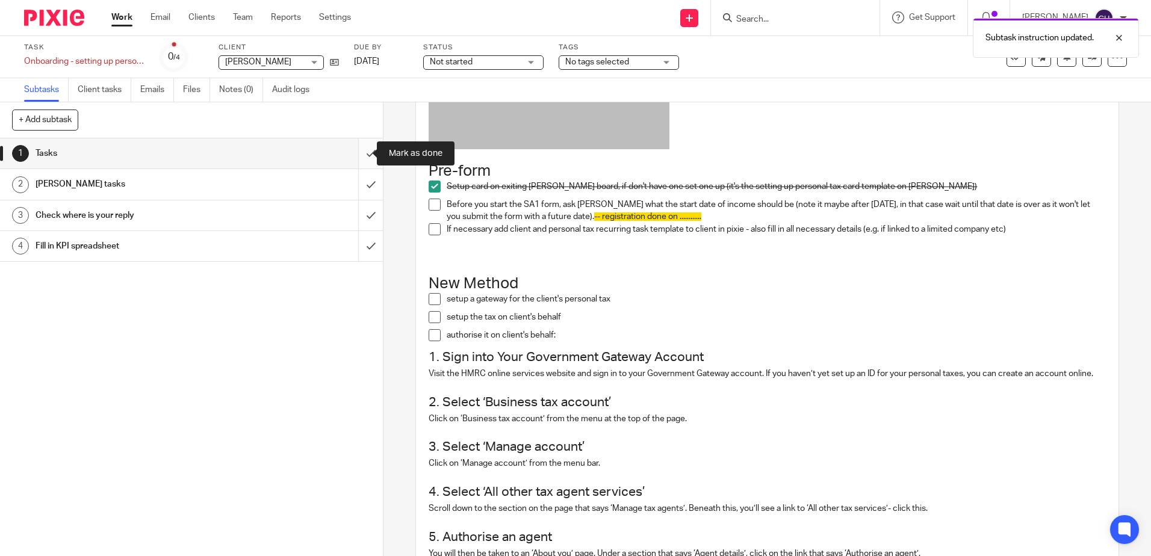
click at [361, 154] on input "submit" at bounding box center [191, 154] width 383 height 30
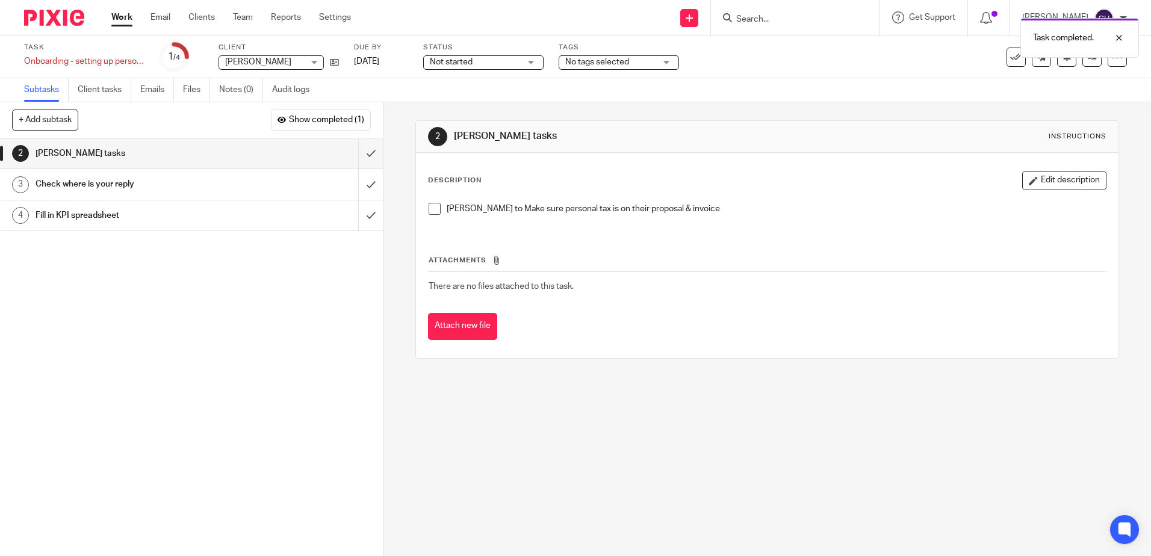
click at [281, 181] on div "Check where is your reply" at bounding box center [191, 184] width 311 height 18
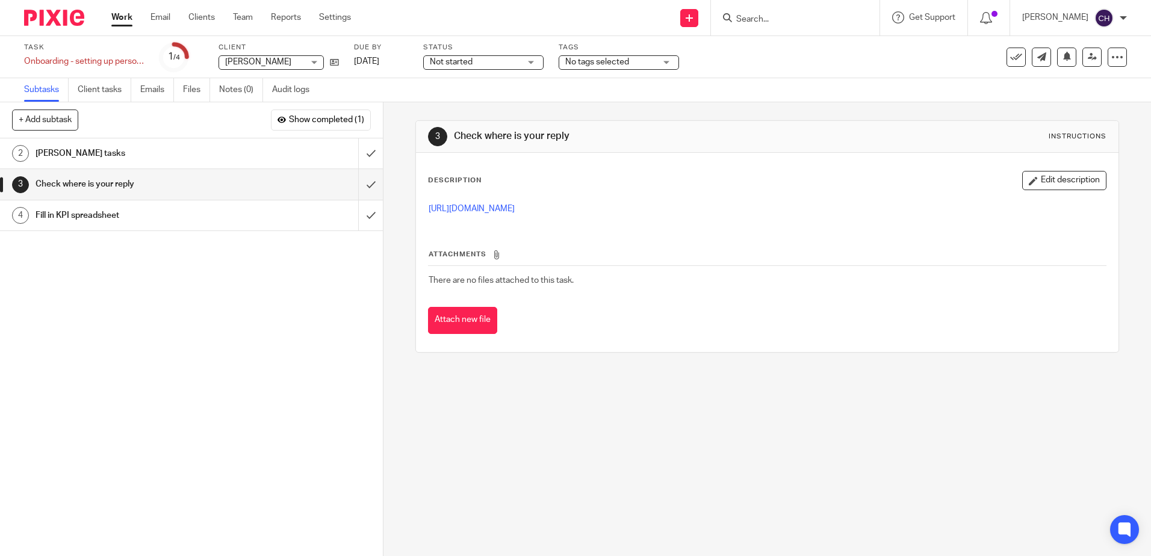
click at [270, 222] on div "Fill in KPI spreadsheet" at bounding box center [191, 216] width 311 height 18
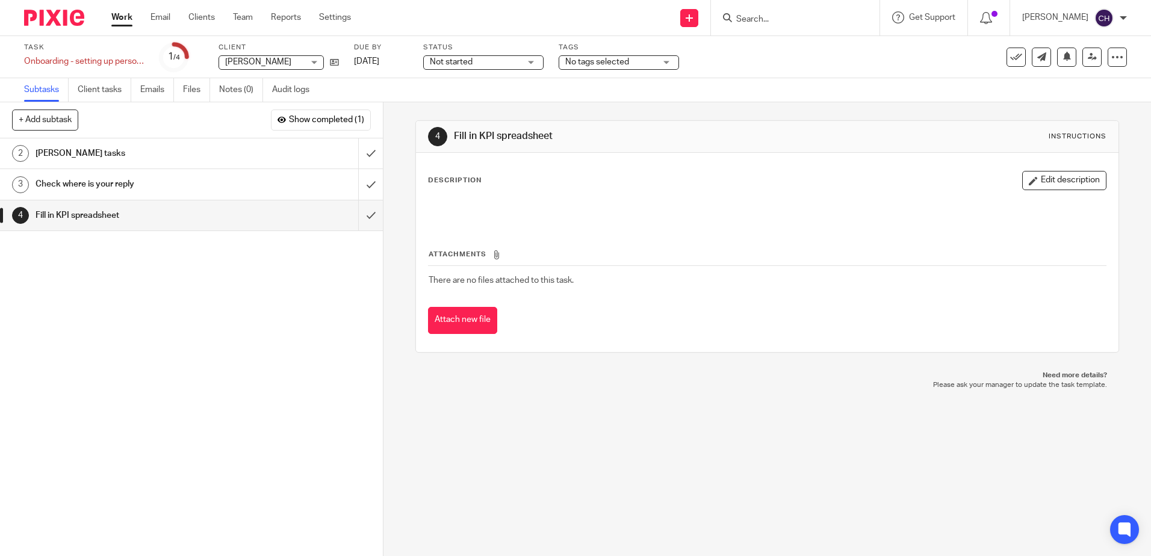
click at [257, 155] on div "[PERSON_NAME] tasks" at bounding box center [191, 154] width 311 height 18
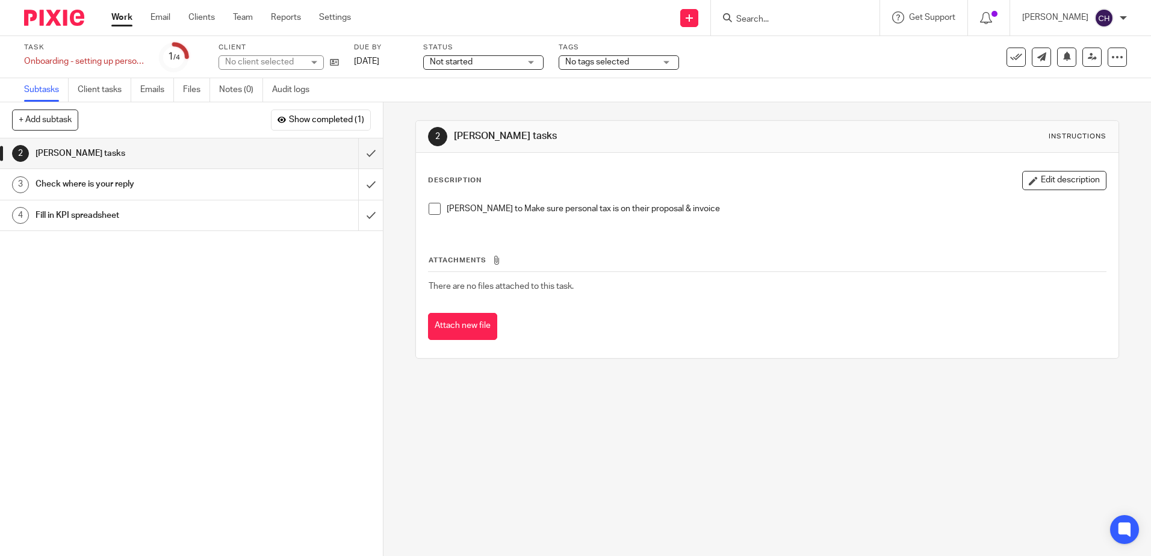
click at [307, 120] on span "Show completed (1)" at bounding box center [326, 121] width 75 height 10
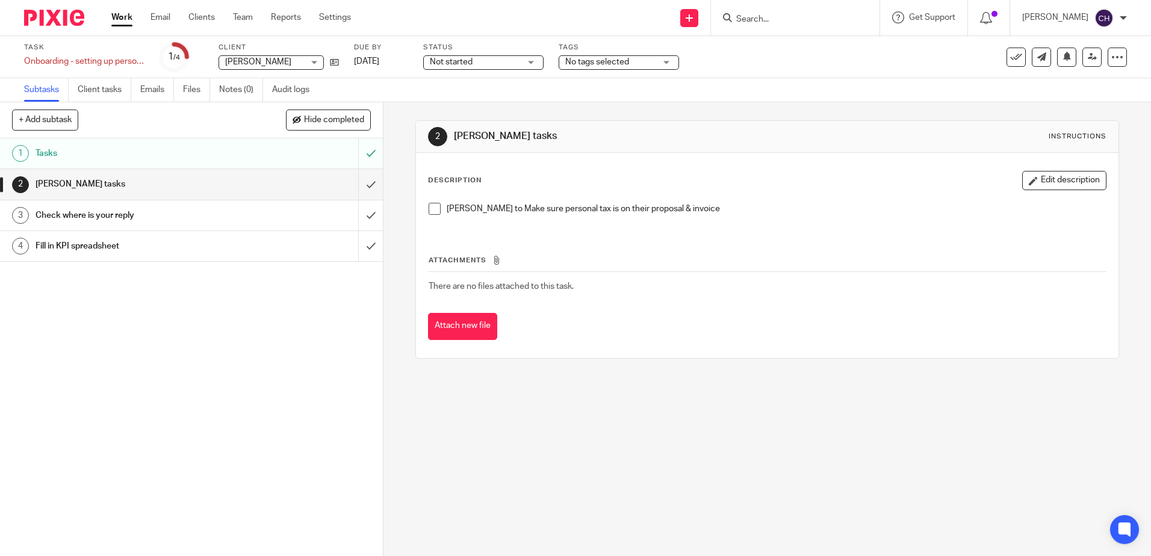
click at [319, 156] on div "Tasks" at bounding box center [191, 154] width 311 height 18
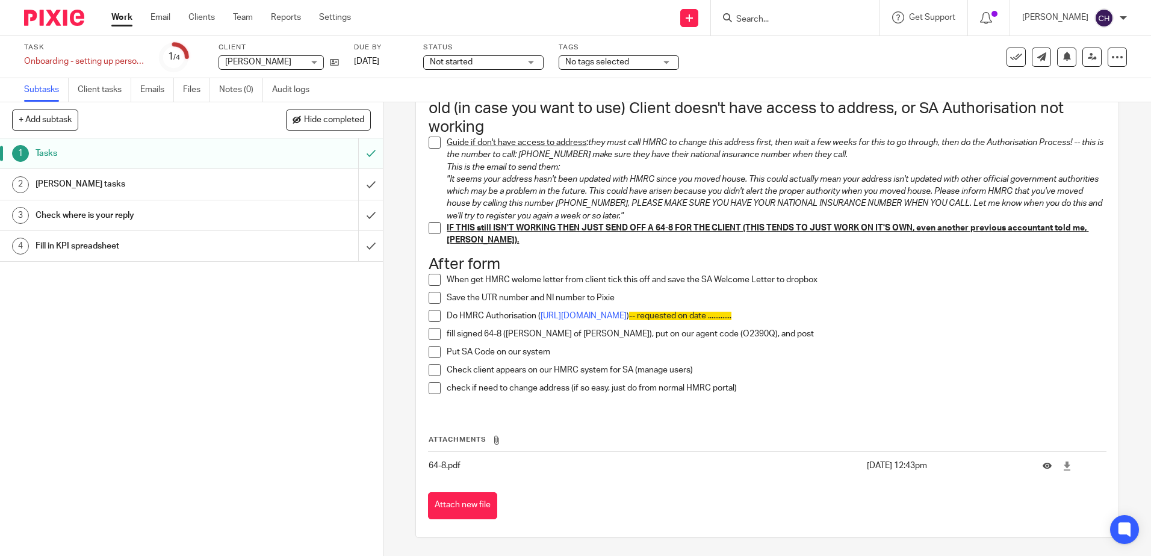
scroll to position [1111, 0]
click at [354, 151] on input "submit" at bounding box center [191, 154] width 383 height 30
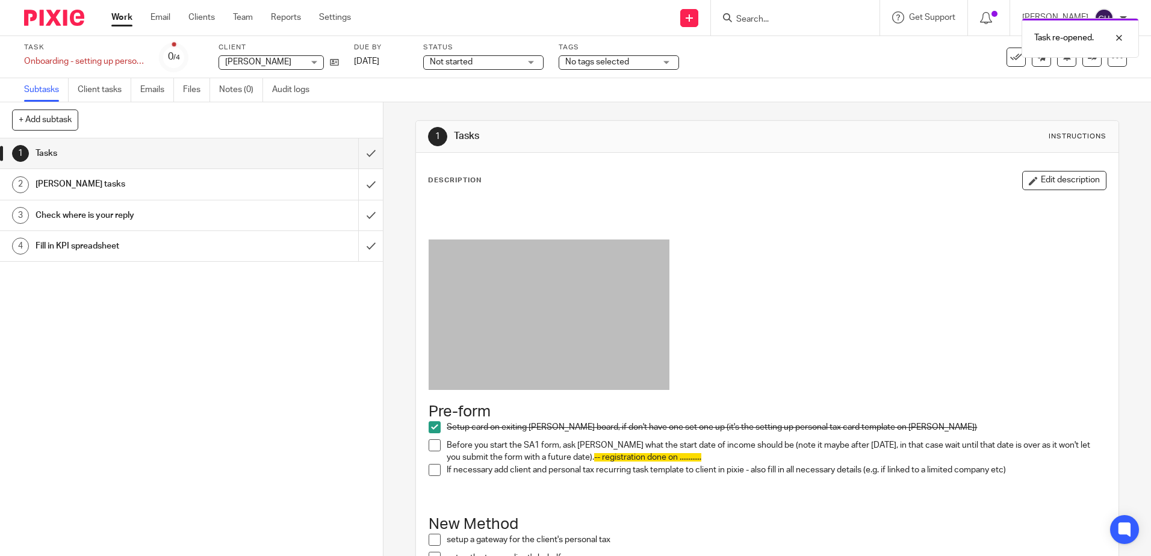
click at [44, 16] on img at bounding box center [54, 18] width 60 height 16
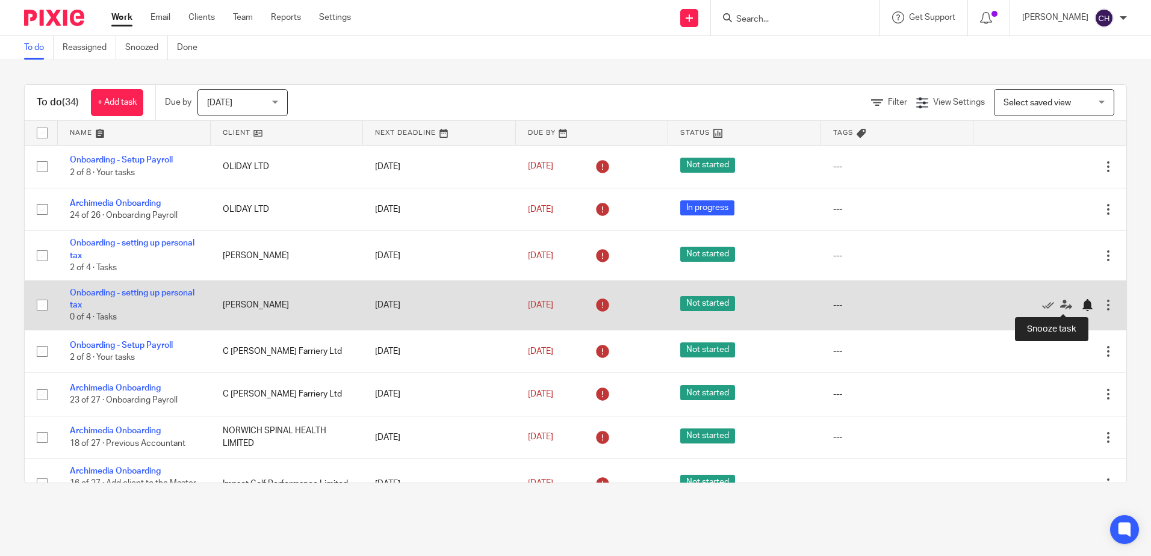
click at [1082, 309] on div at bounding box center [1088, 305] width 12 height 12
